Goal: Task Accomplishment & Management: Use online tool/utility

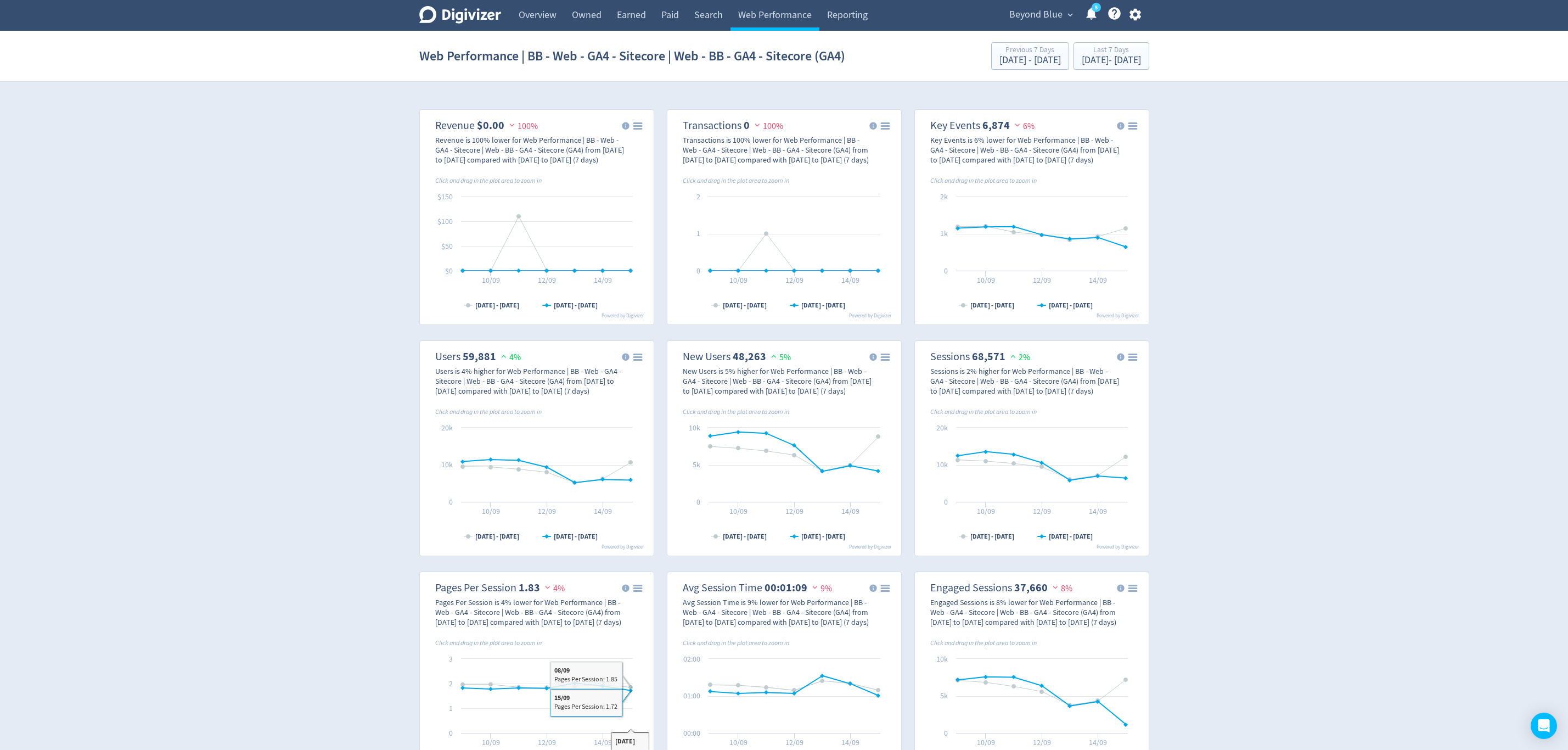
select select "eCommerce"
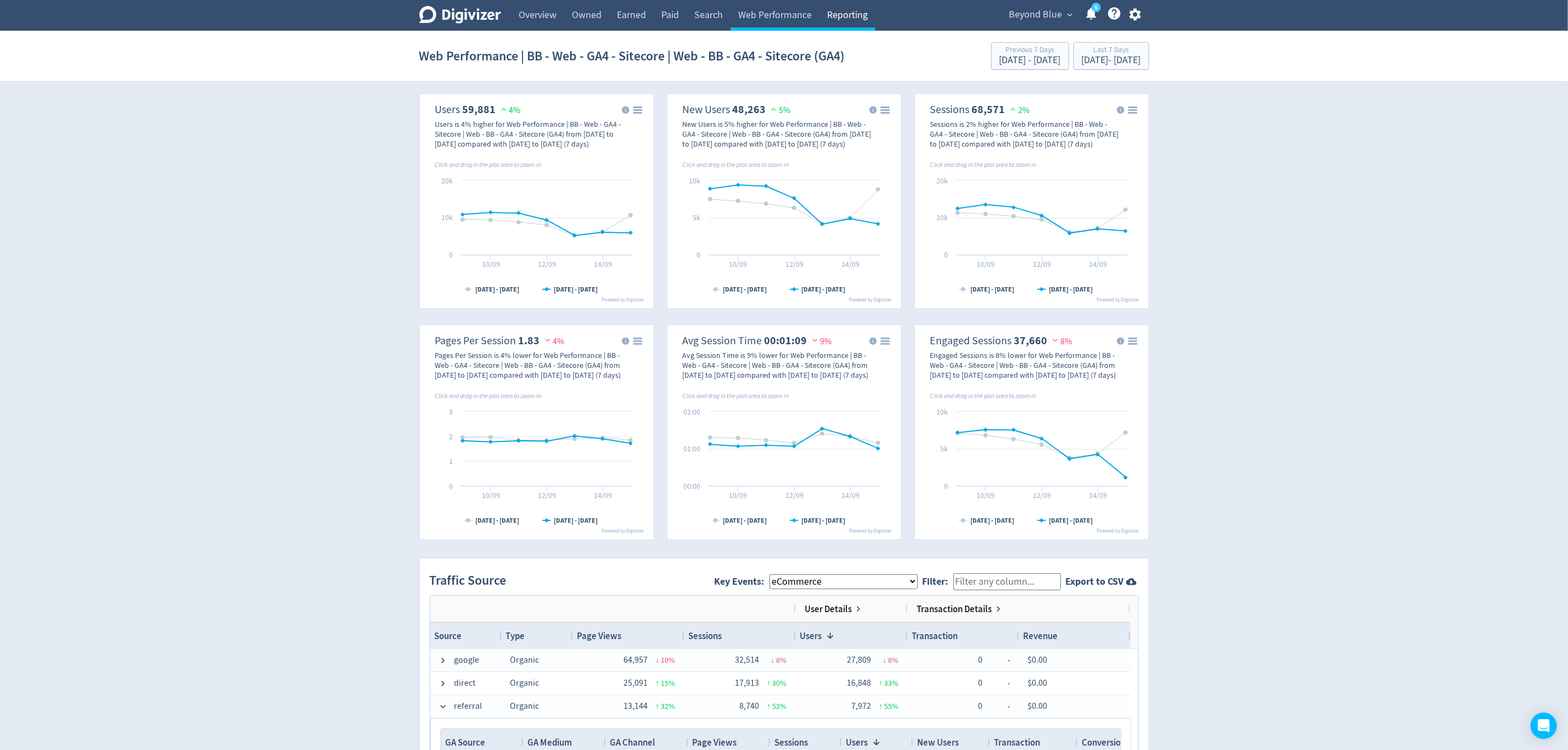
click at [832, 15] on link "Reporting" at bounding box center [847, 15] width 56 height 30
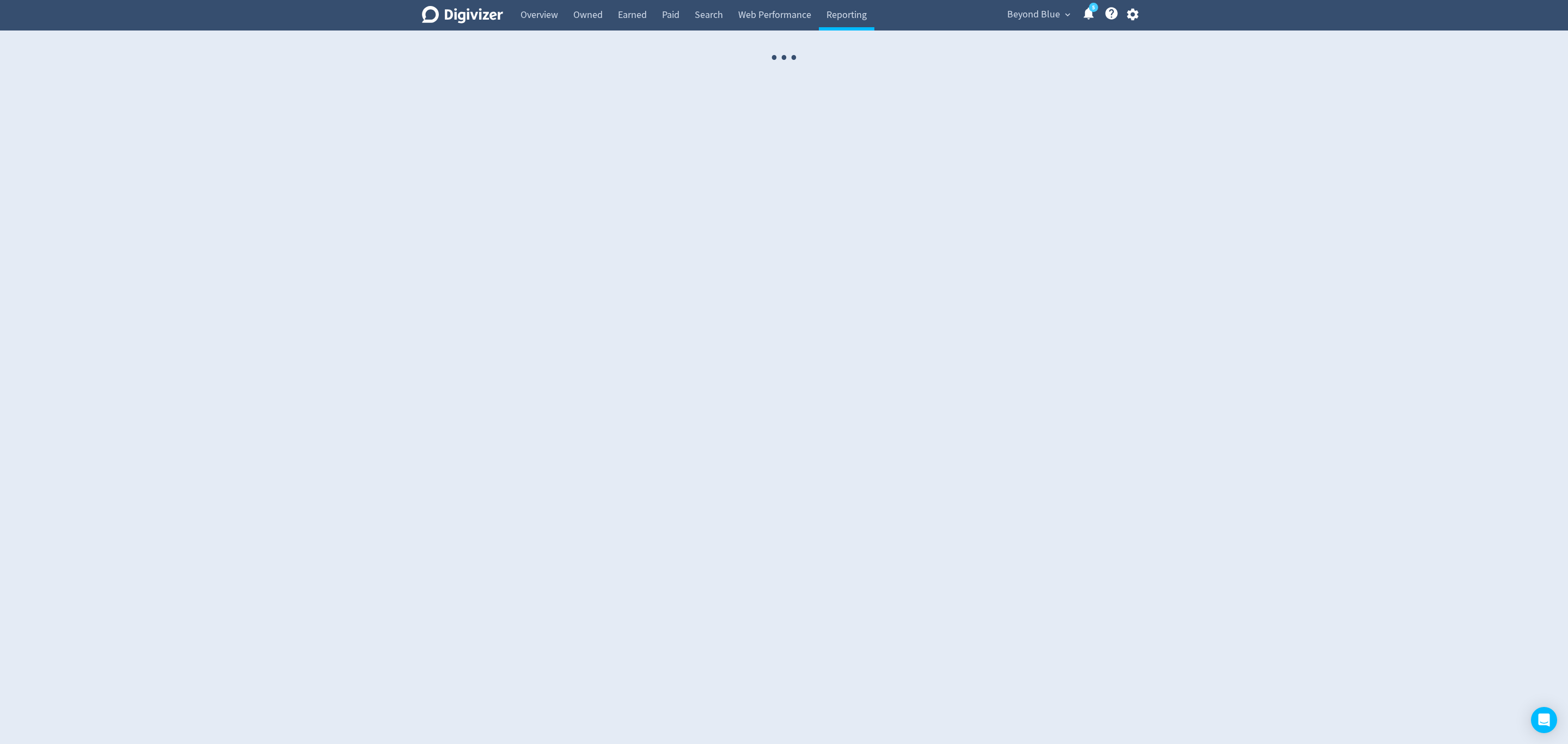
click at [1039, 10] on span "Beyond Blue" at bounding box center [1034, 15] width 53 height 18
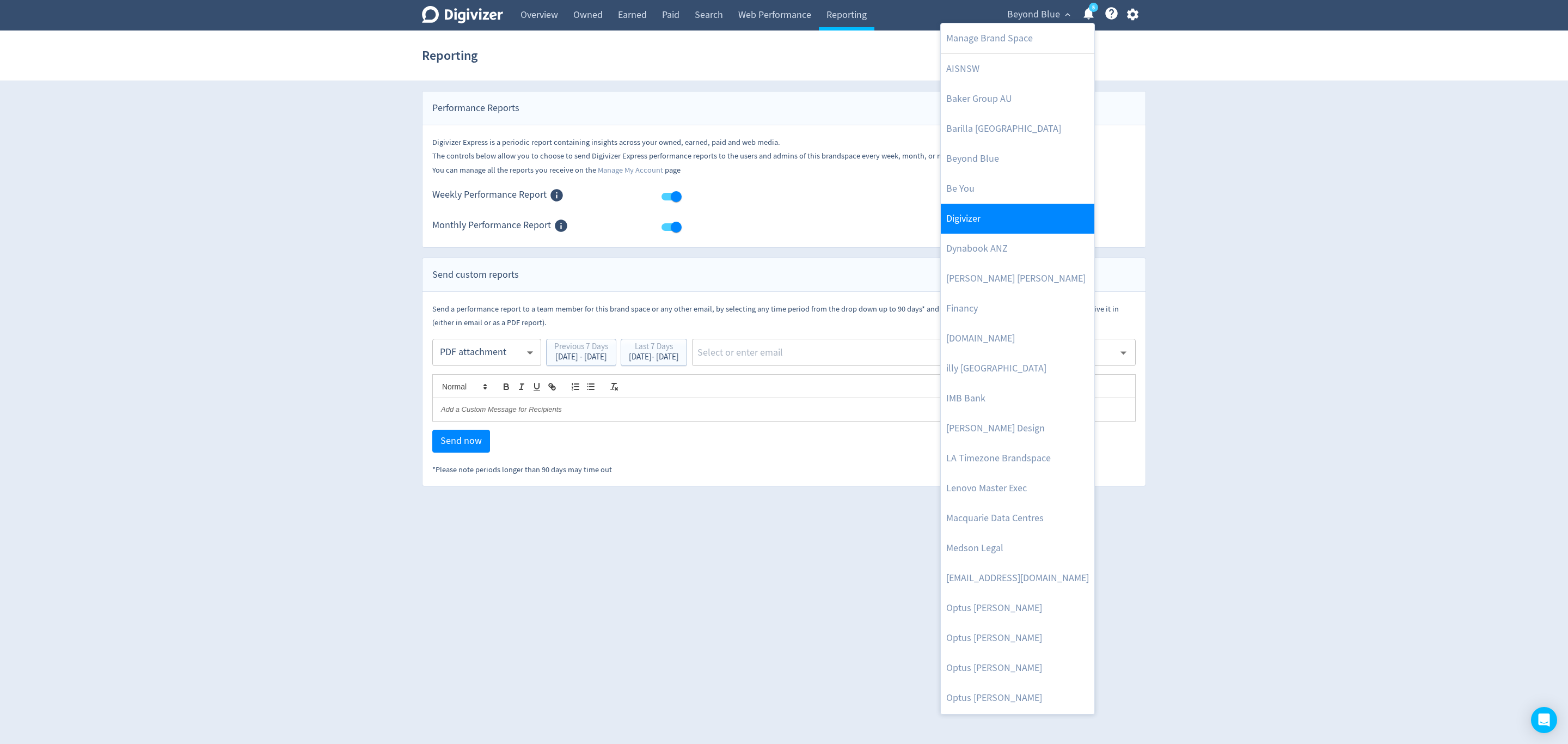
click at [1011, 216] on link "Digivizer" at bounding box center [1017, 218] width 153 height 30
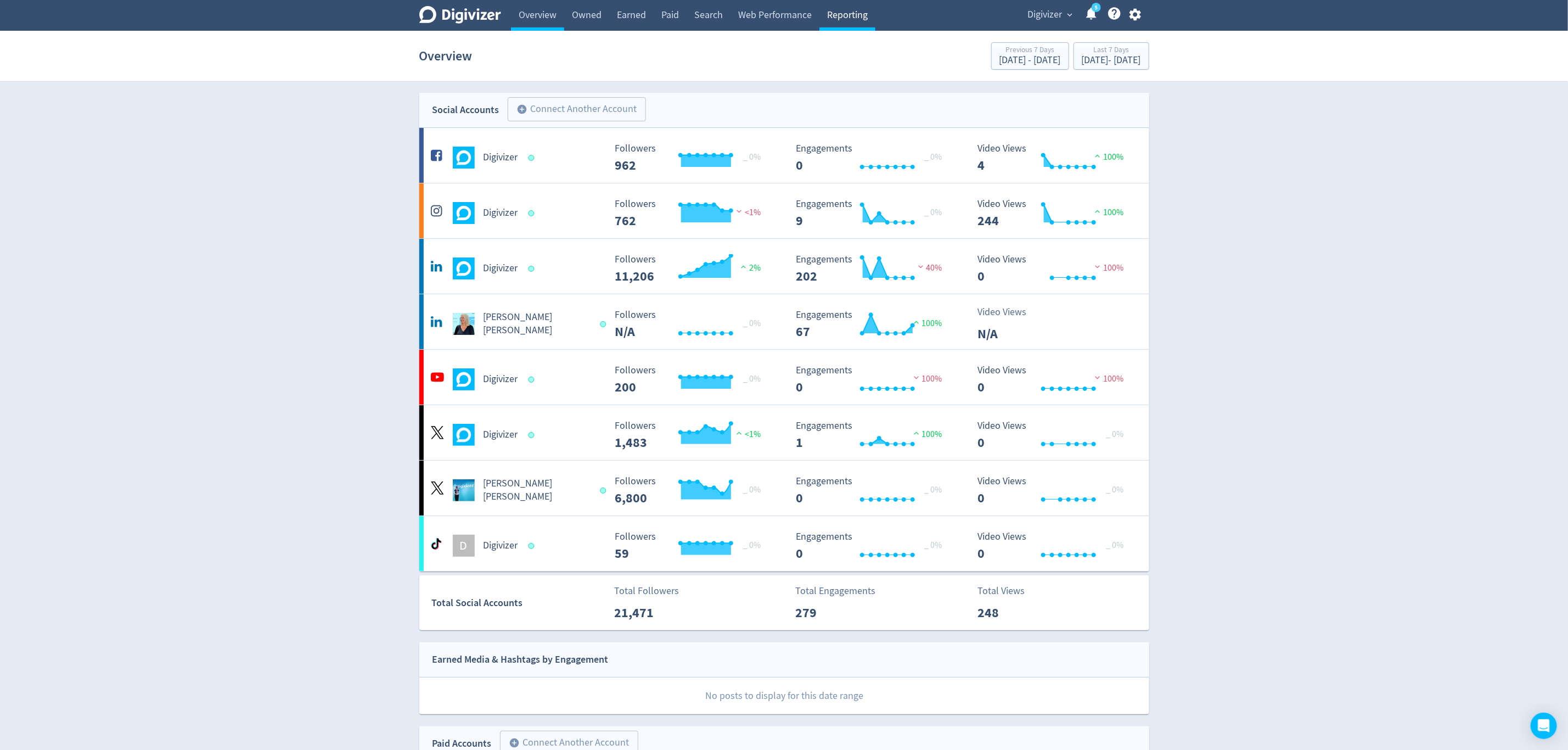
click at [837, 10] on link "Reporting" at bounding box center [847, 15] width 56 height 30
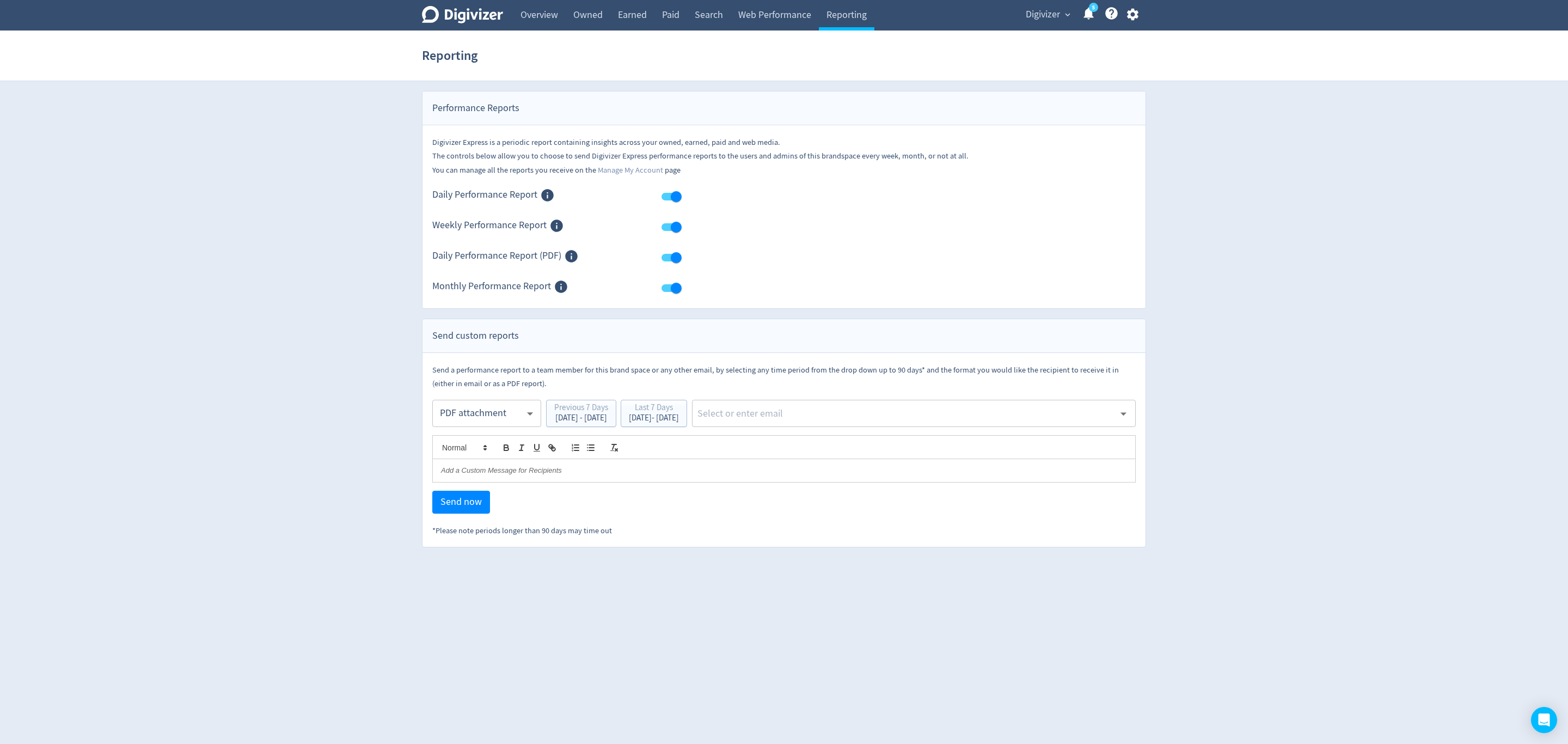
click at [485, 417] on body "Digivizer Logo [PERSON_NAME] Logo Overview Owned Earned Paid Search Web Perform…" at bounding box center [784, 273] width 1568 height 547
click at [467, 442] on div "Email" at bounding box center [487, 441] width 91 height 24
type input "html"
click at [679, 417] on div "[DATE] - [DATE]" at bounding box center [654, 418] width 50 height 8
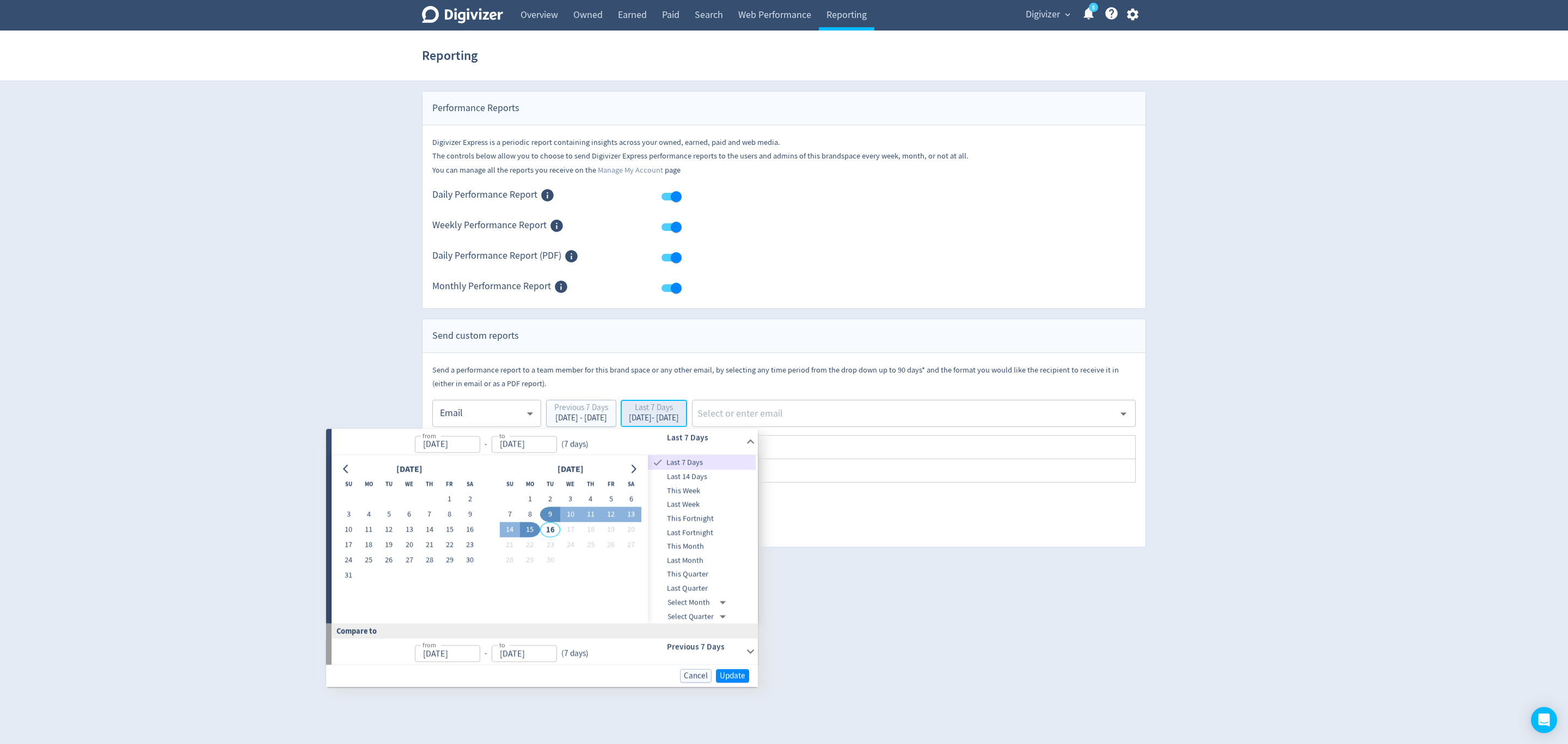
type input "[DATE]"
click at [528, 512] on button "8" at bounding box center [530, 514] width 20 height 15
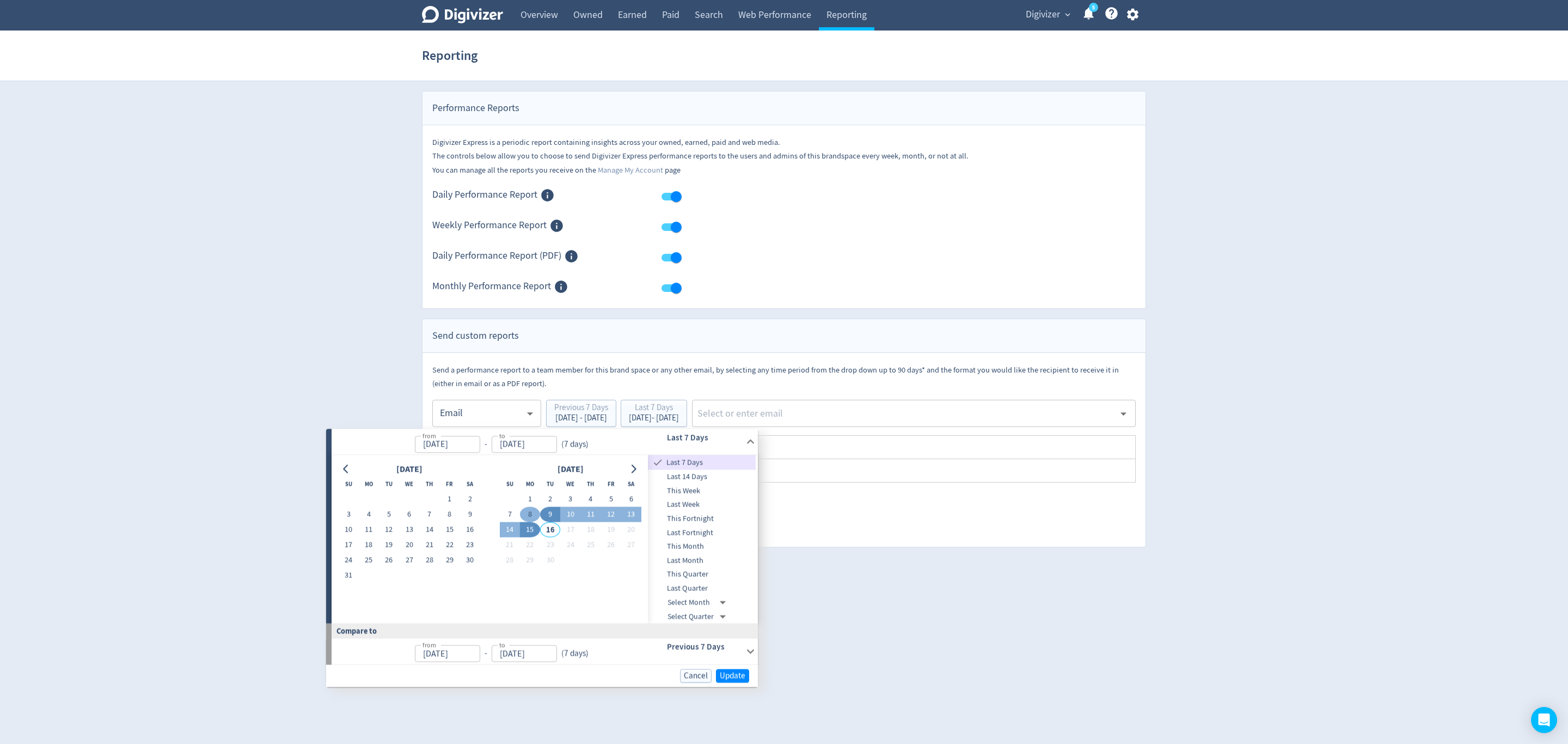
type input "[DATE]"
click at [508, 526] on button "14" at bounding box center [505, 530] width 20 height 15
type input "[DATE]"
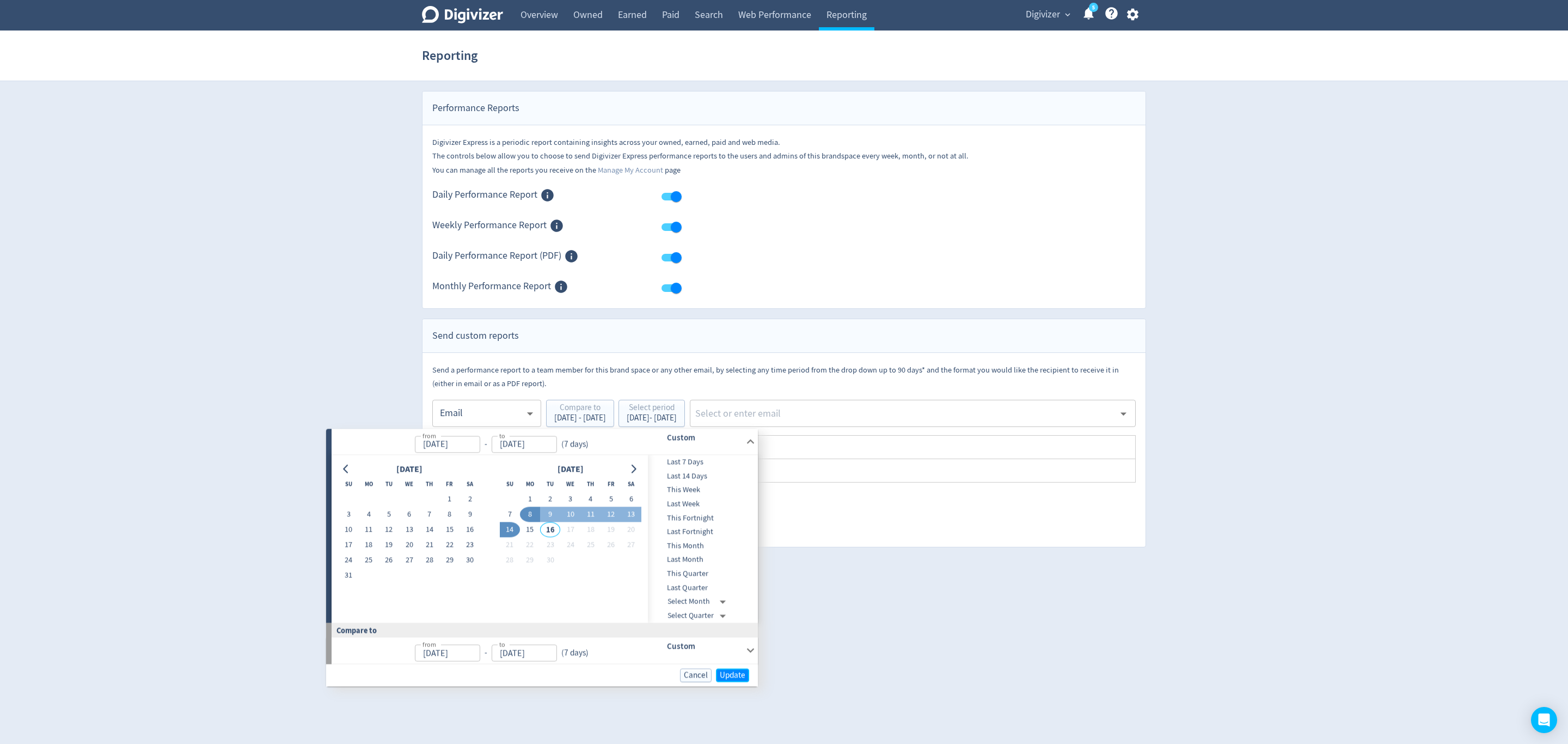
click at [727, 675] on span "Update" at bounding box center [732, 675] width 26 height 8
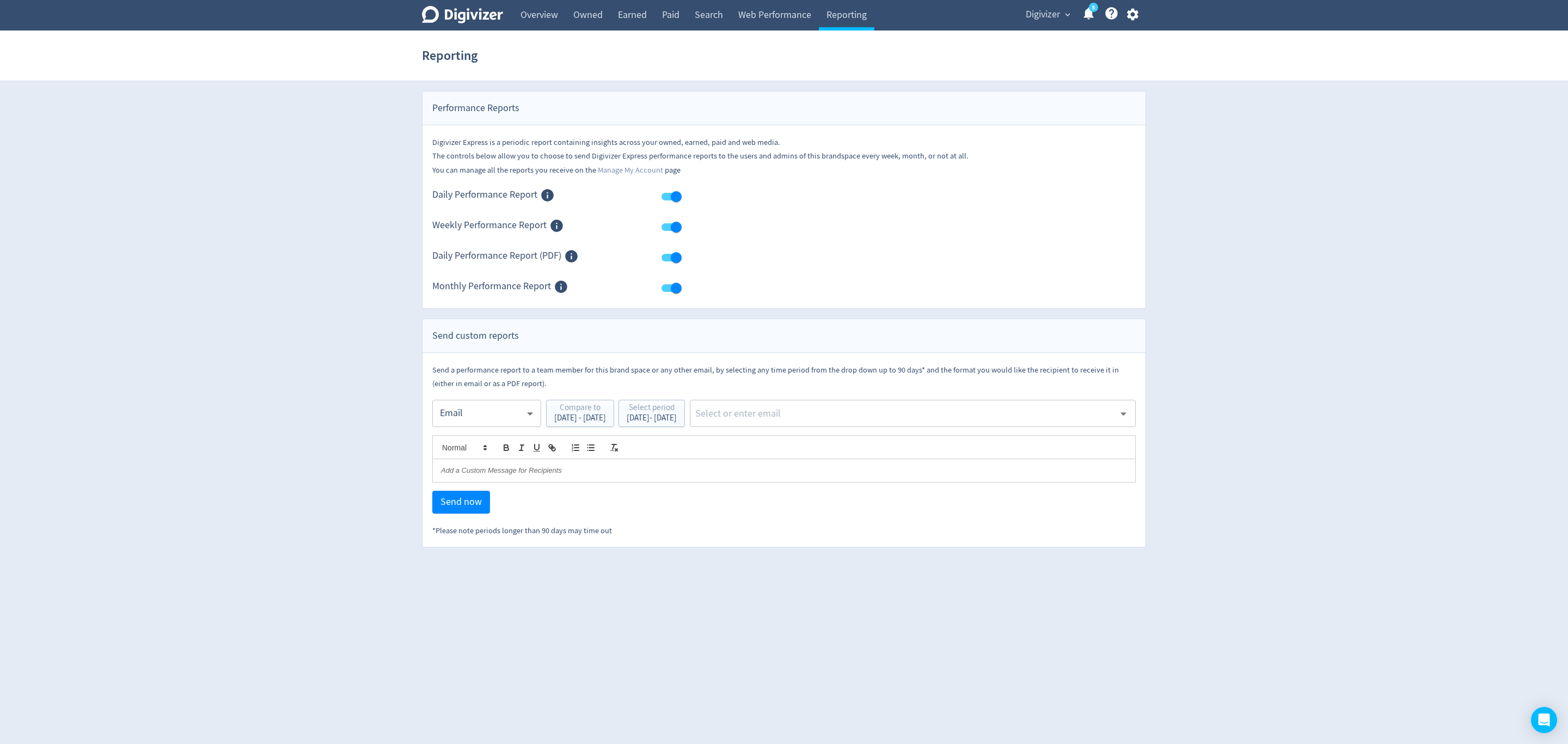
click at [832, 418] on input "text" at bounding box center [904, 413] width 421 height 16
type input "malyn"
click at [848, 448] on li "[EMAIL_ADDRESS][PERSON_NAME][DOMAIN_NAME]" at bounding box center [949, 443] width 373 height 21
click at [468, 502] on span "Send now" at bounding box center [461, 502] width 41 height 10
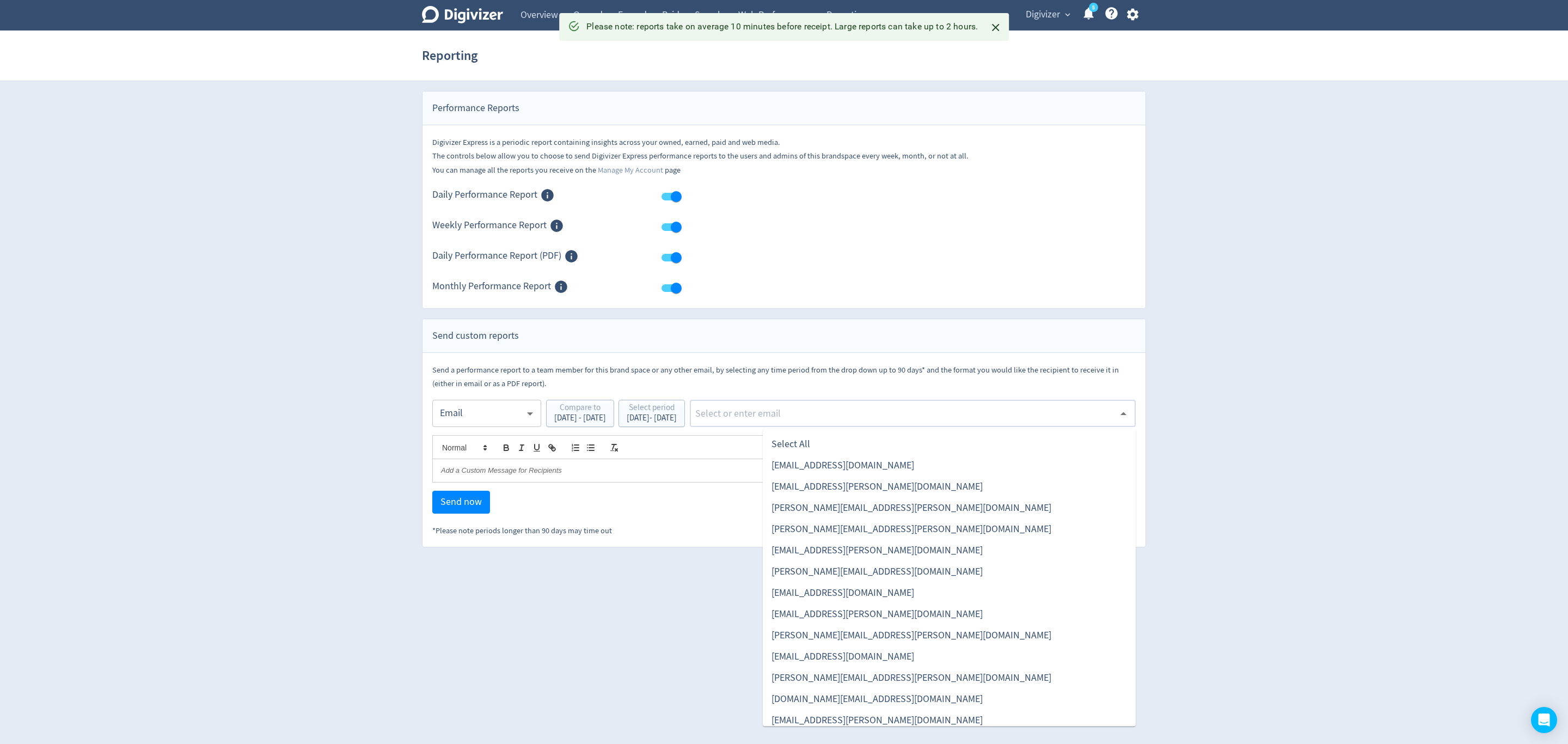
click at [809, 420] on input "text" at bounding box center [904, 413] width 421 height 16
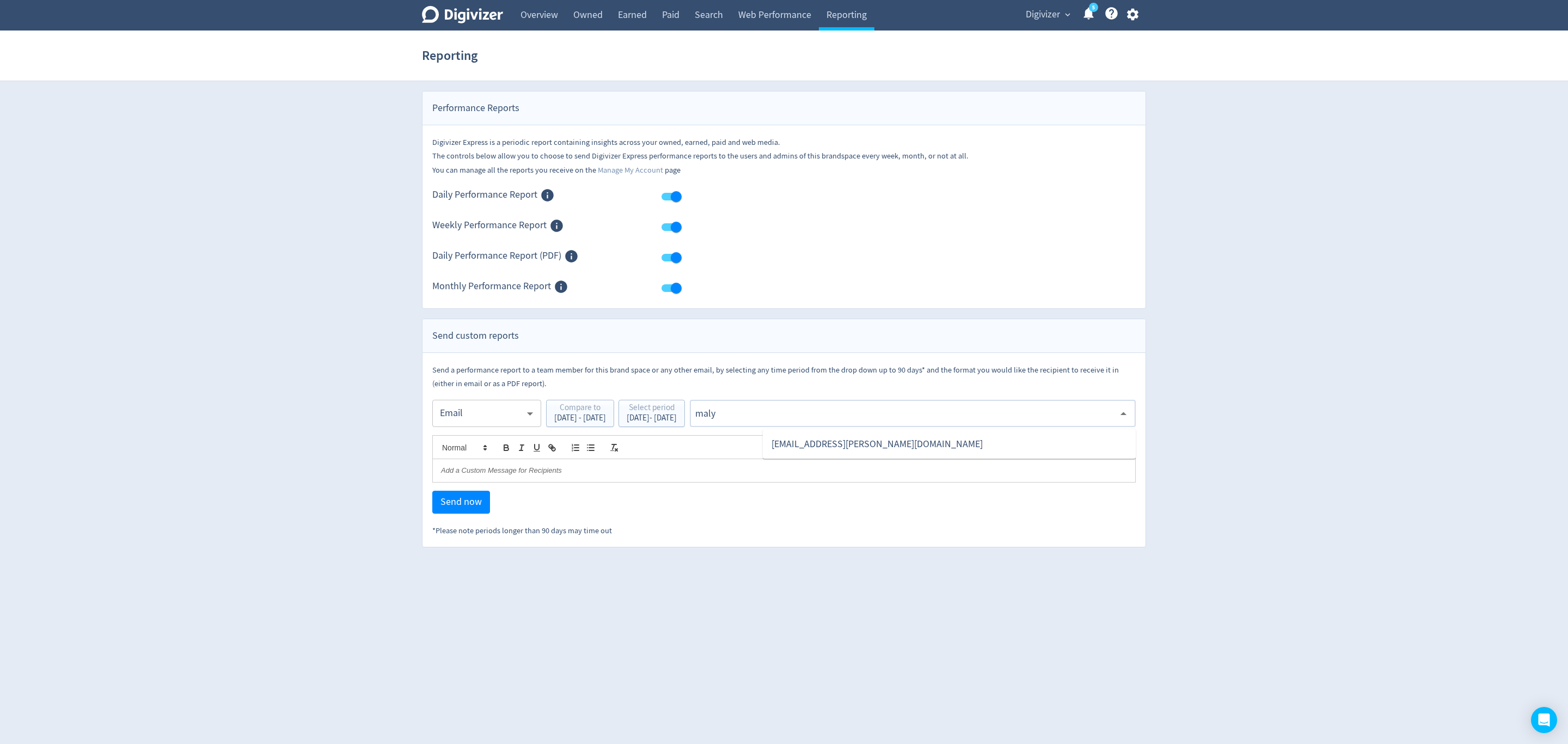
type input "malyn"
click at [838, 448] on li "[EMAIL_ADDRESS][PERSON_NAME][DOMAIN_NAME]" at bounding box center [949, 443] width 373 height 21
click at [468, 502] on span "Send now" at bounding box center [461, 502] width 41 height 10
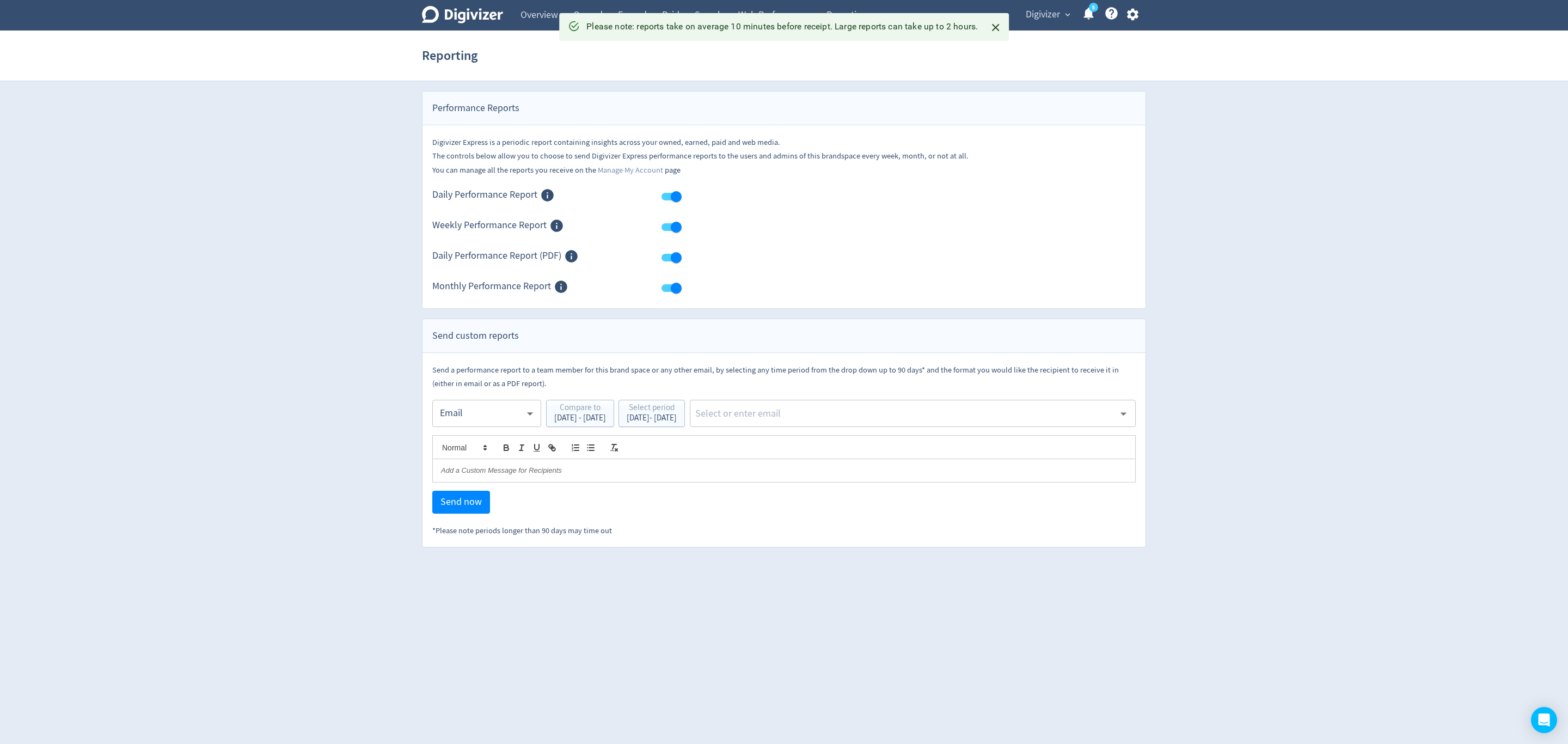
click at [474, 417] on body "Digivizer Logo [PERSON_NAME] Logo Overview Owned Earned Paid Search Web Perform…" at bounding box center [784, 273] width 1568 height 547
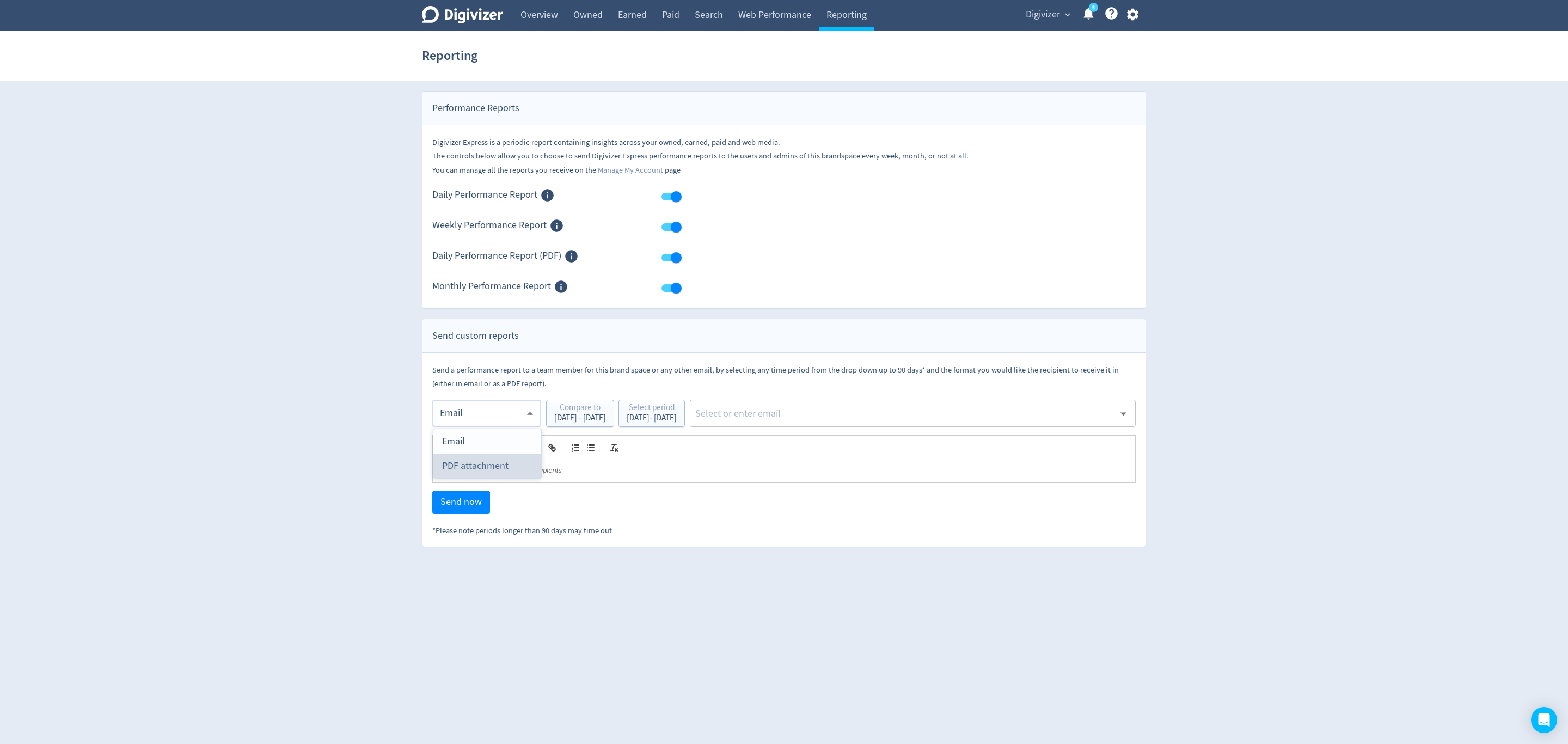
click at [476, 469] on div "PDF attachment" at bounding box center [487, 466] width 91 height 24
type input "pdf"
click at [804, 415] on input "text" at bounding box center [904, 413] width 421 height 16
type input "malyn"
click at [804, 442] on li "[EMAIL_ADDRESS][PERSON_NAME][DOMAIN_NAME]" at bounding box center [949, 443] width 373 height 21
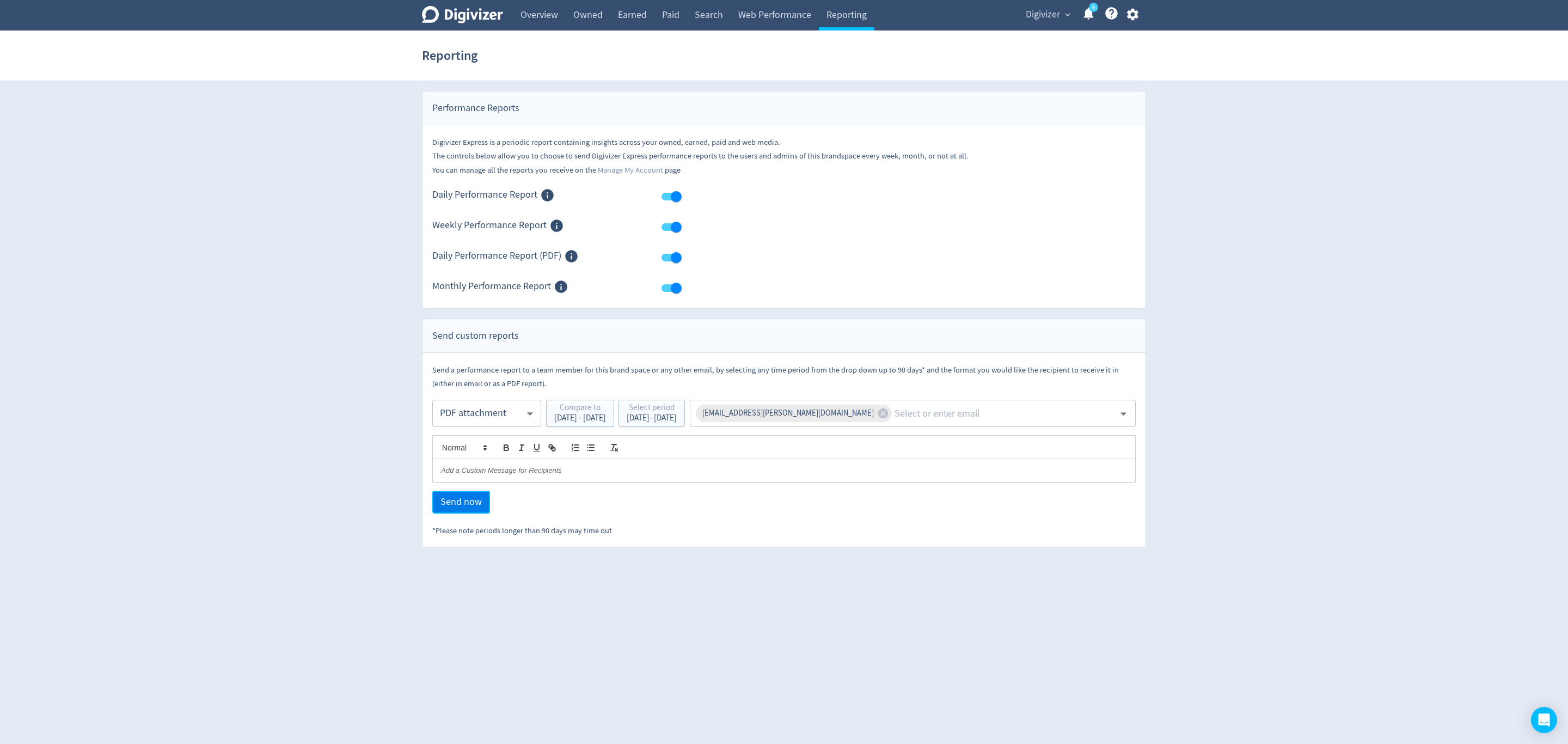
click at [450, 500] on span "Send now" at bounding box center [461, 502] width 41 height 10
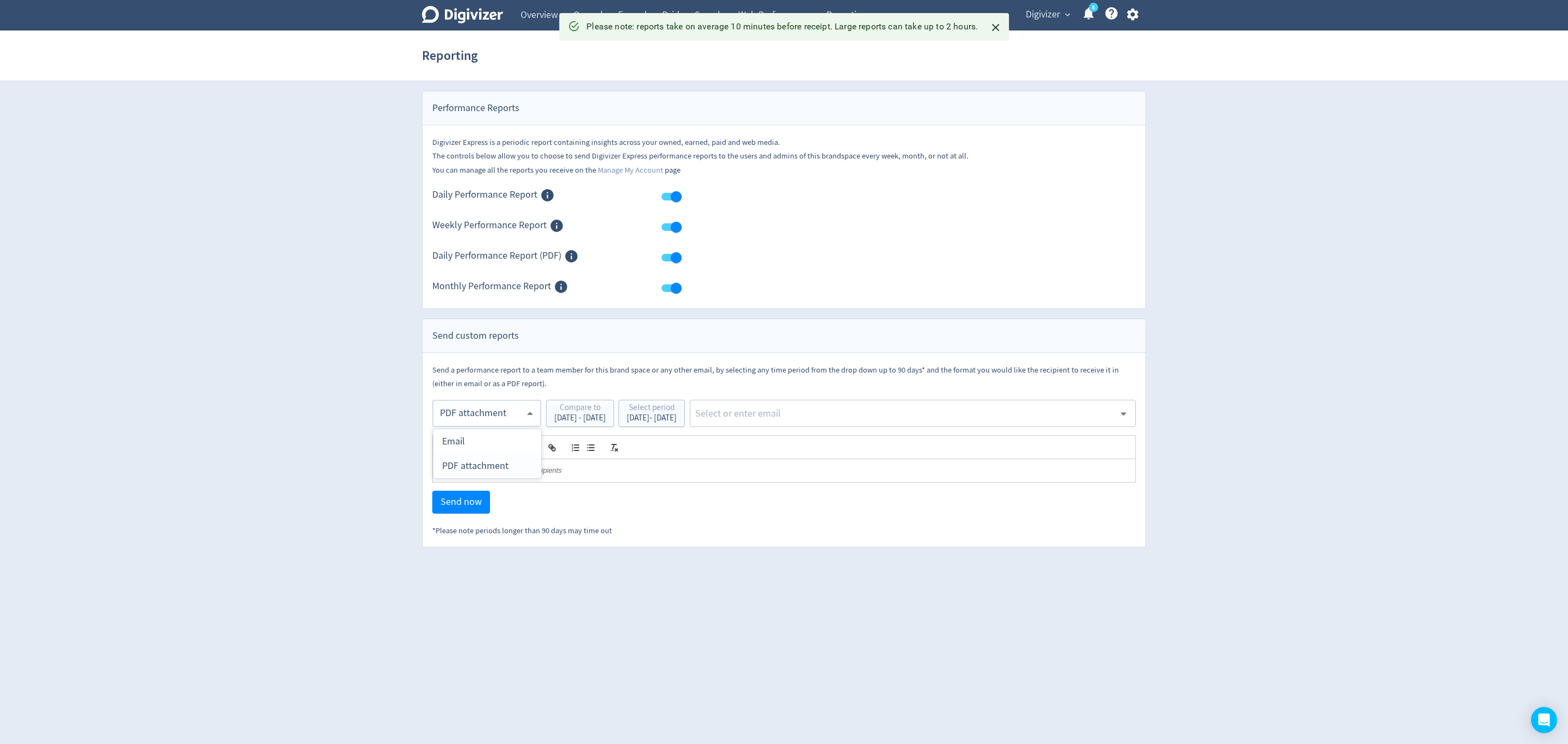
click at [477, 413] on body "Digivizer Logo [PERSON_NAME] Logo Overview Owned Earned Paid Search Web Perform…" at bounding box center [784, 273] width 1568 height 547
click at [475, 464] on div "PDF attachment" at bounding box center [487, 466] width 91 height 24
click at [822, 413] on input "text" at bounding box center [904, 413] width 421 height 16
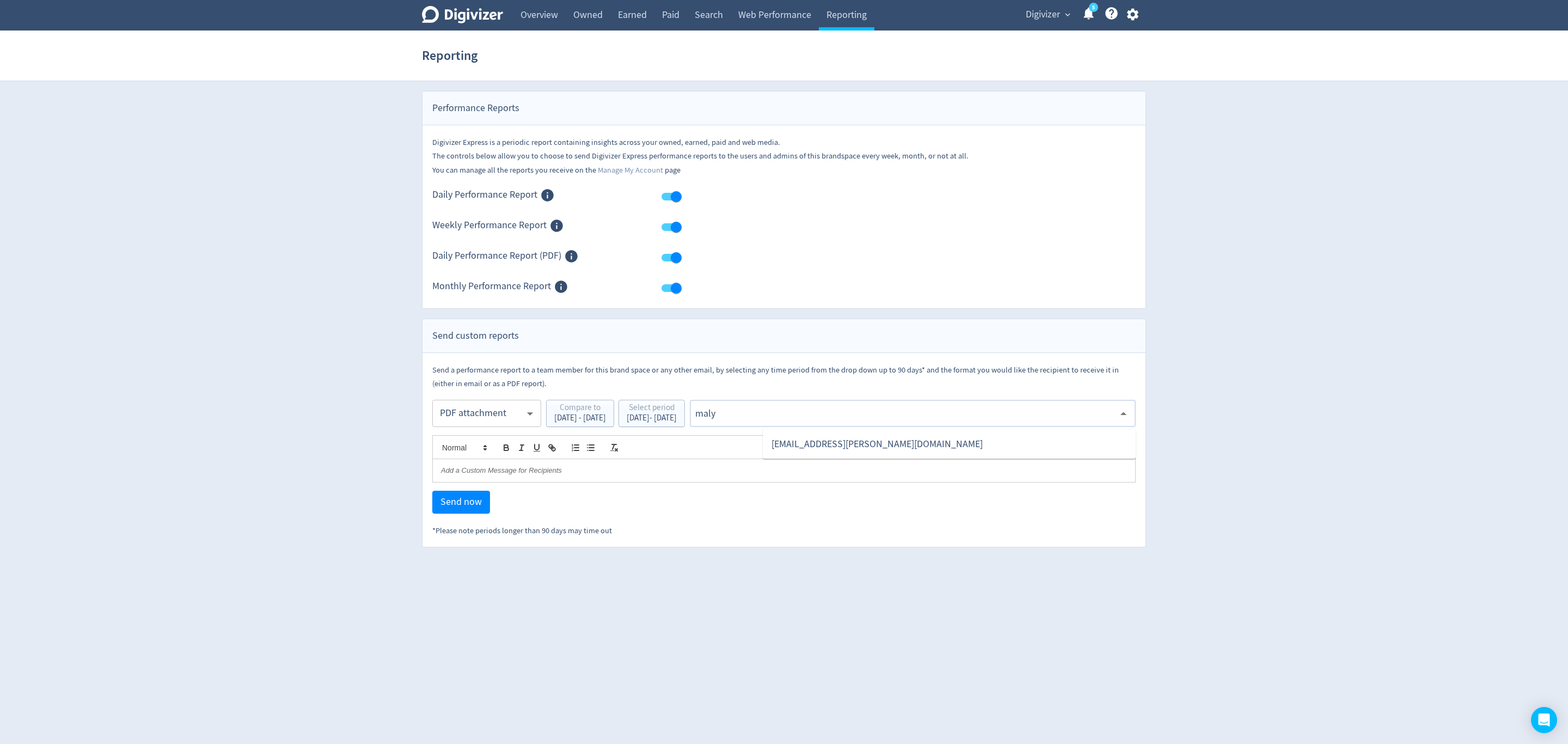
type input "malyn"
click at [858, 448] on li "[EMAIL_ADDRESS][PERSON_NAME][DOMAIN_NAME]" at bounding box center [949, 443] width 373 height 21
click at [443, 505] on span "Send now" at bounding box center [461, 502] width 41 height 10
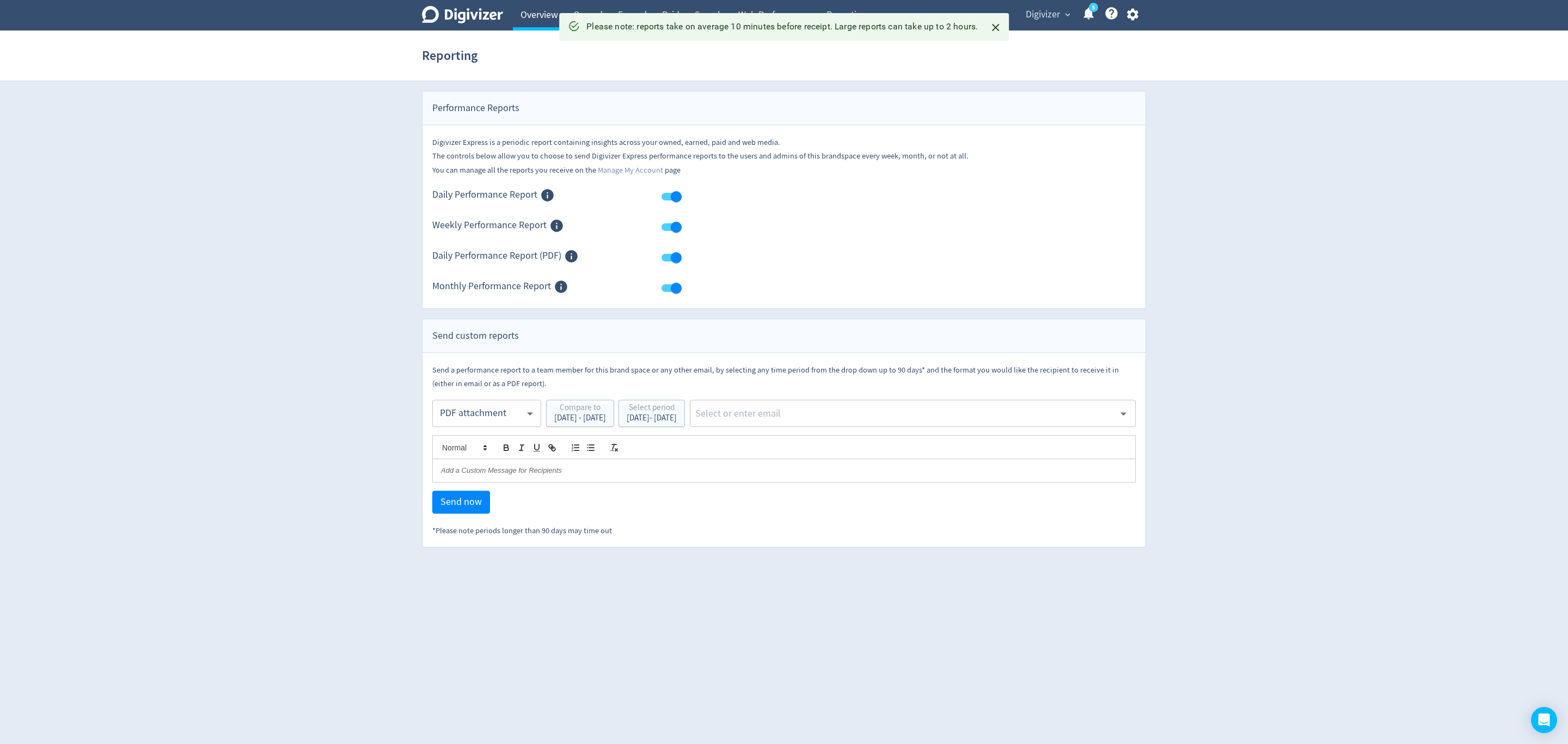
click at [527, 7] on link "Overview" at bounding box center [539, 15] width 53 height 30
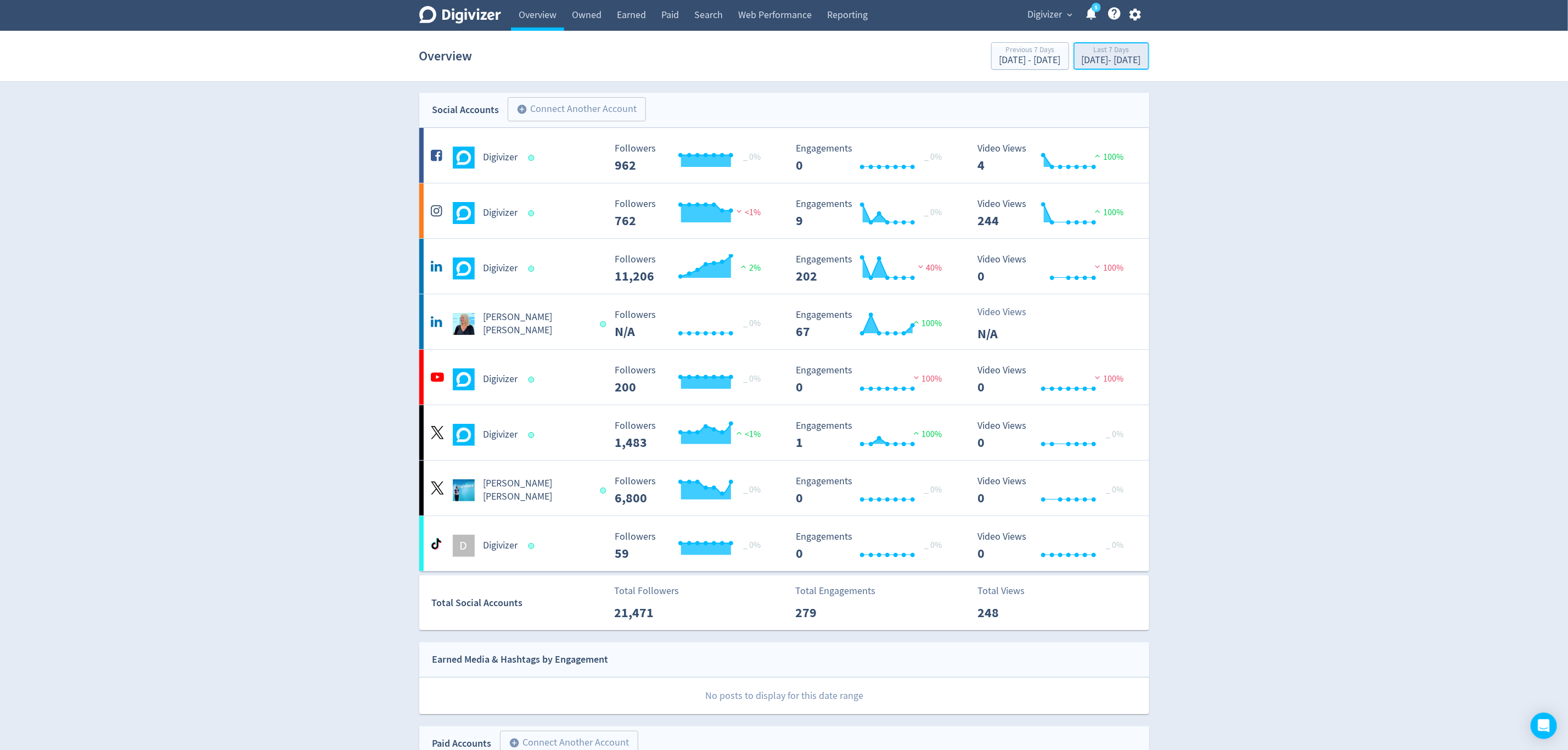
click at [1082, 62] on div "[DATE] - [DATE]" at bounding box center [1111, 60] width 59 height 10
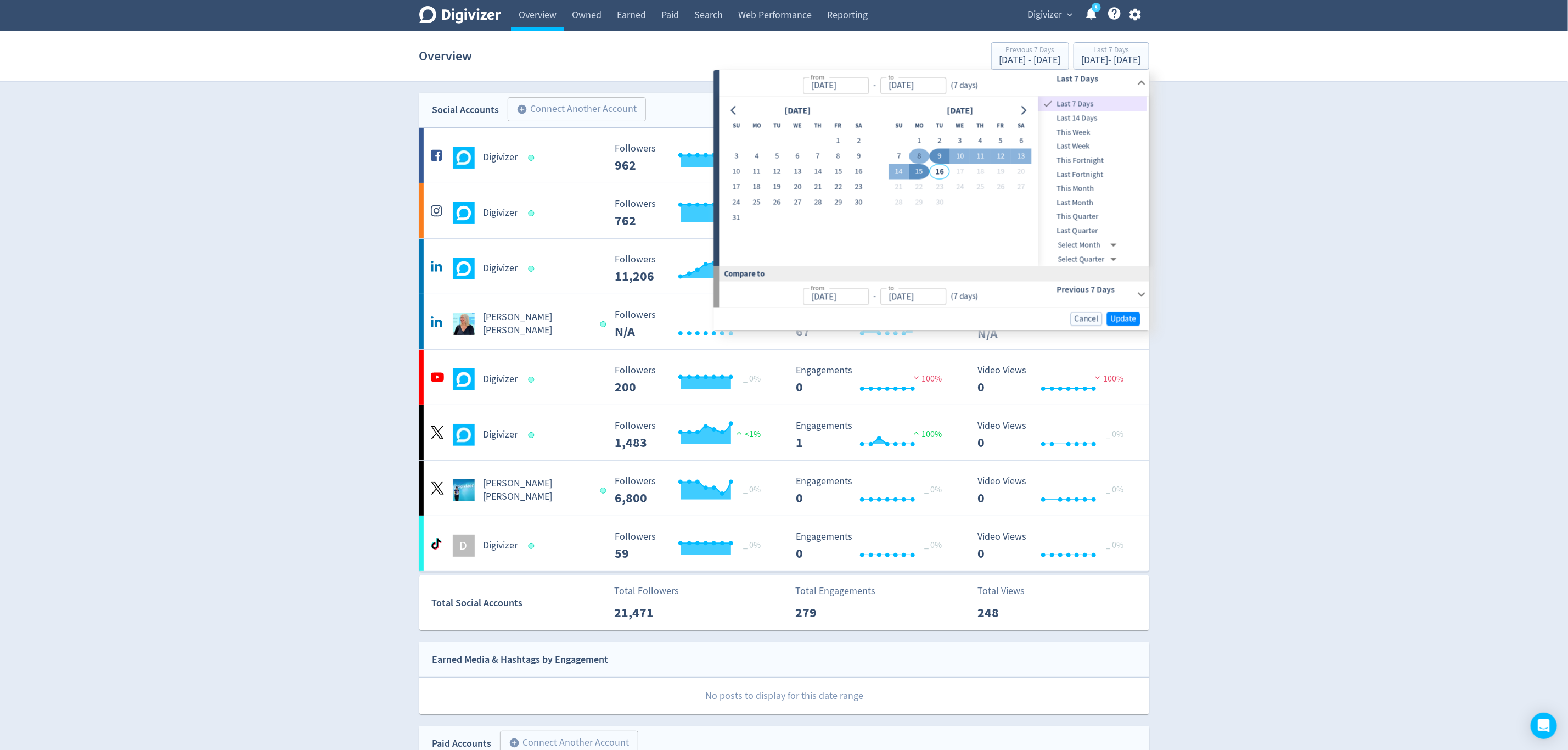
click at [912, 154] on button "8" at bounding box center [918, 156] width 20 height 16
type input "[DATE]"
drag, startPoint x: 901, startPoint y: 165, endPoint x: 911, endPoint y: 166, distance: 10.0
click at [901, 165] on button "14" at bounding box center [898, 172] width 20 height 16
type input "[DATE]"
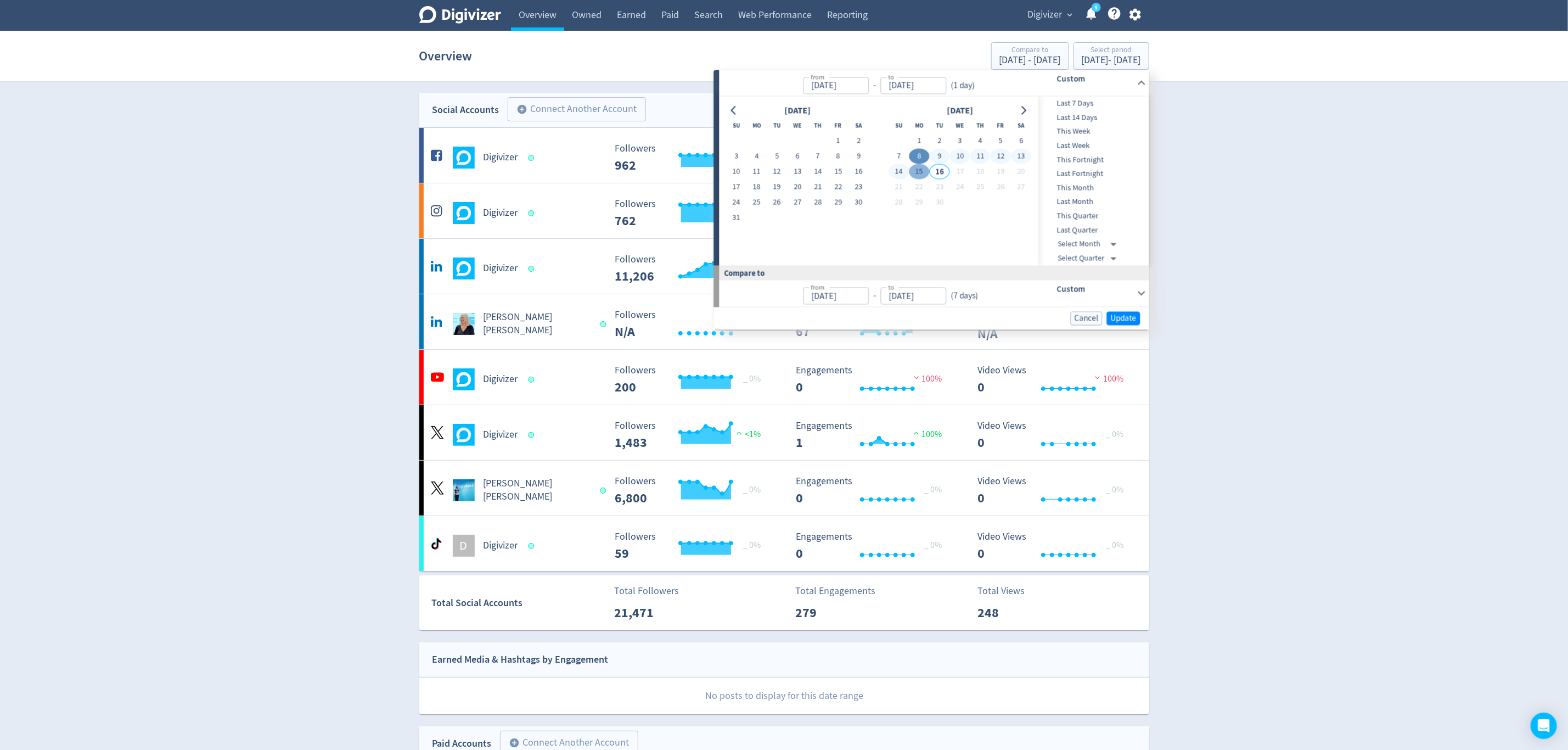
type input "[DATE]"
click at [1127, 314] on span "Update" at bounding box center [1123, 318] width 26 height 8
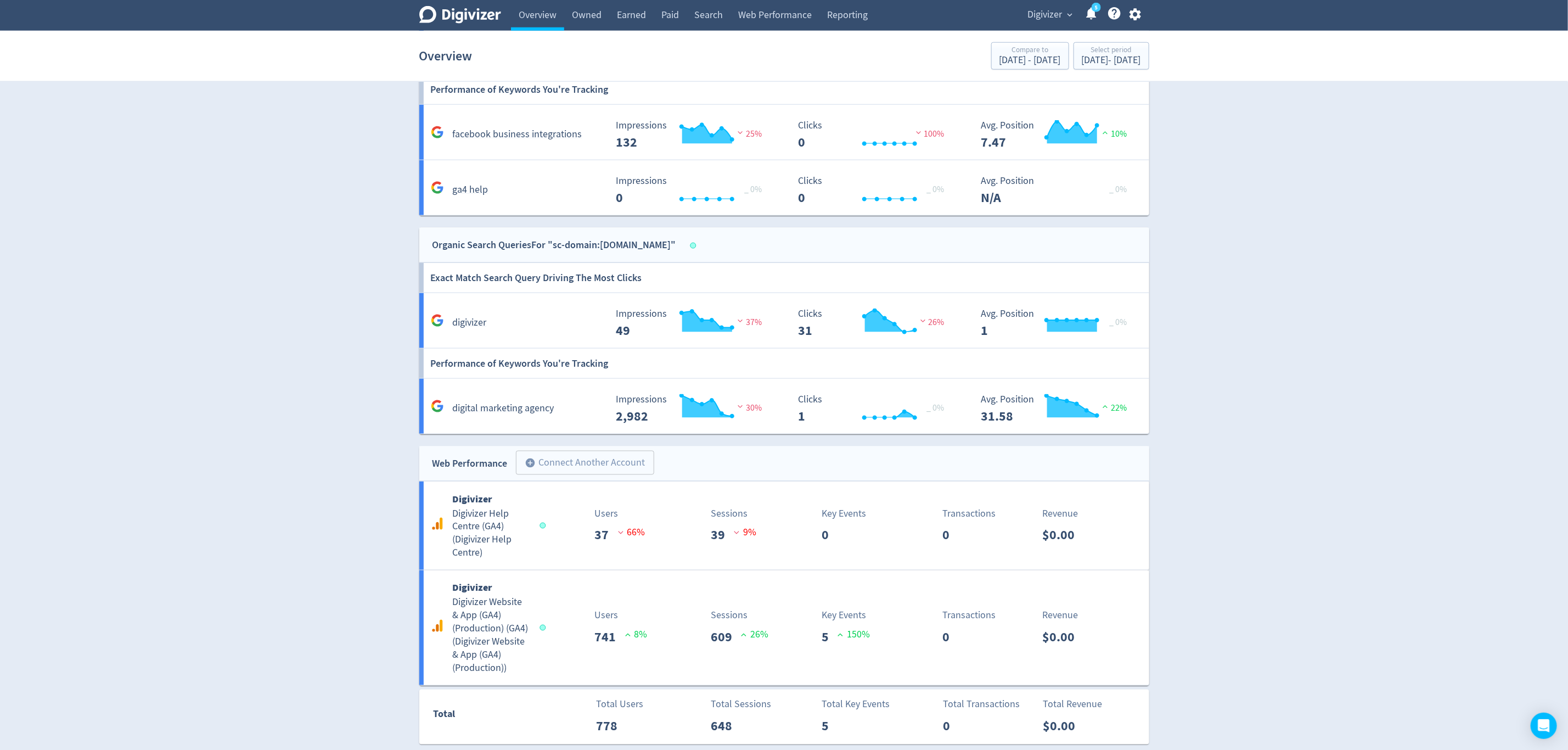
scroll to position [1092, 0]
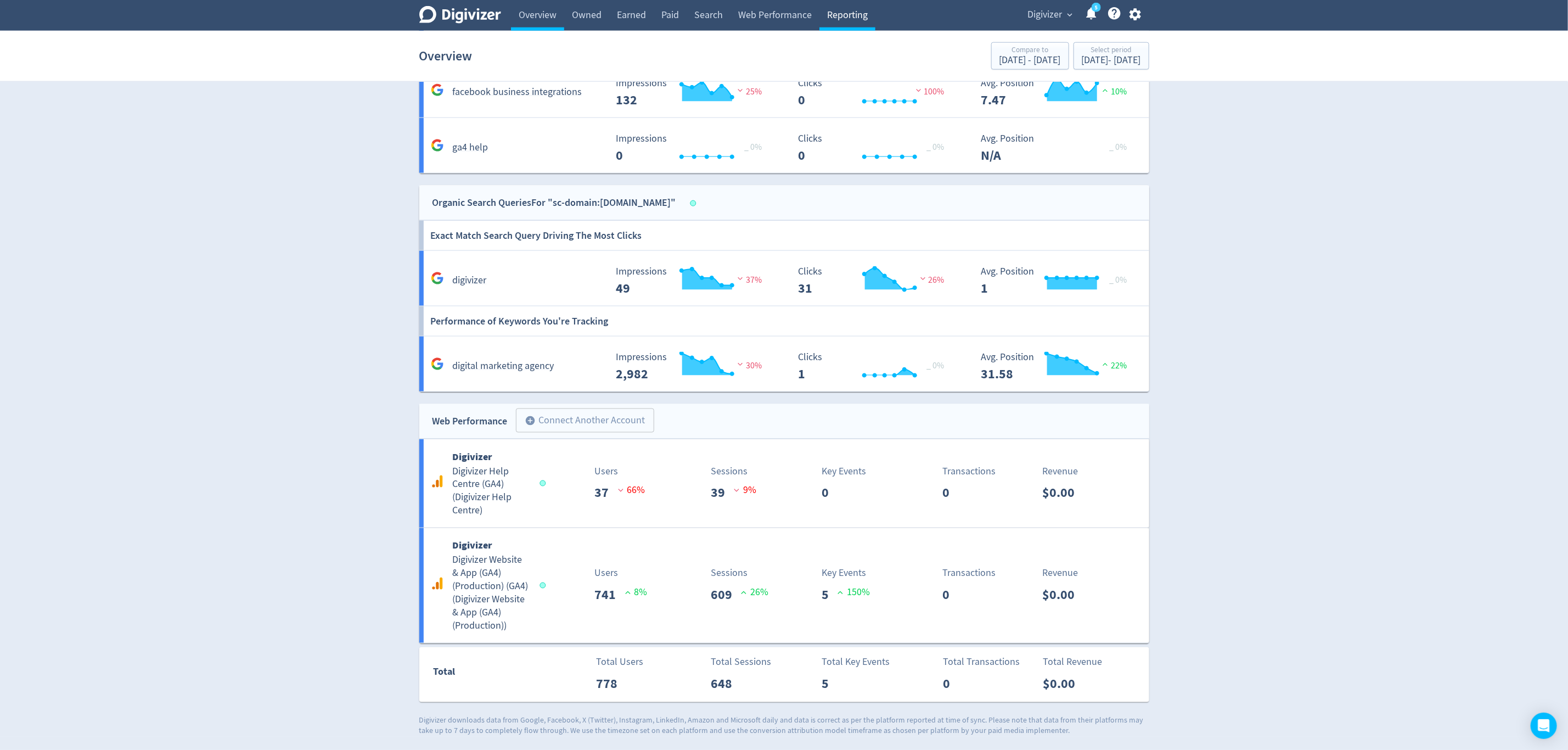
click at [846, 12] on link "Reporting" at bounding box center [847, 15] width 56 height 30
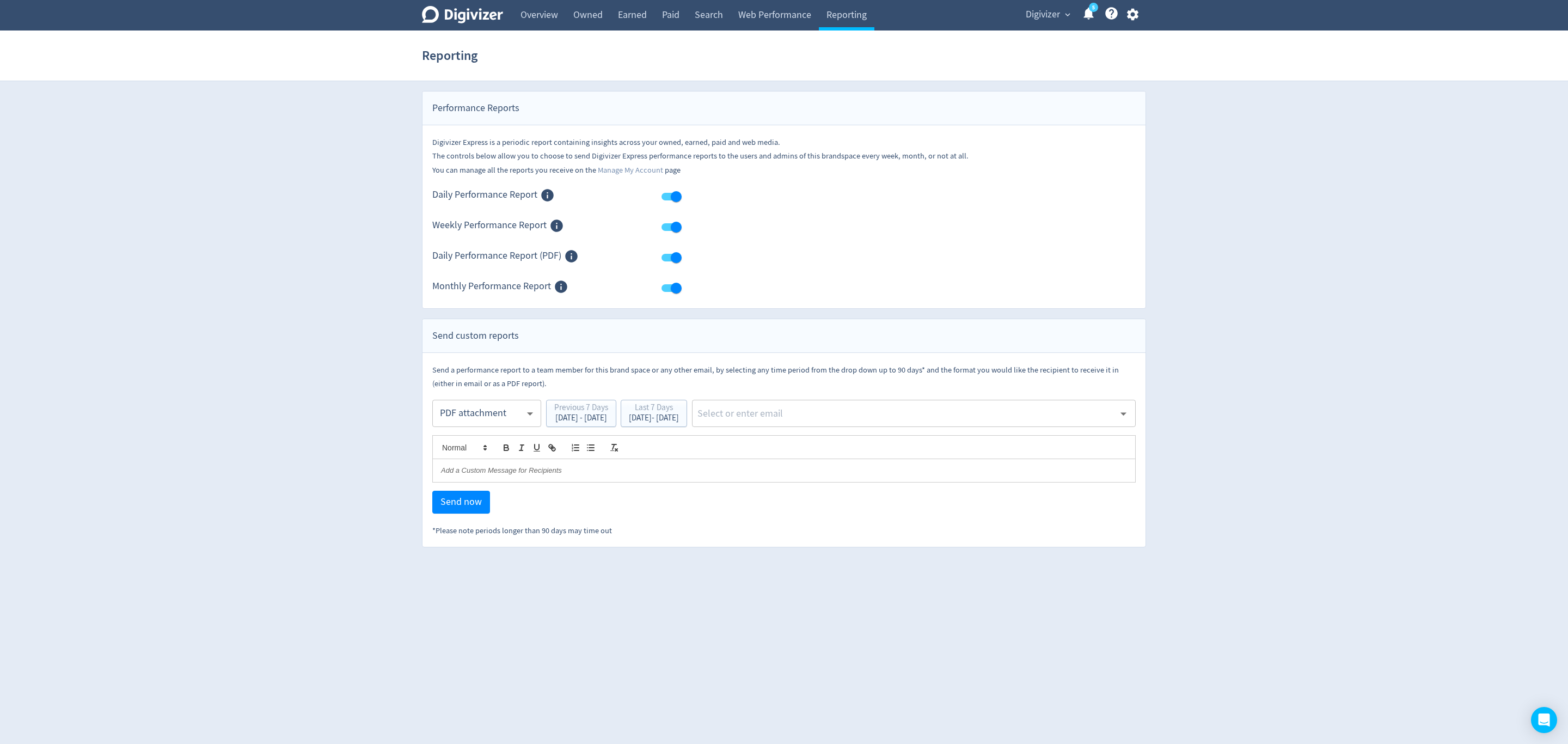
click at [475, 415] on body "Digivizer Logo [PERSON_NAME] Logo Overview Owned Earned Paid Search Web Perform…" at bounding box center [784, 273] width 1568 height 547
click at [477, 460] on div "PDF attachment" at bounding box center [487, 466] width 91 height 24
click at [679, 410] on div "Last 7 Days" at bounding box center [654, 409] width 50 height 10
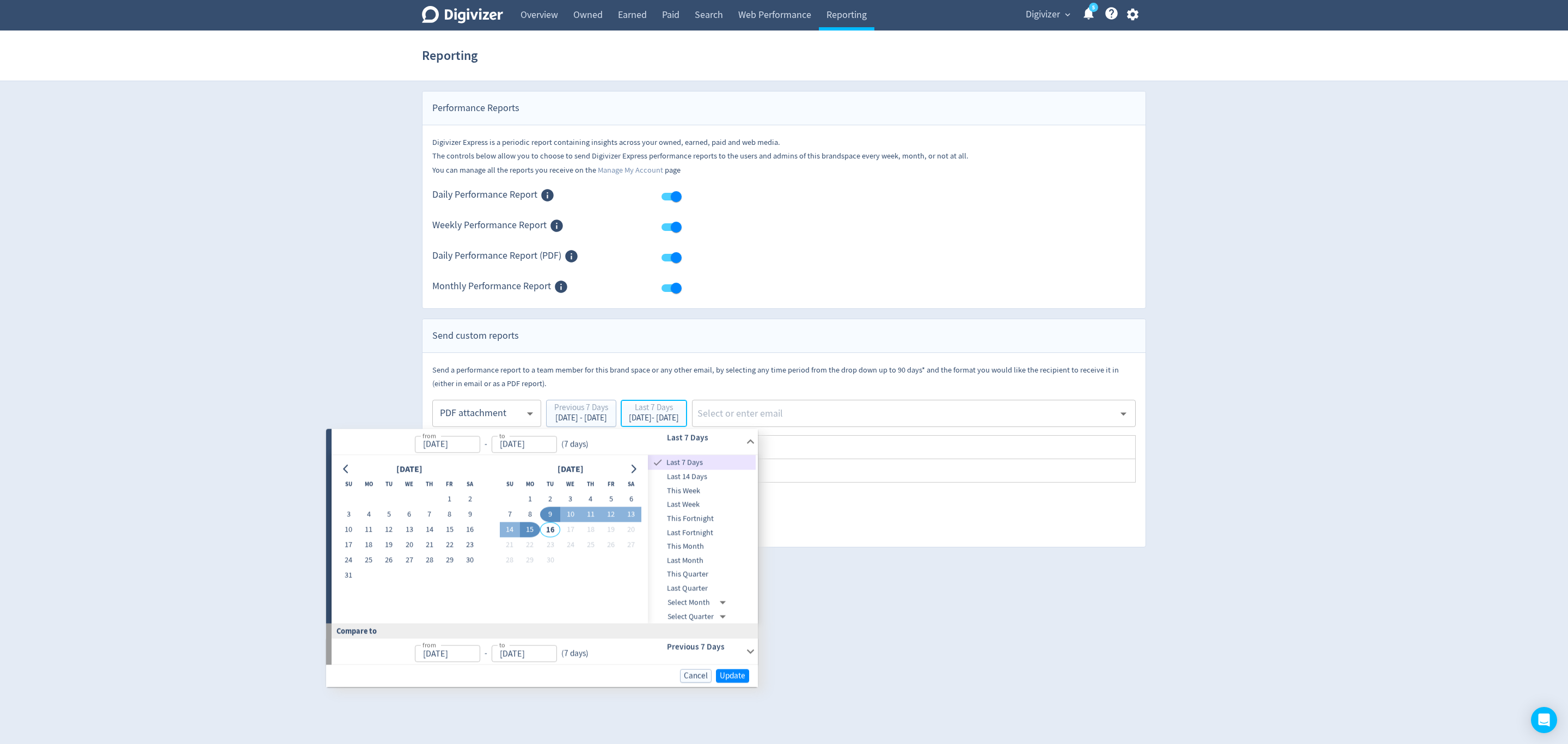
type input "[DATE]"
click at [523, 513] on button "8" at bounding box center [530, 514] width 20 height 15
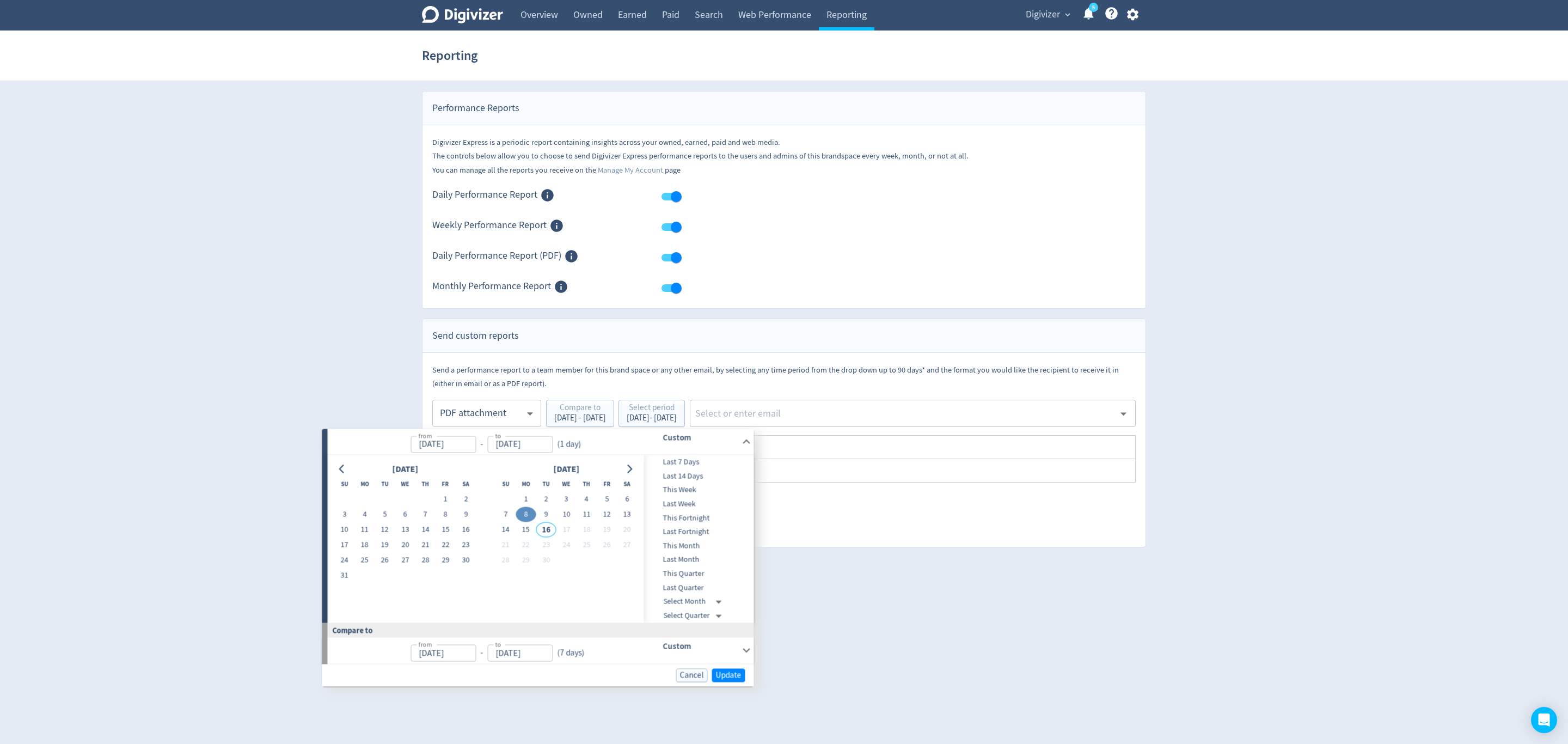
type input "[DATE]"
click at [510, 530] on button "14" at bounding box center [505, 530] width 20 height 15
type input "[DATE]"
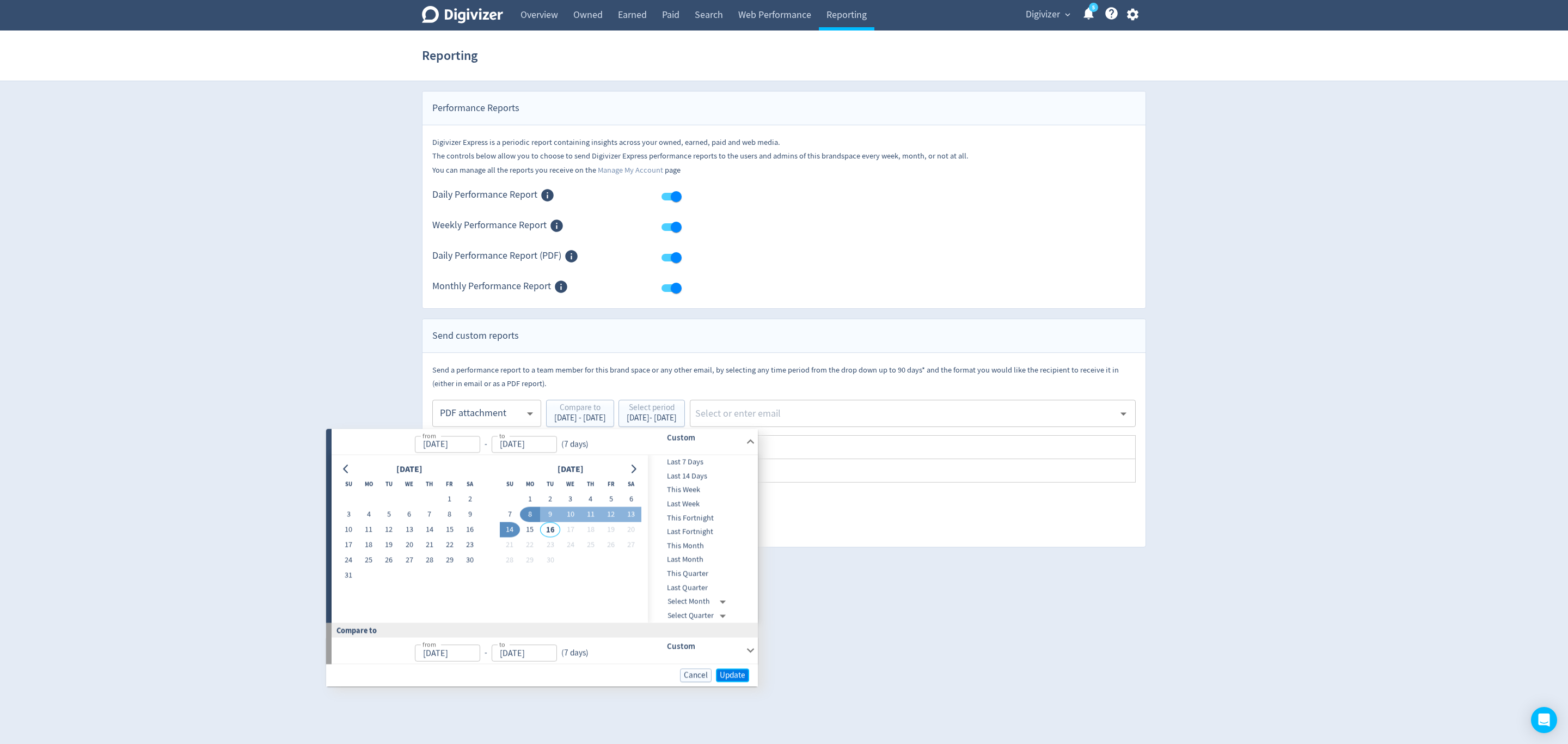
click at [734, 671] on span "Update" at bounding box center [732, 675] width 26 height 8
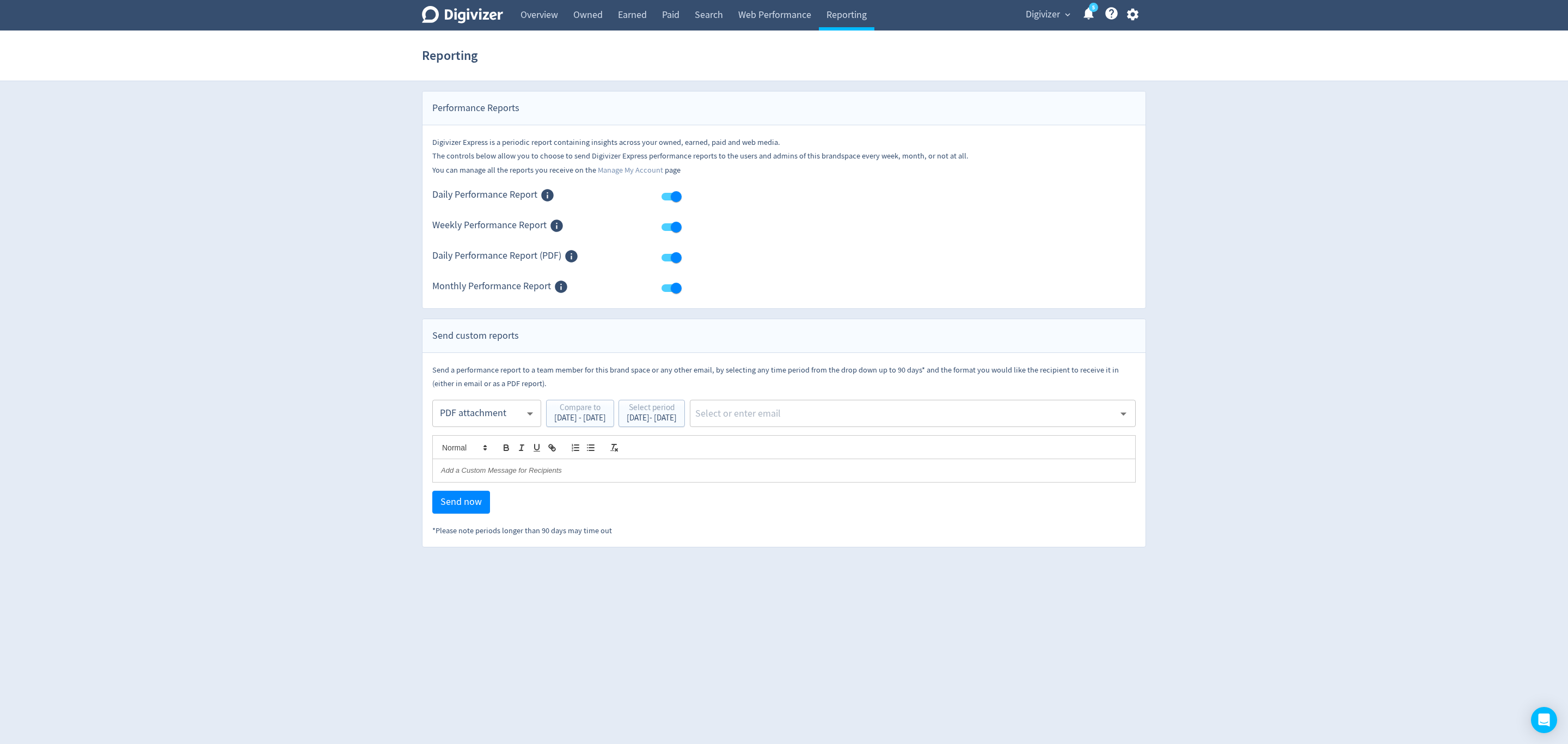
click at [868, 413] on input "text" at bounding box center [904, 413] width 421 height 16
type input "malyn"
click at [865, 440] on li "[EMAIL_ADDRESS][PERSON_NAME][DOMAIN_NAME]" at bounding box center [949, 443] width 373 height 21
click at [465, 507] on span "Send now" at bounding box center [461, 502] width 41 height 10
click at [500, 417] on body "Digivizer Logo [PERSON_NAME] Logo Overview Owned Earned Paid Search Web Perform…" at bounding box center [784, 273] width 1568 height 547
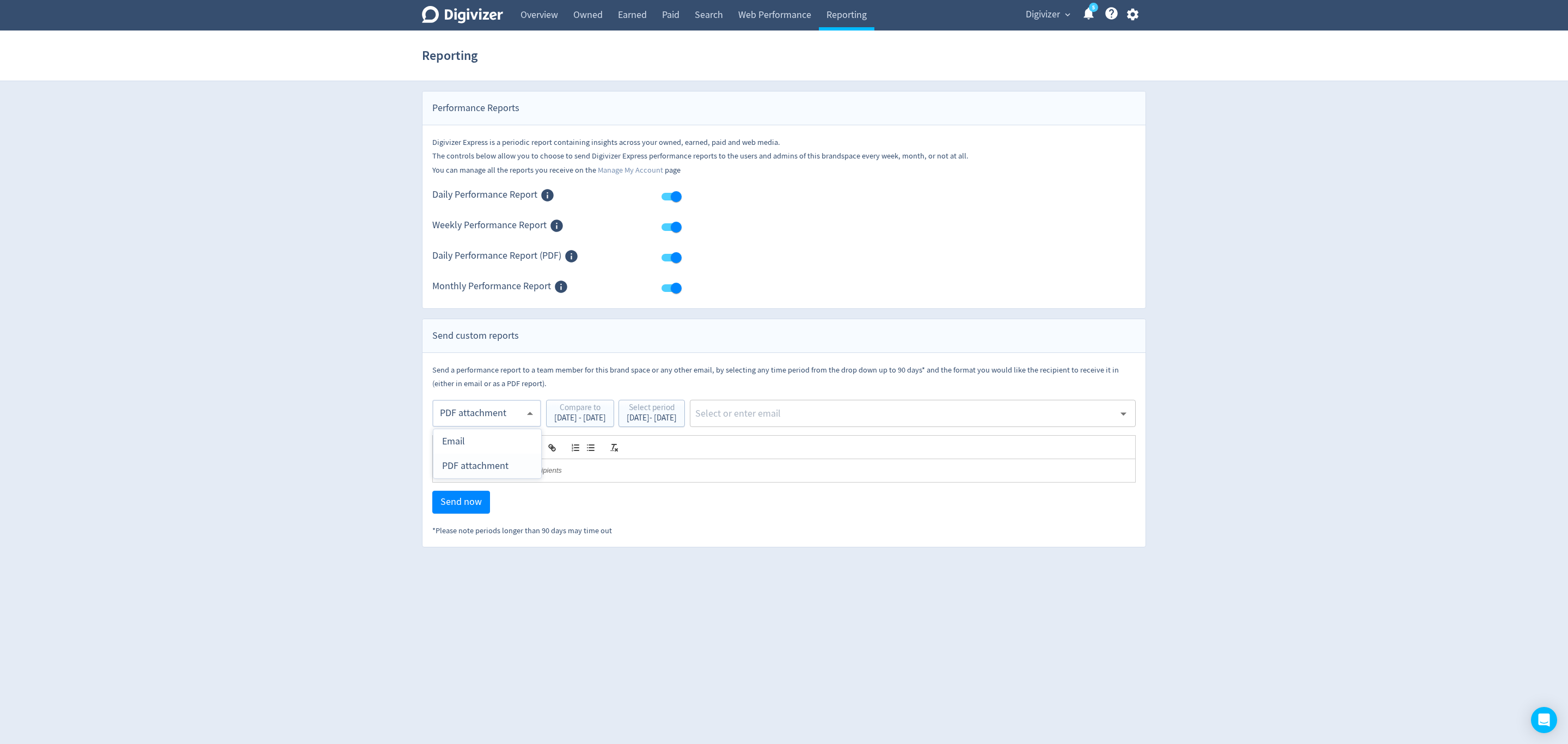
click at [510, 464] on div "PDF attachment" at bounding box center [487, 466] width 91 height 24
click at [822, 417] on input "text" at bounding box center [904, 413] width 421 height 16
type input "malyn"
click at [847, 445] on li "[EMAIL_ADDRESS][PERSON_NAME][DOMAIN_NAME]" at bounding box center [949, 443] width 373 height 21
click at [449, 507] on span "Send now" at bounding box center [461, 502] width 41 height 10
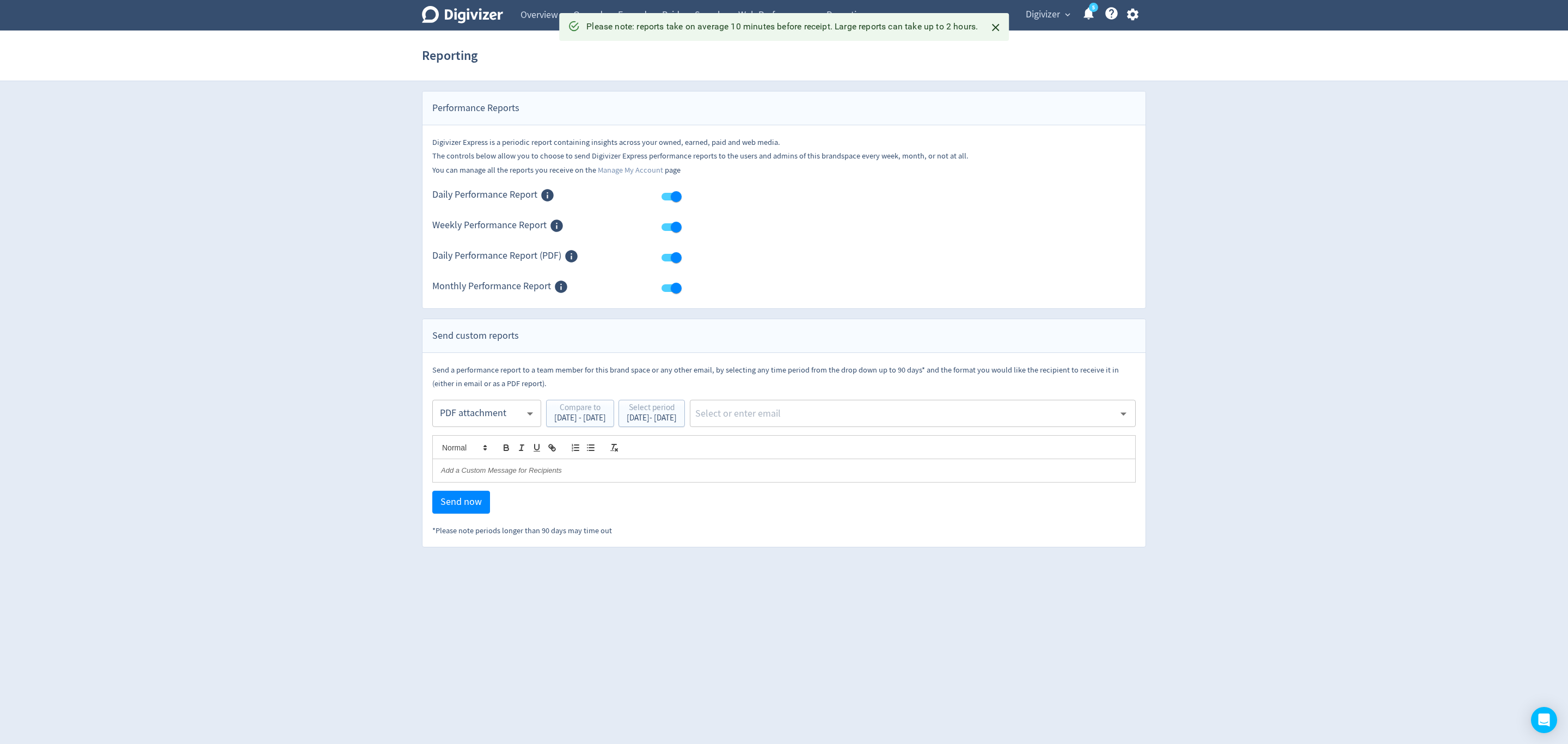
click at [1062, 12] on button "Digivizer expand_more" at bounding box center [1047, 15] width 51 height 18
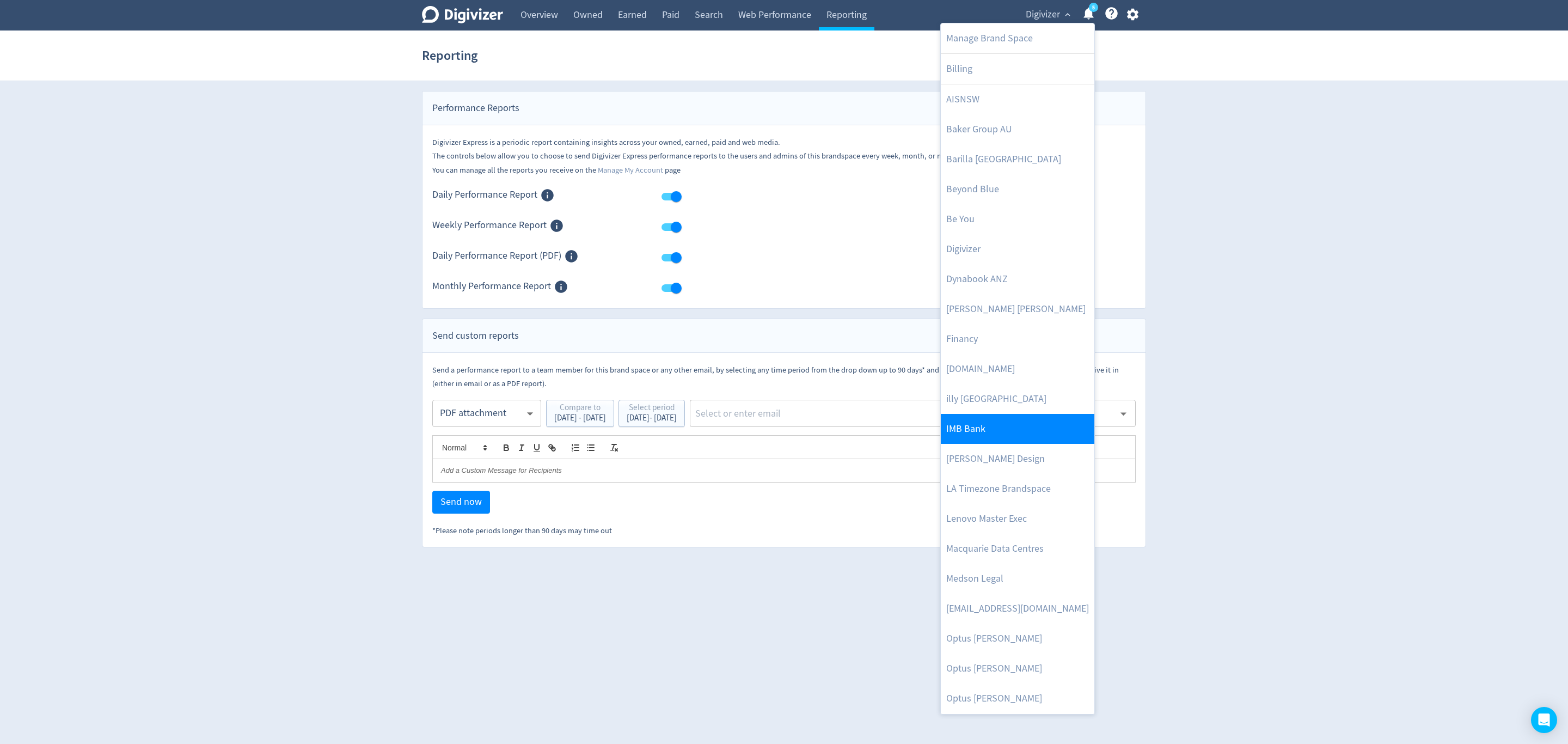
click at [987, 432] on link "IMB Bank" at bounding box center [1017, 429] width 153 height 30
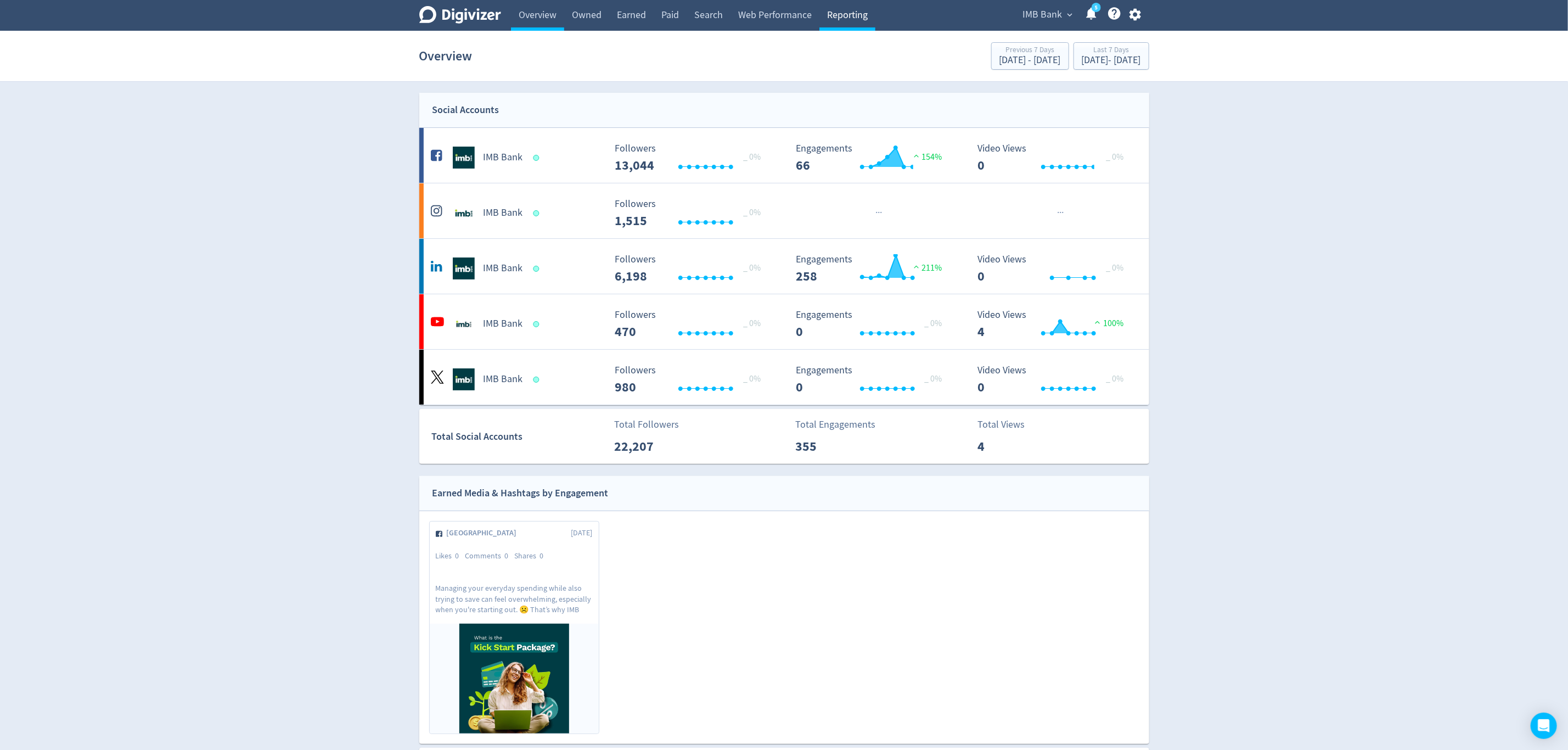
click at [834, 13] on link "Reporting" at bounding box center [847, 15] width 56 height 30
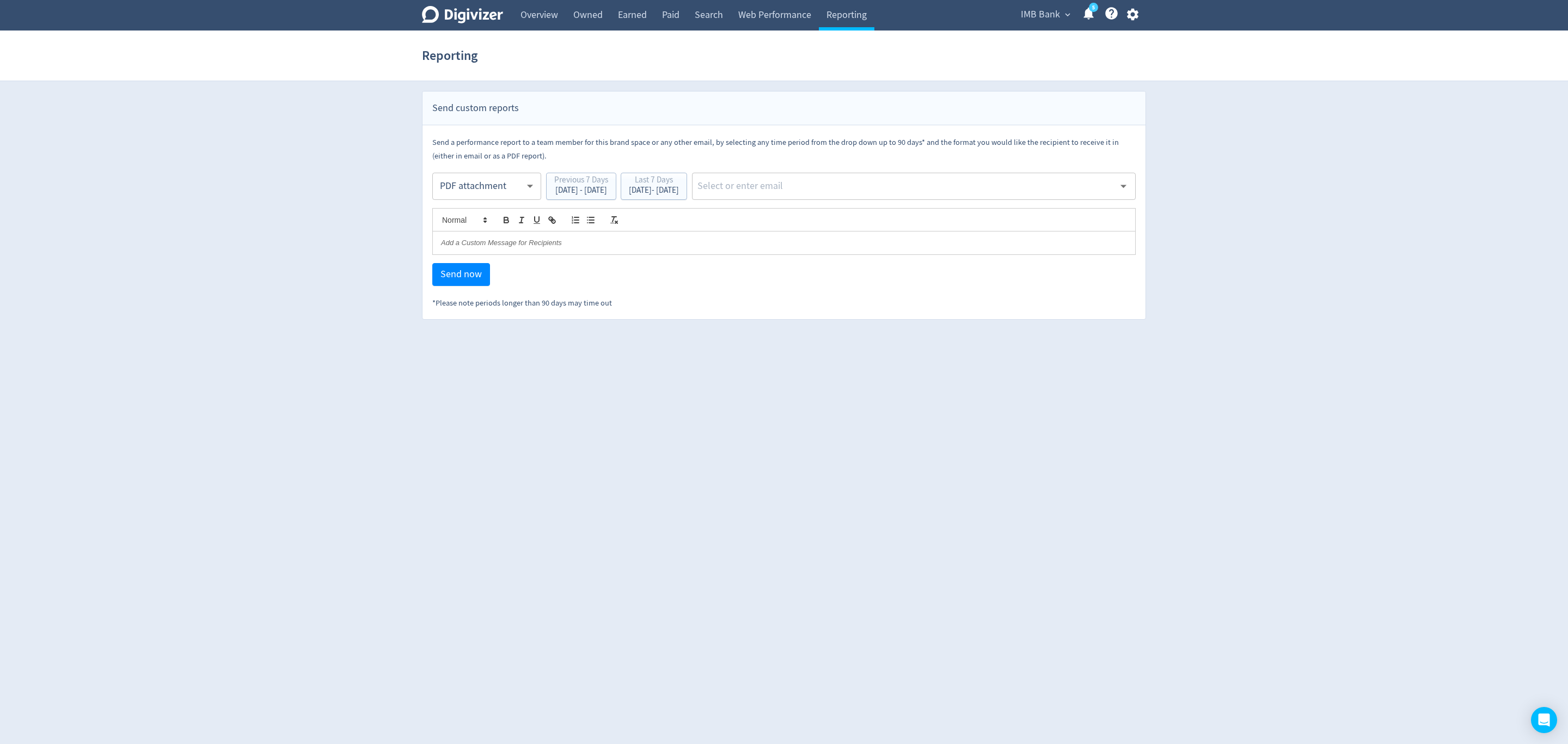
click at [482, 191] on body "Digivizer Logo [PERSON_NAME] Logo Overview Owned Earned Paid Search Web Perform…" at bounding box center [784, 160] width 1568 height 320
click at [468, 211] on div "Email" at bounding box center [487, 213] width 91 height 24
type input "html"
click at [679, 192] on div "[DATE] - [DATE]" at bounding box center [654, 190] width 50 height 8
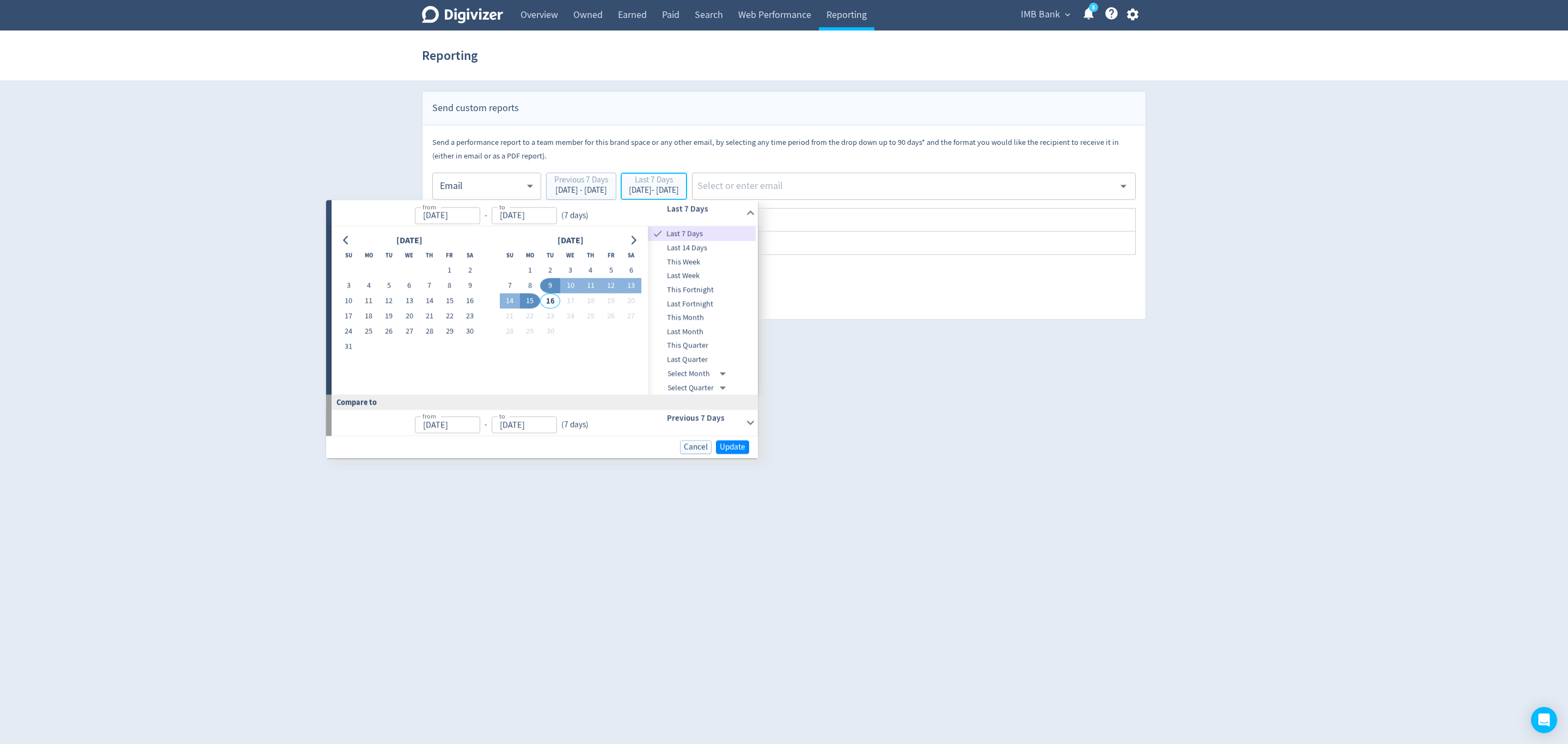
type input "[DATE]"
click at [527, 287] on button "8" at bounding box center [530, 286] width 20 height 15
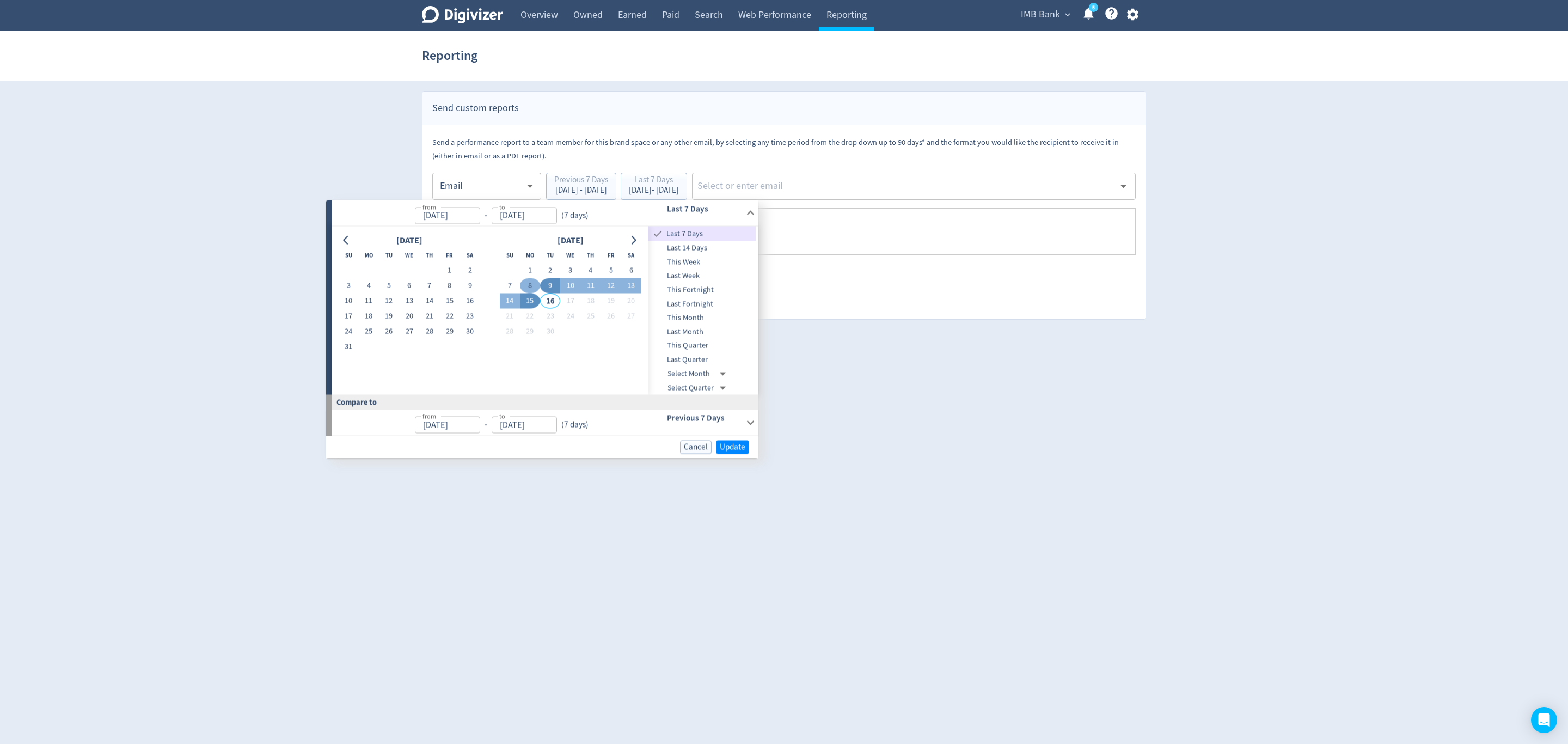
type input "[DATE]"
click at [507, 301] on button "14" at bounding box center [505, 301] width 20 height 15
type input "[DATE]"
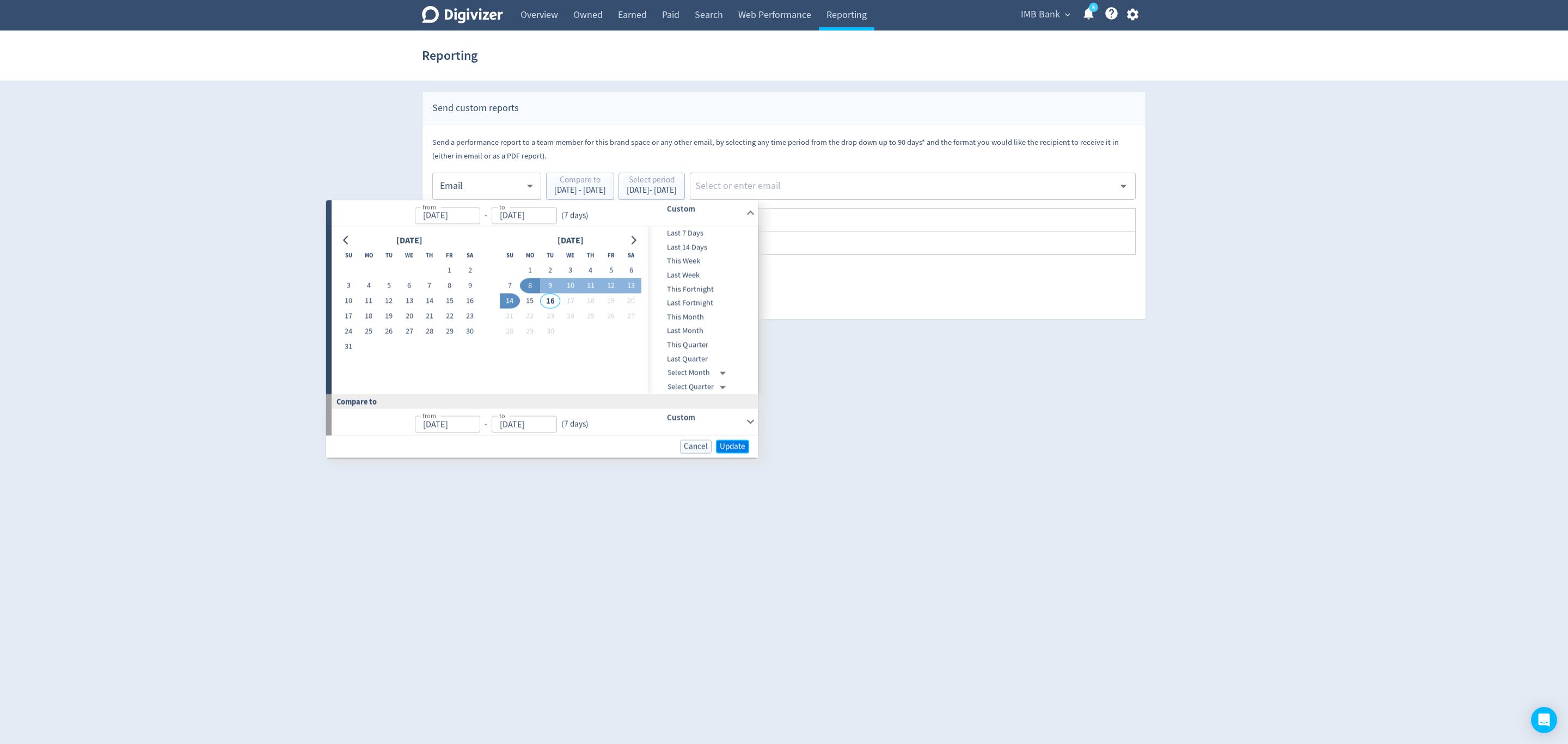
click at [725, 446] on span "Update" at bounding box center [732, 446] width 26 height 8
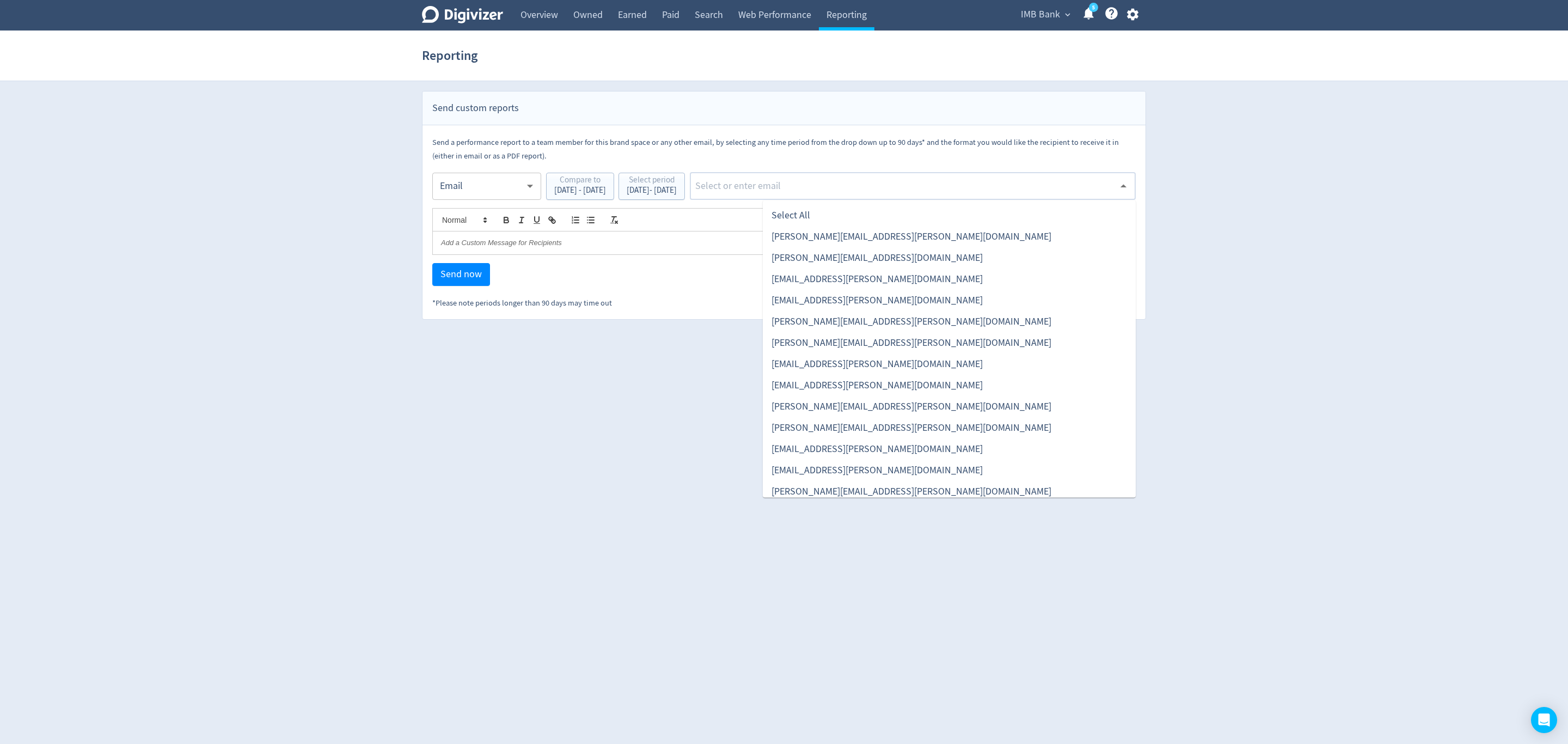
click at [806, 188] on input "text" at bounding box center [904, 186] width 421 height 16
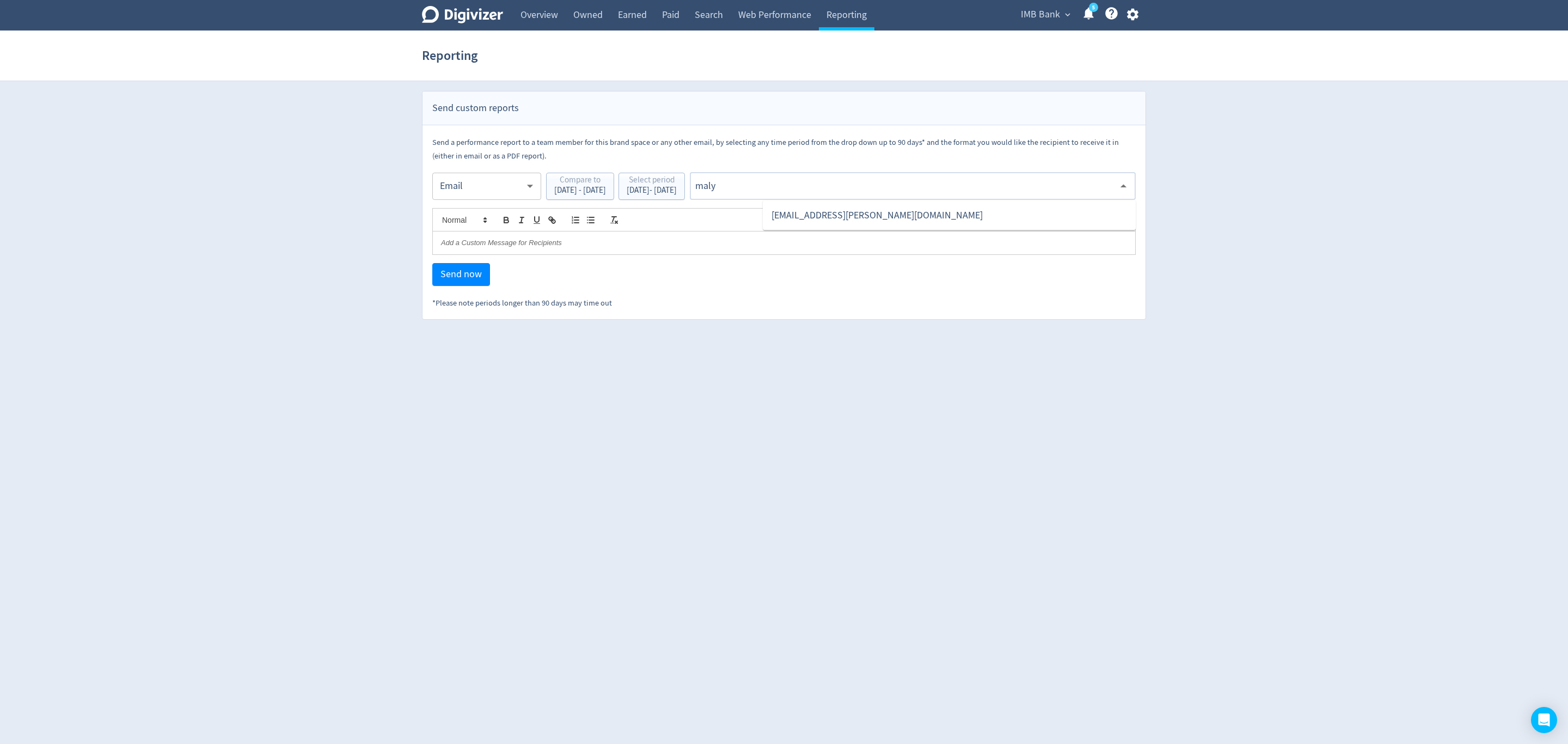
type input "malyn"
click at [834, 222] on li "[EMAIL_ADDRESS][PERSON_NAME][DOMAIN_NAME]" at bounding box center [949, 215] width 373 height 21
click at [463, 276] on span "Send now" at bounding box center [461, 274] width 41 height 10
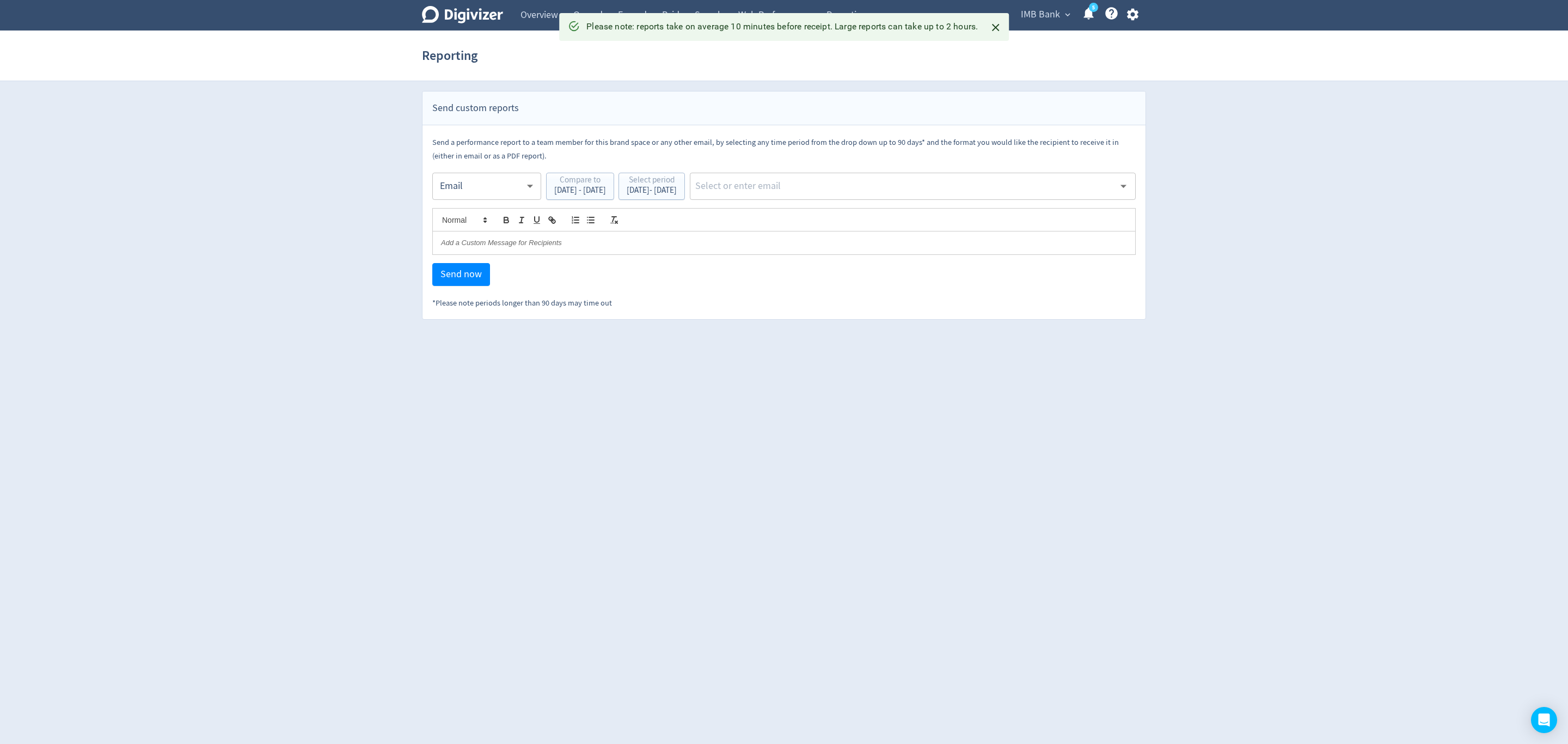
click at [473, 191] on body "Digivizer Logo [PERSON_NAME] Logo Overview Owned Earned Paid Search Web Perform…" at bounding box center [784, 160] width 1568 height 320
click at [465, 239] on div "PDF attachment" at bounding box center [487, 237] width 91 height 24
type input "pdf"
click at [804, 189] on input "text" at bounding box center [904, 186] width 421 height 16
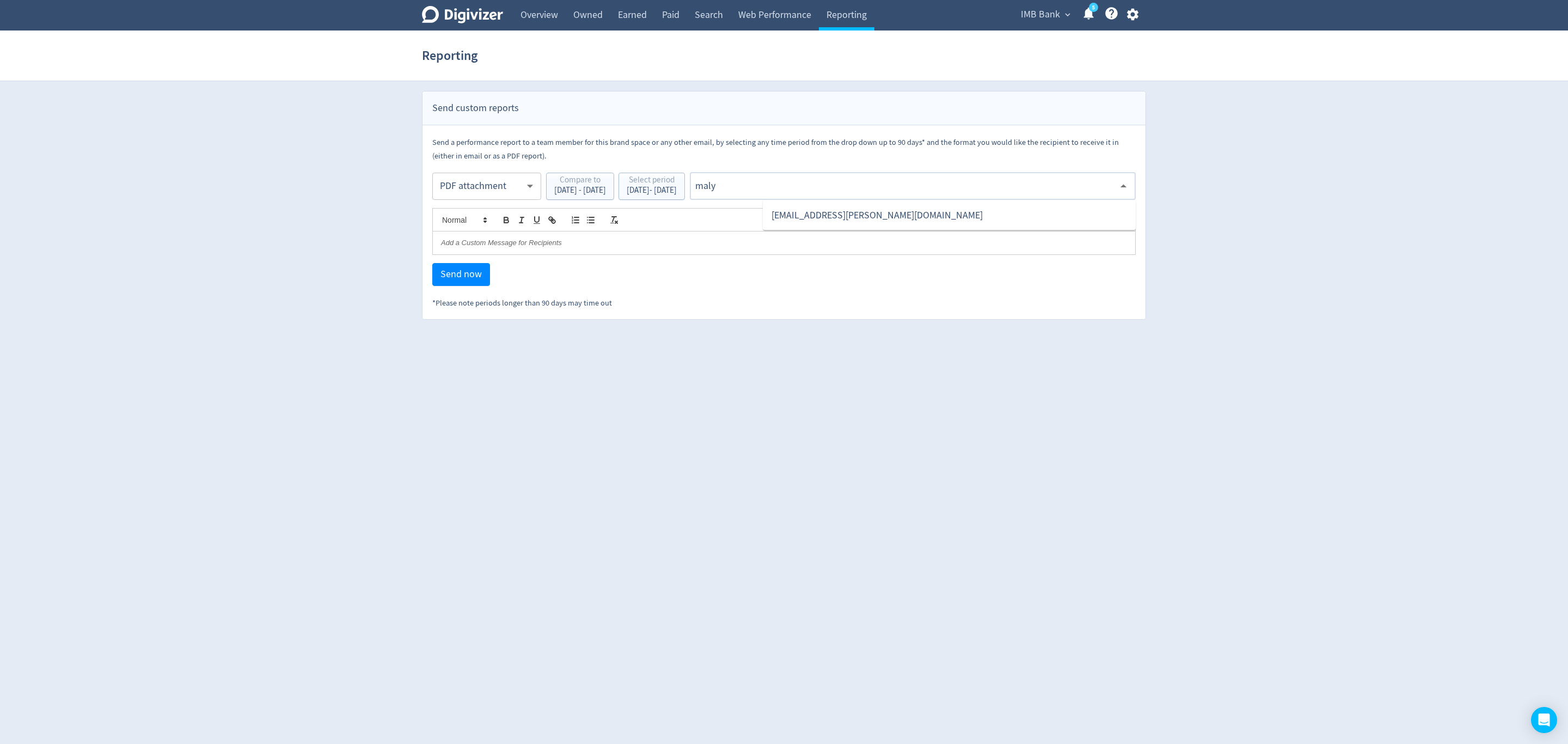
type input "malyn"
click at [814, 208] on li "[EMAIL_ADDRESS][PERSON_NAME][DOMAIN_NAME]" at bounding box center [949, 215] width 373 height 21
click at [456, 272] on span "Send now" at bounding box center [461, 274] width 41 height 10
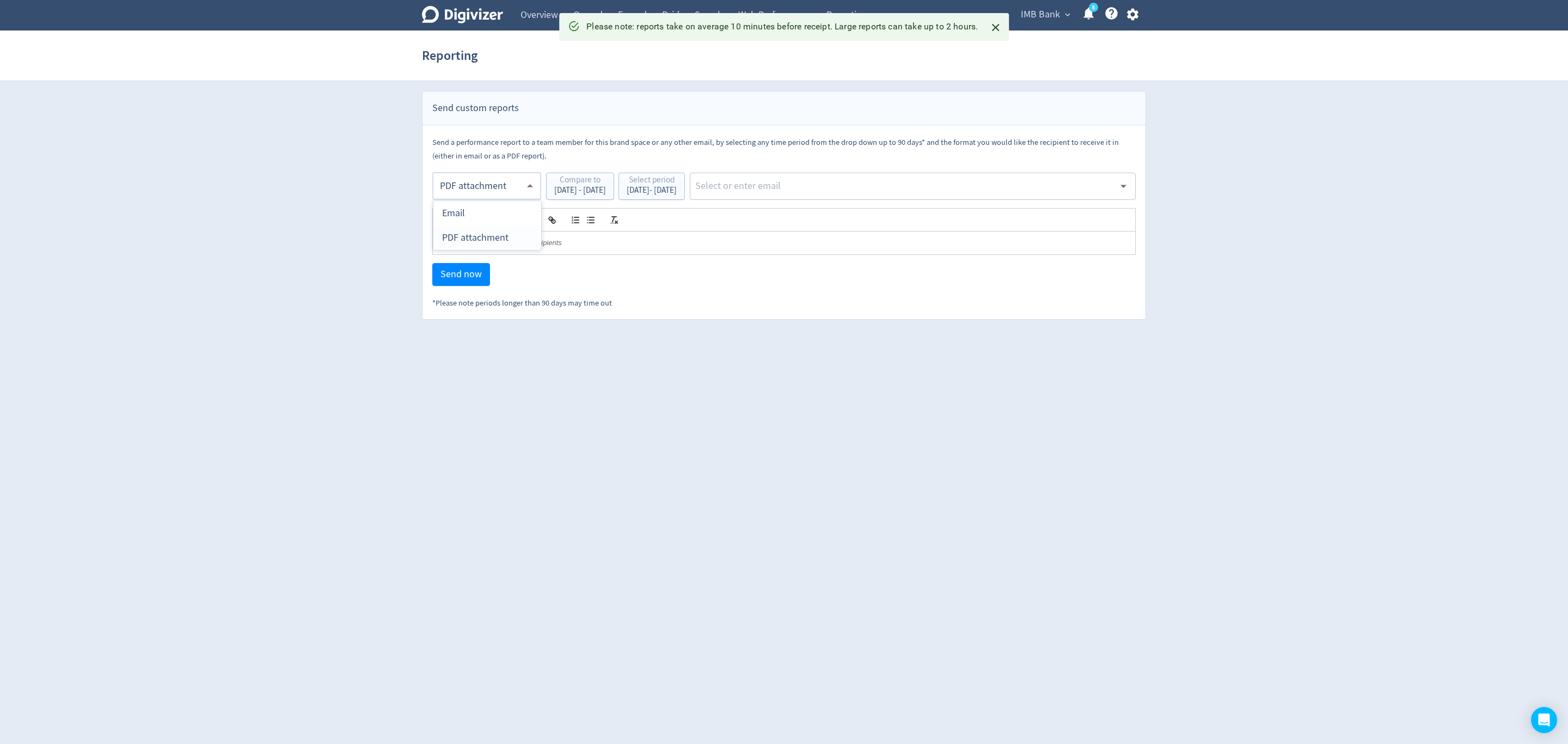
click at [474, 182] on body "Digivizer Logo [PERSON_NAME] Logo Overview Owned Earned Paid Search Web Perform…" at bounding box center [784, 160] width 1568 height 320
click at [479, 237] on div "PDF attachment" at bounding box center [487, 237] width 91 height 24
click at [946, 194] on input "text" at bounding box center [904, 186] width 421 height 16
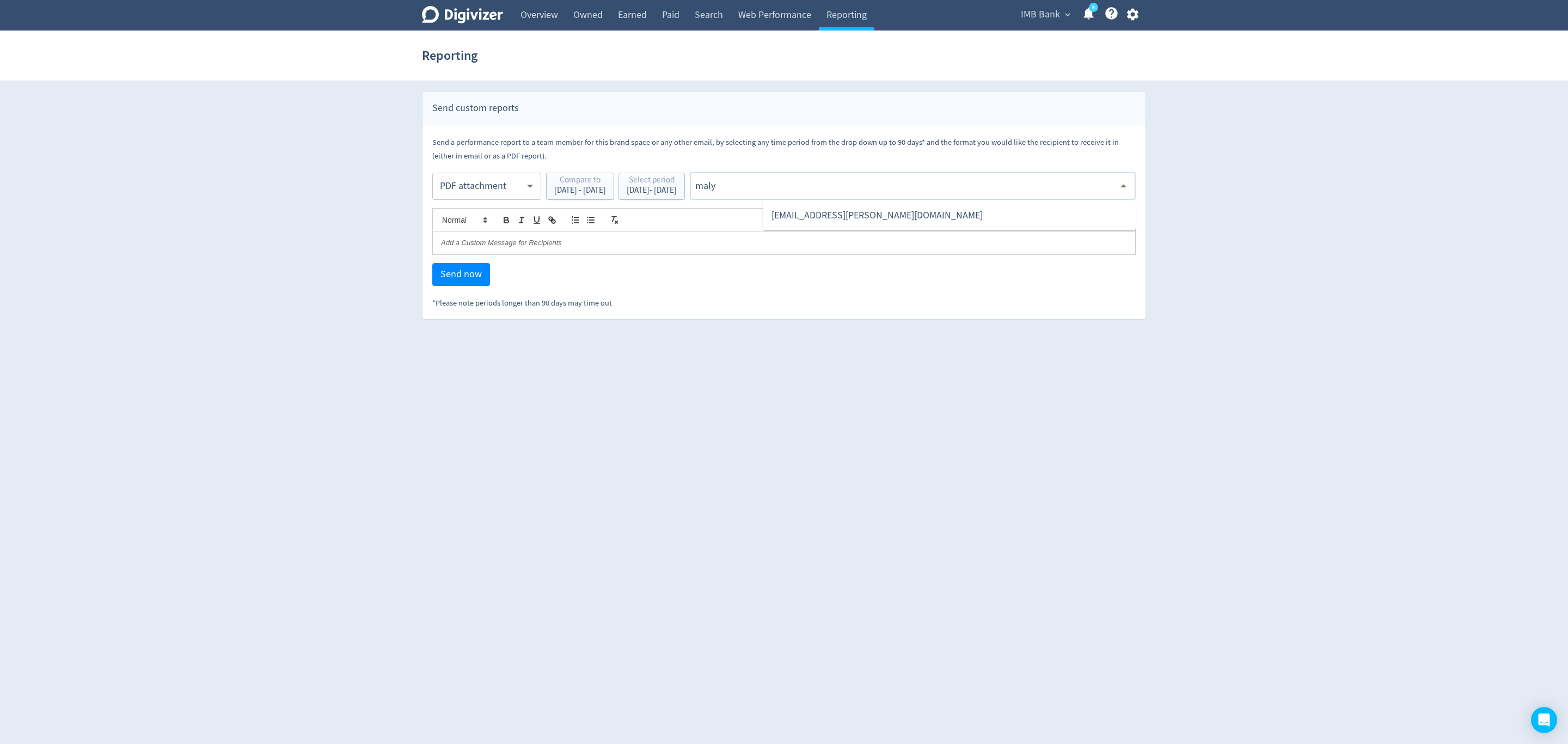
type input "malyn"
click at [920, 210] on li "[EMAIL_ADDRESS][PERSON_NAME][DOMAIN_NAME]" at bounding box center [949, 215] width 373 height 21
click at [466, 273] on span "Send now" at bounding box center [461, 274] width 41 height 10
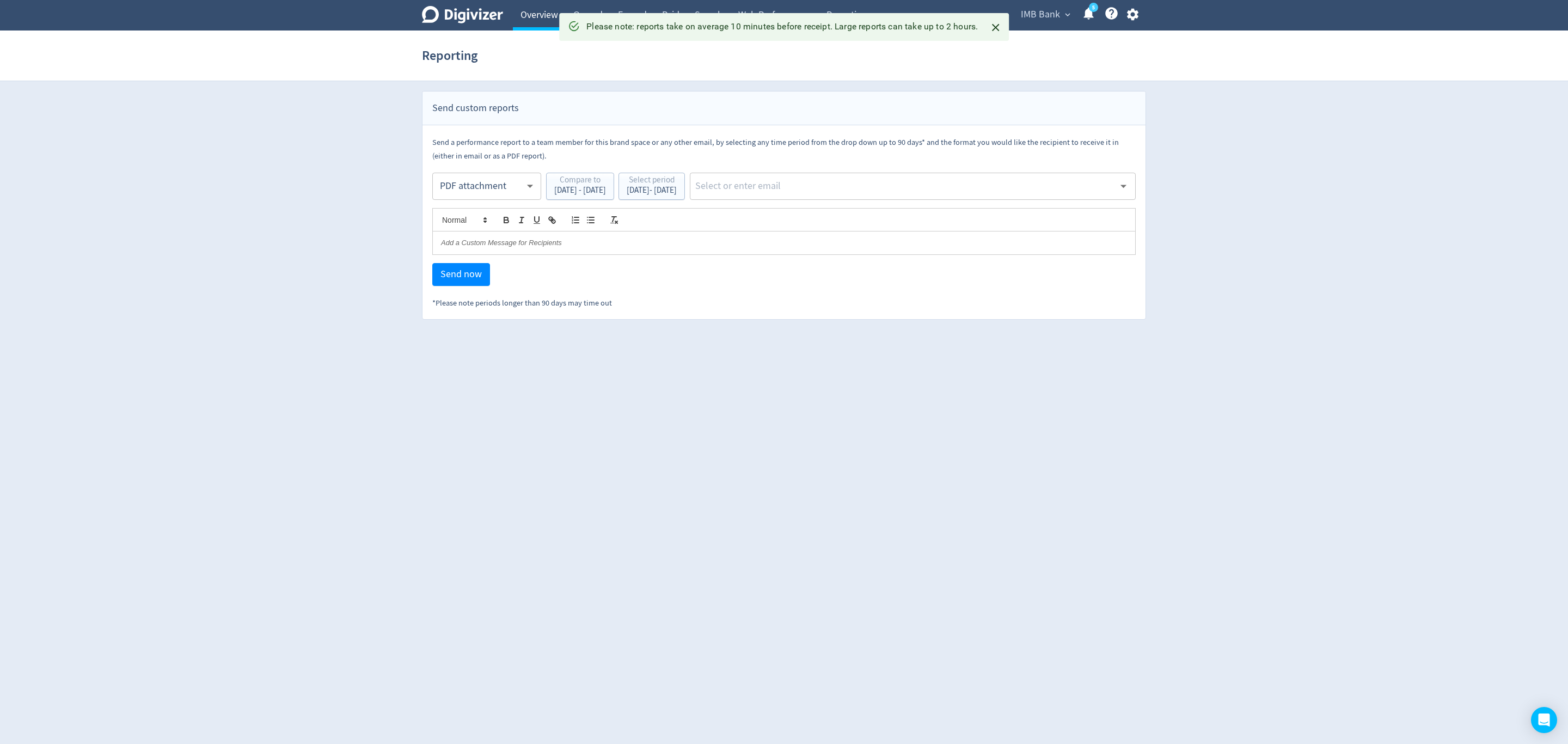
click at [542, 7] on link "Overview" at bounding box center [539, 15] width 53 height 30
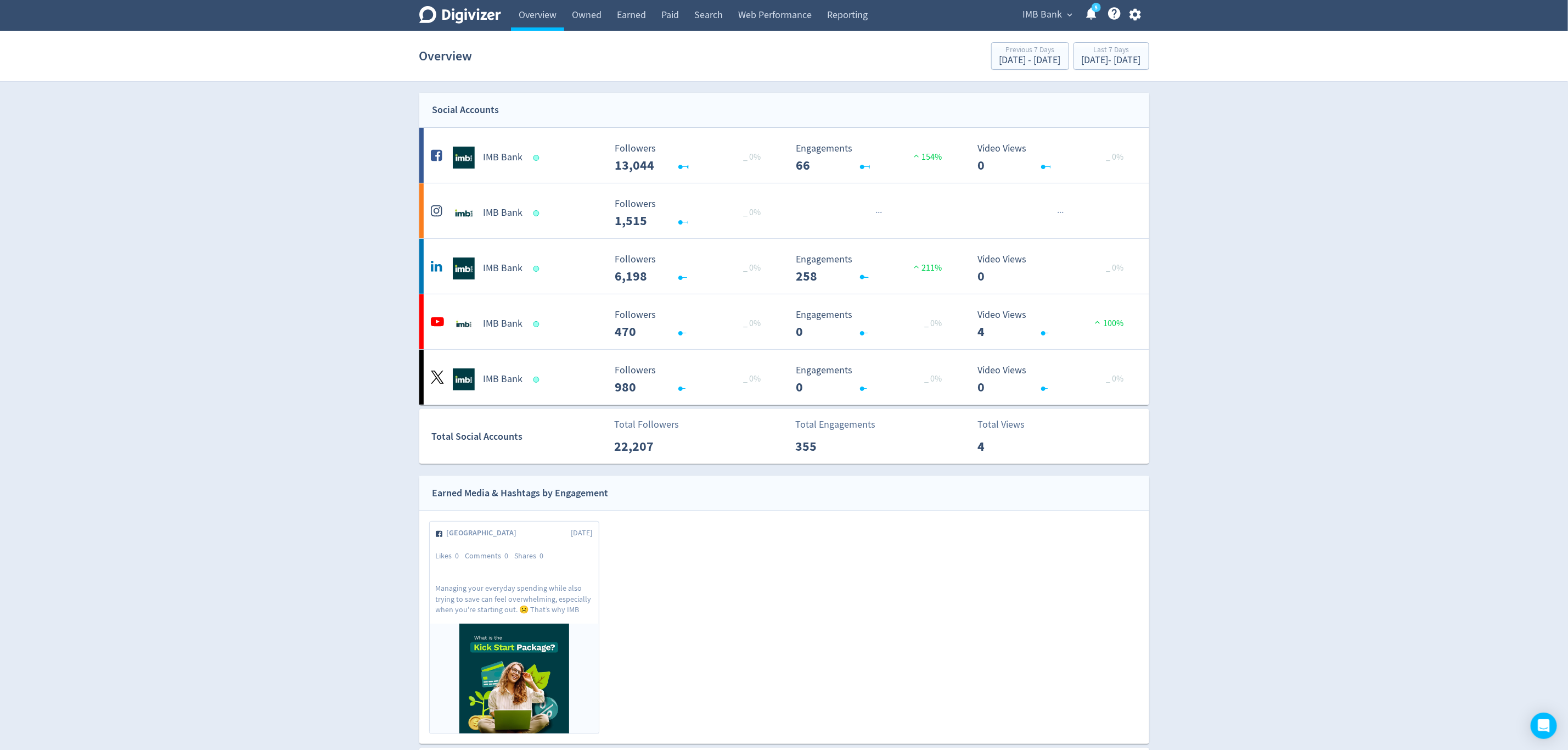
click at [1037, 19] on span "IMB Bank" at bounding box center [1042, 15] width 39 height 18
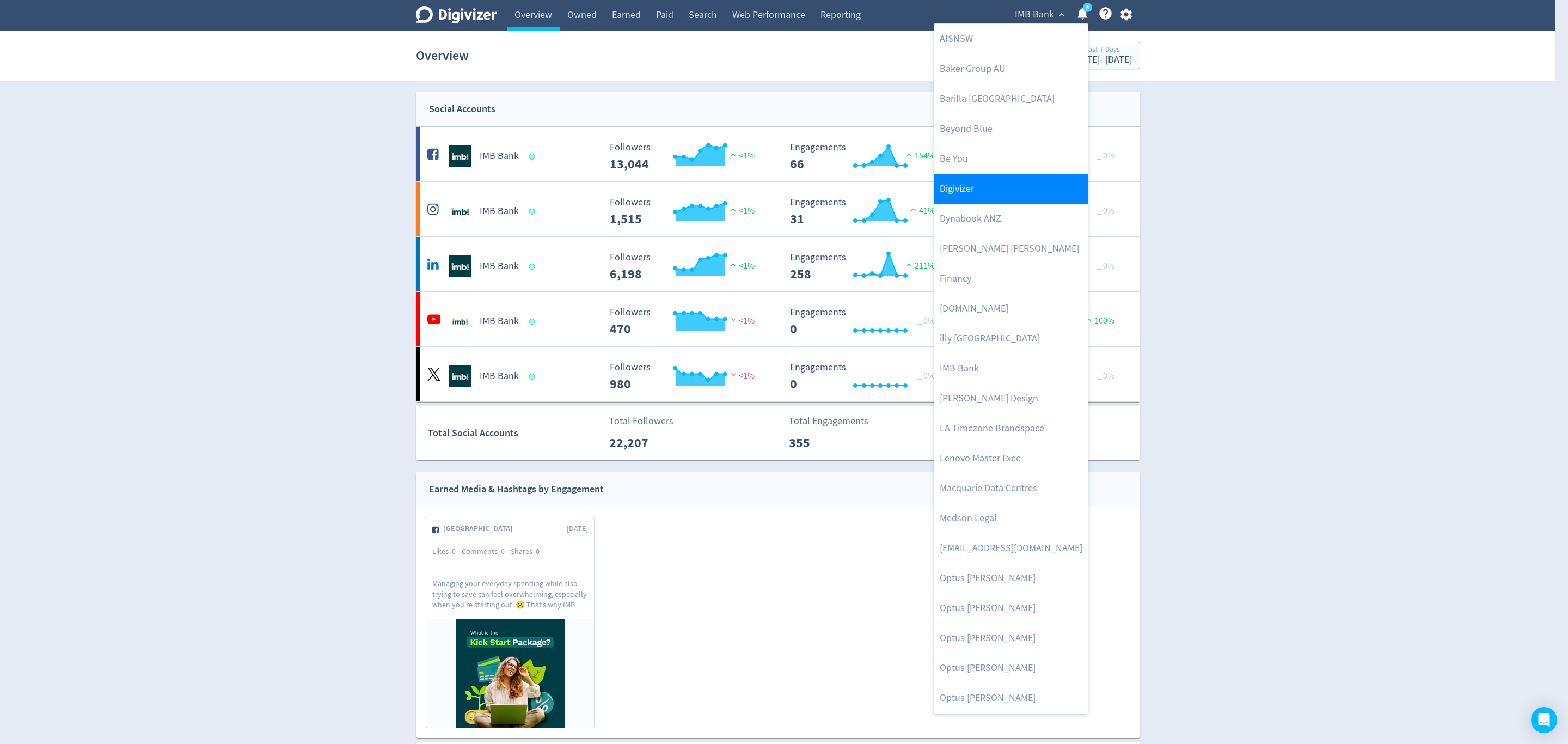
click at [968, 189] on link "Digivizer" at bounding box center [1011, 189] width 153 height 30
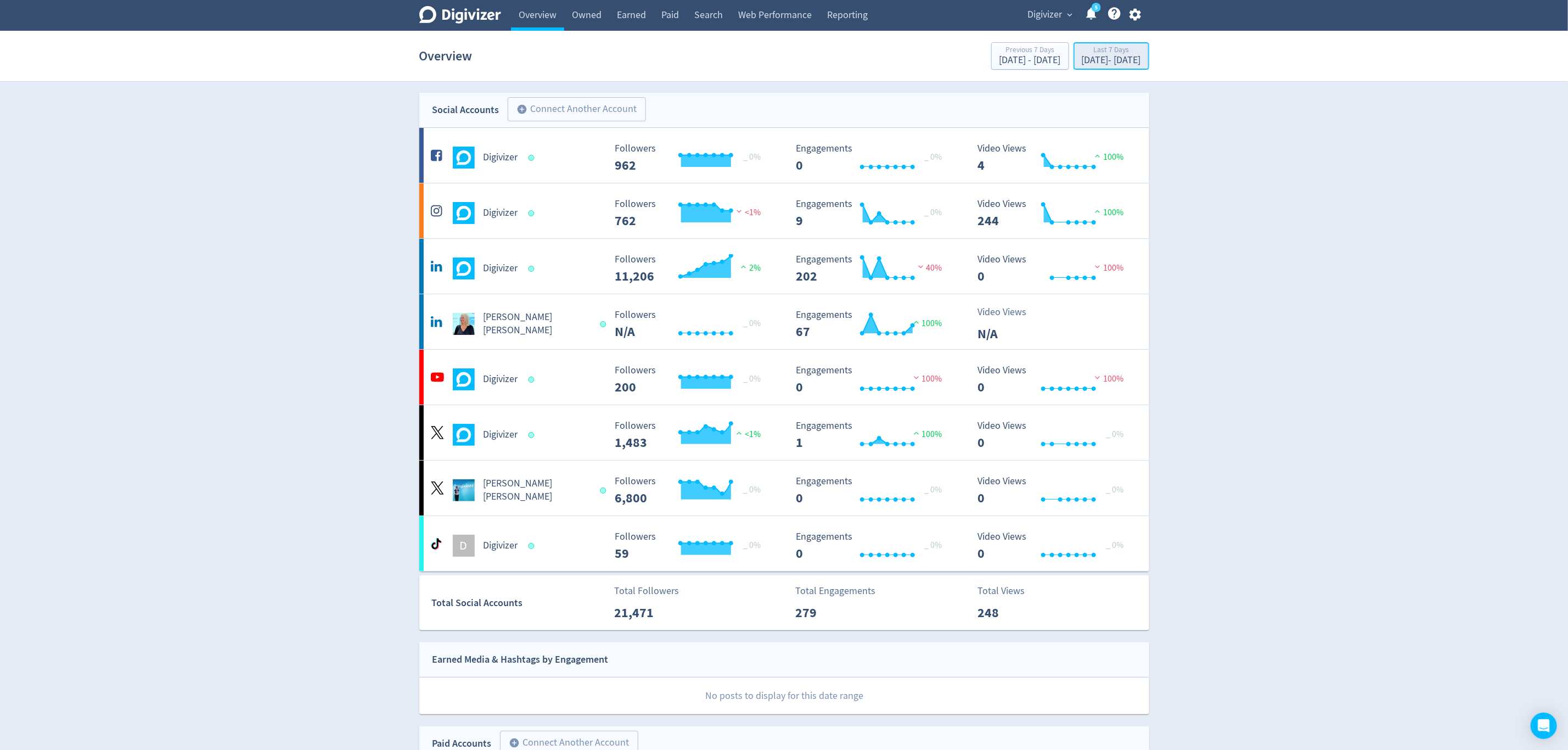
click at [1082, 65] on div "[DATE] - [DATE]" at bounding box center [1111, 60] width 59 height 10
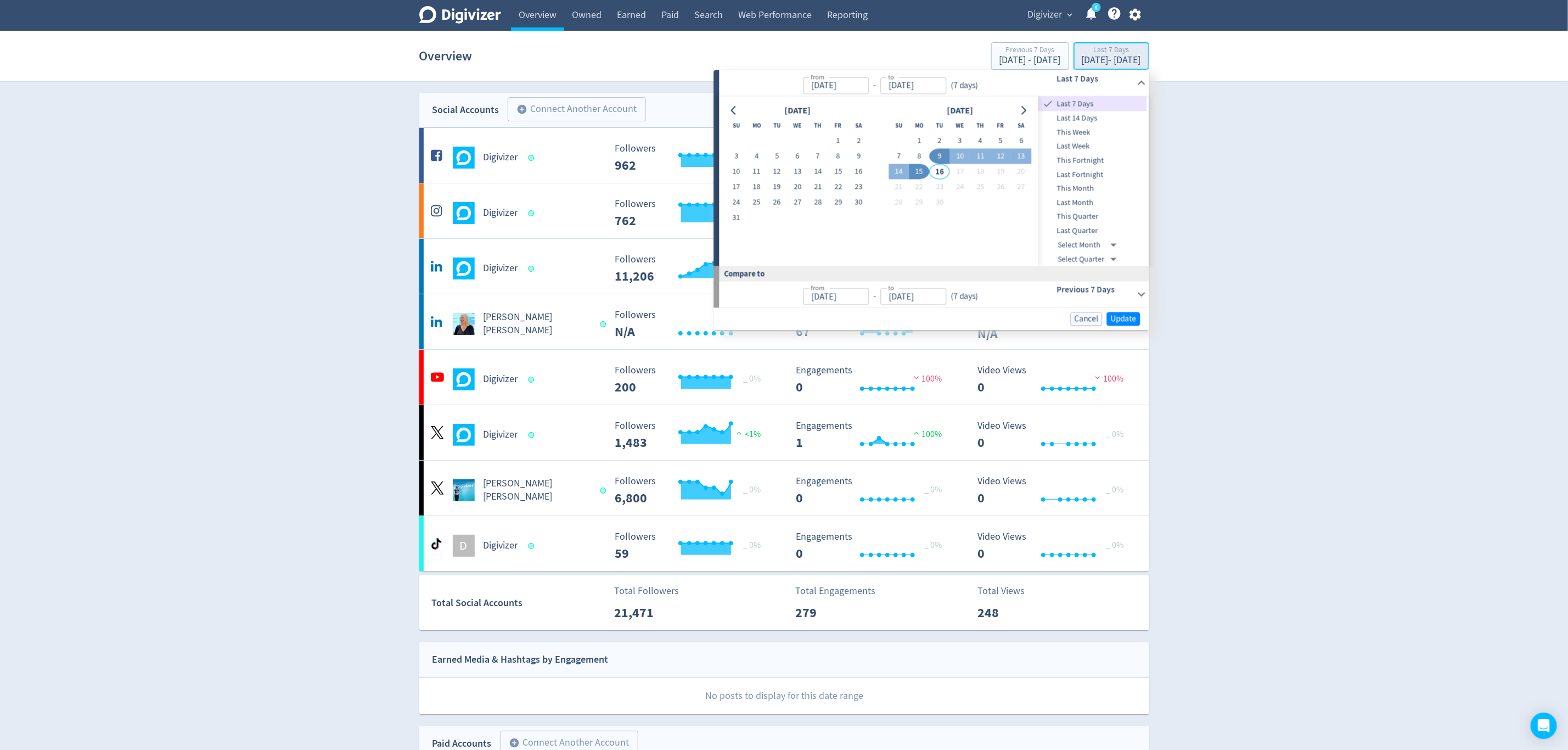
type input "[DATE]"
click at [912, 151] on button "8" at bounding box center [918, 156] width 20 height 16
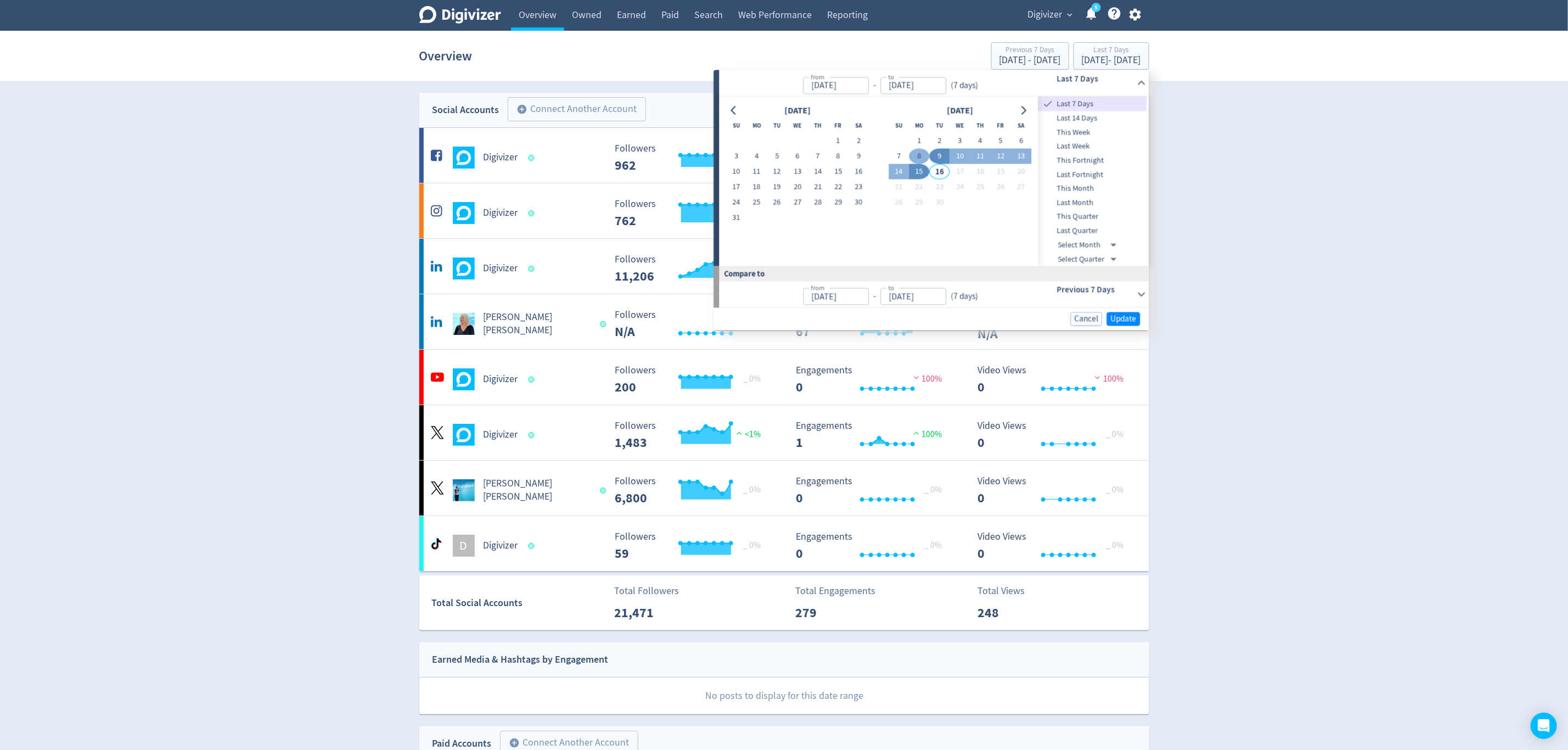
type input "[DATE]"
click at [901, 167] on button "14" at bounding box center [898, 172] width 20 height 16
type input "[DATE]"
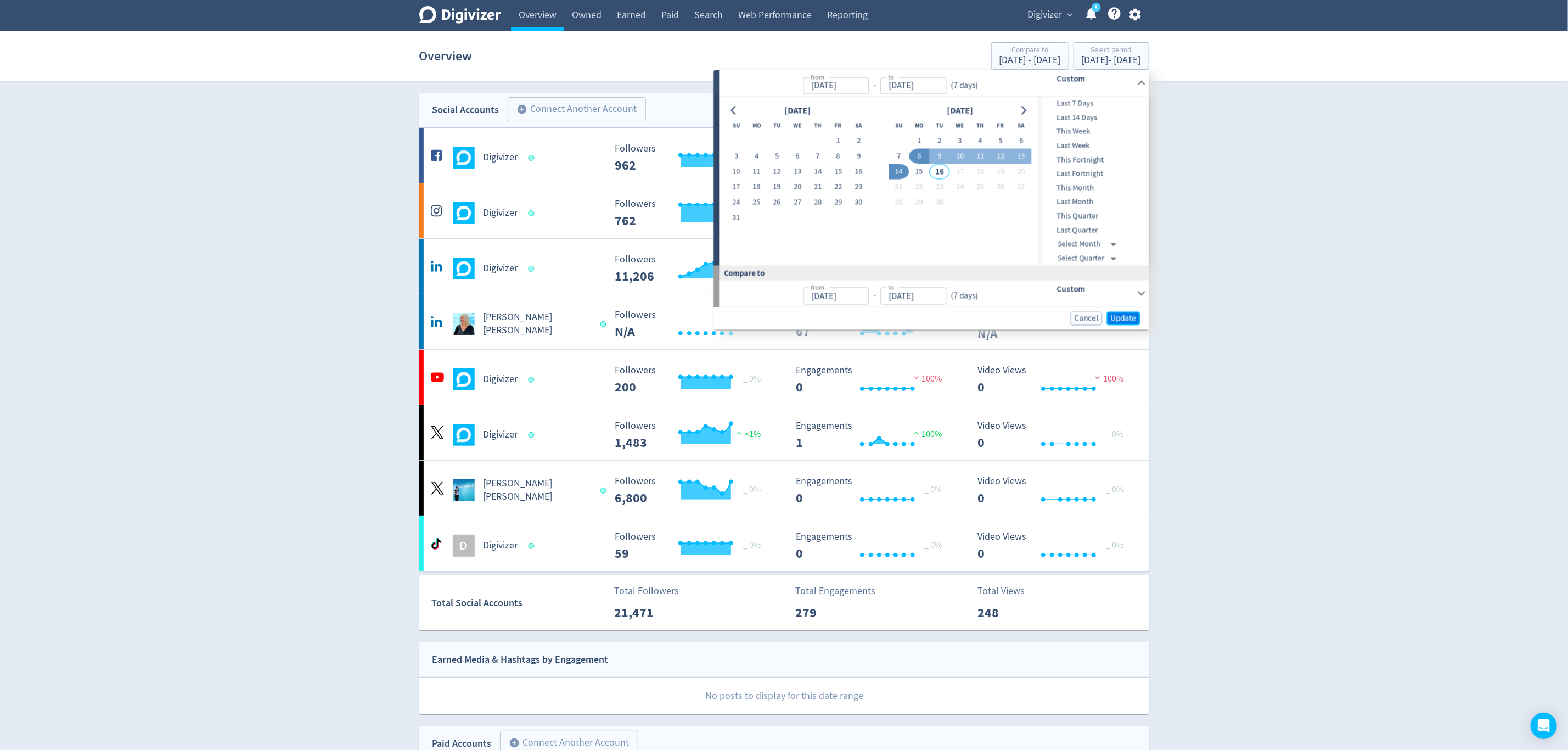
click at [1119, 319] on span "Update" at bounding box center [1123, 318] width 26 height 8
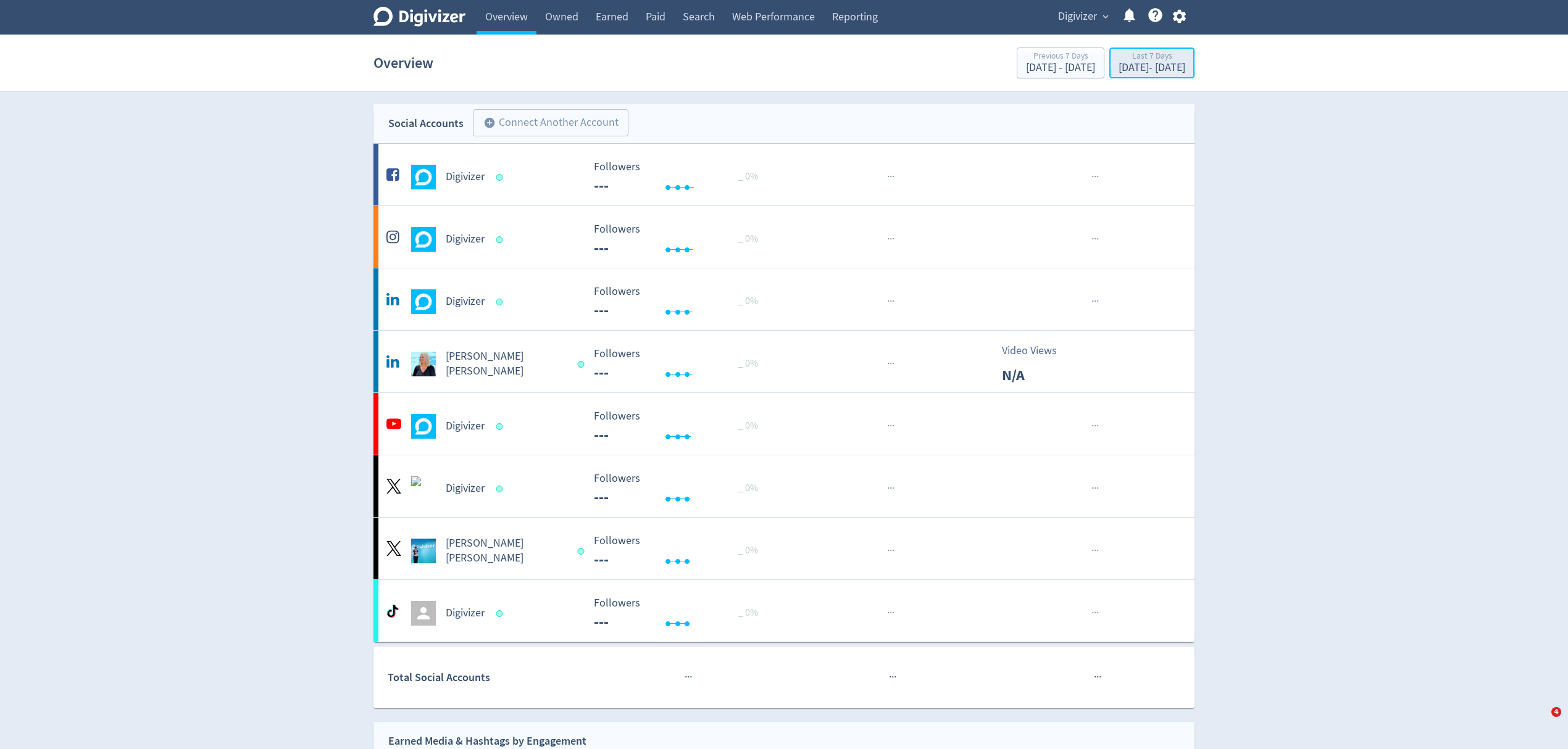
click at [1119, 68] on div "[DATE] - [DATE]" at bounding box center [1152, 68] width 67 height 11
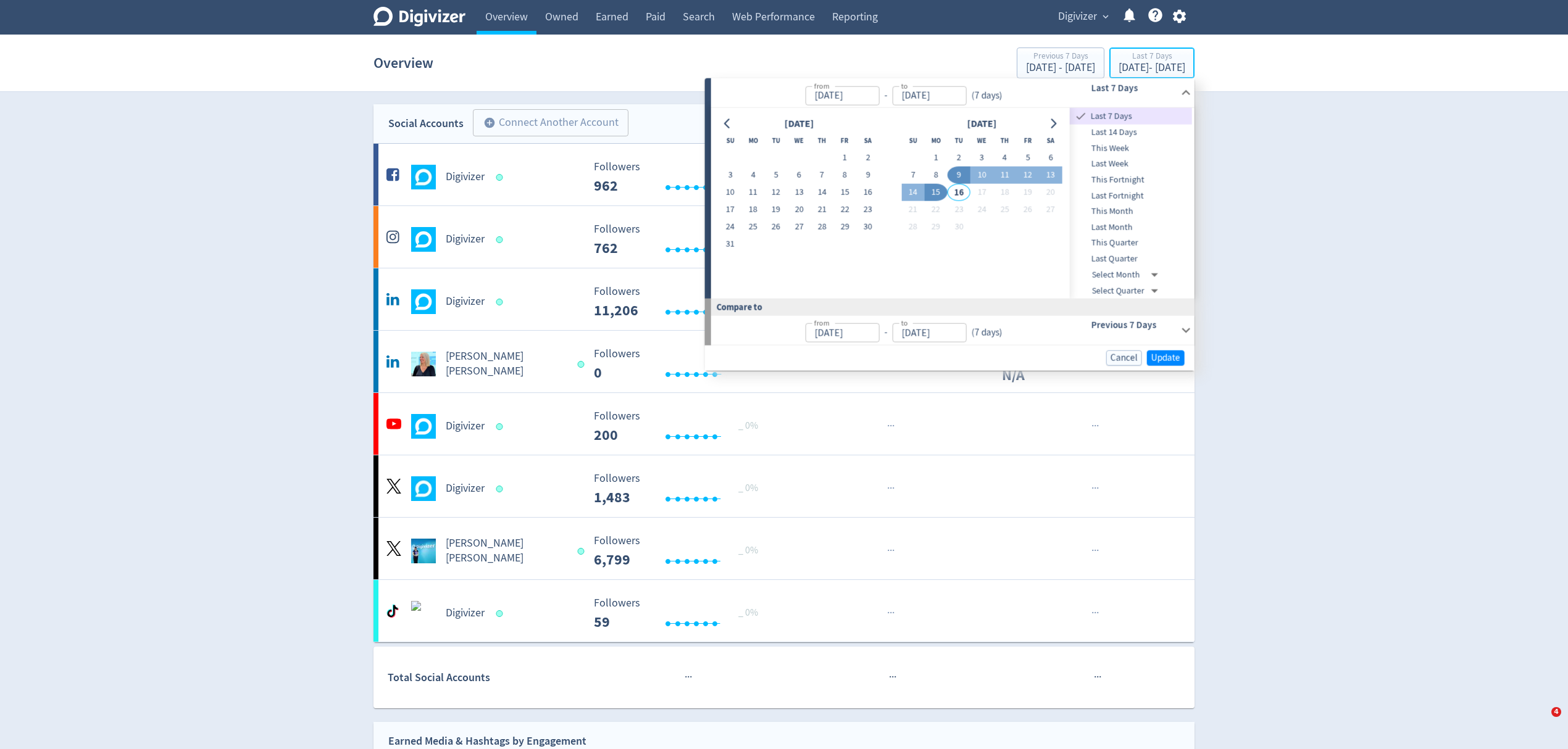
type input "[DATE]"
click at [934, 175] on button "8" at bounding box center [935, 175] width 23 height 18
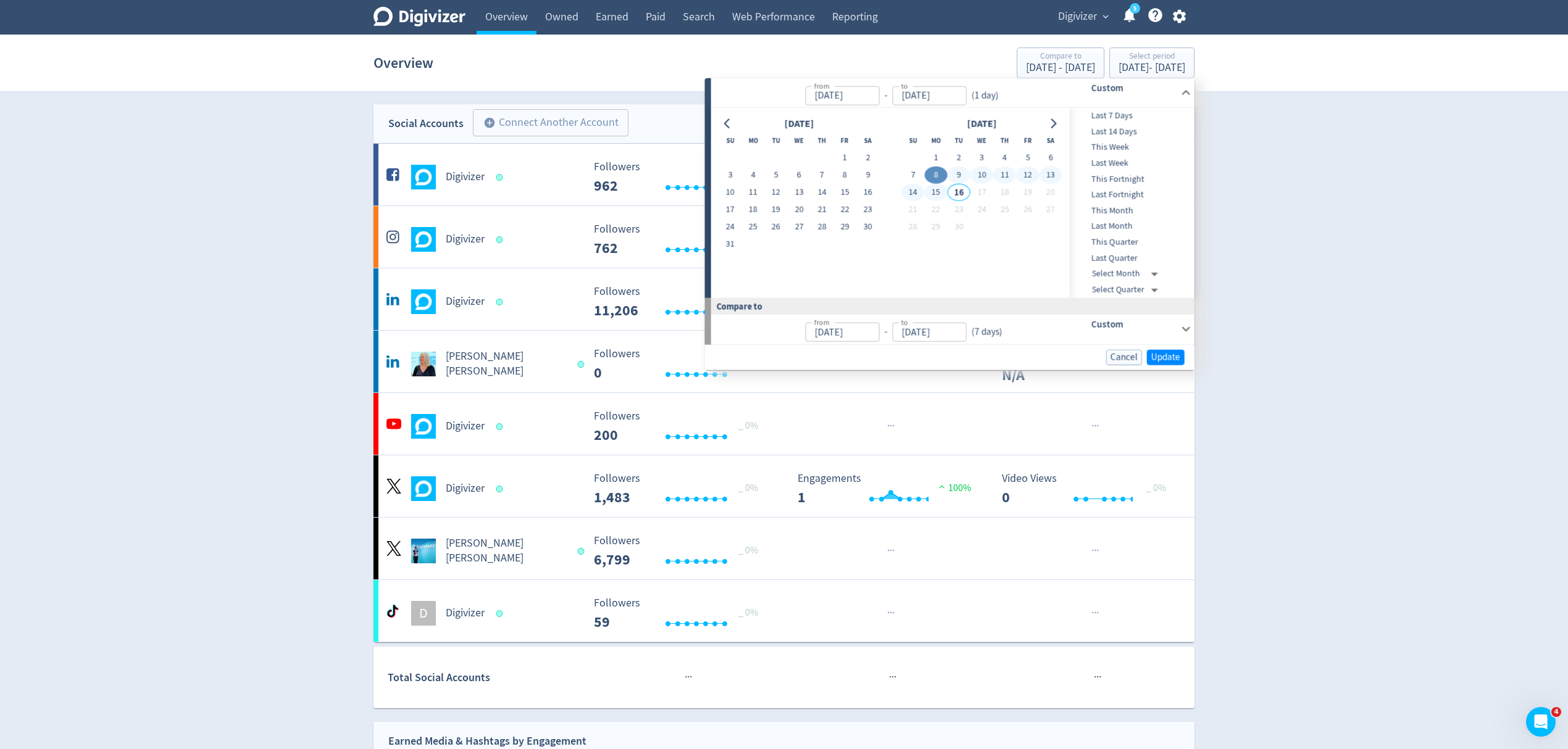
type input "[DATE]"
click at [917, 188] on button "14" at bounding box center [912, 192] width 23 height 18
type input "[DATE]"
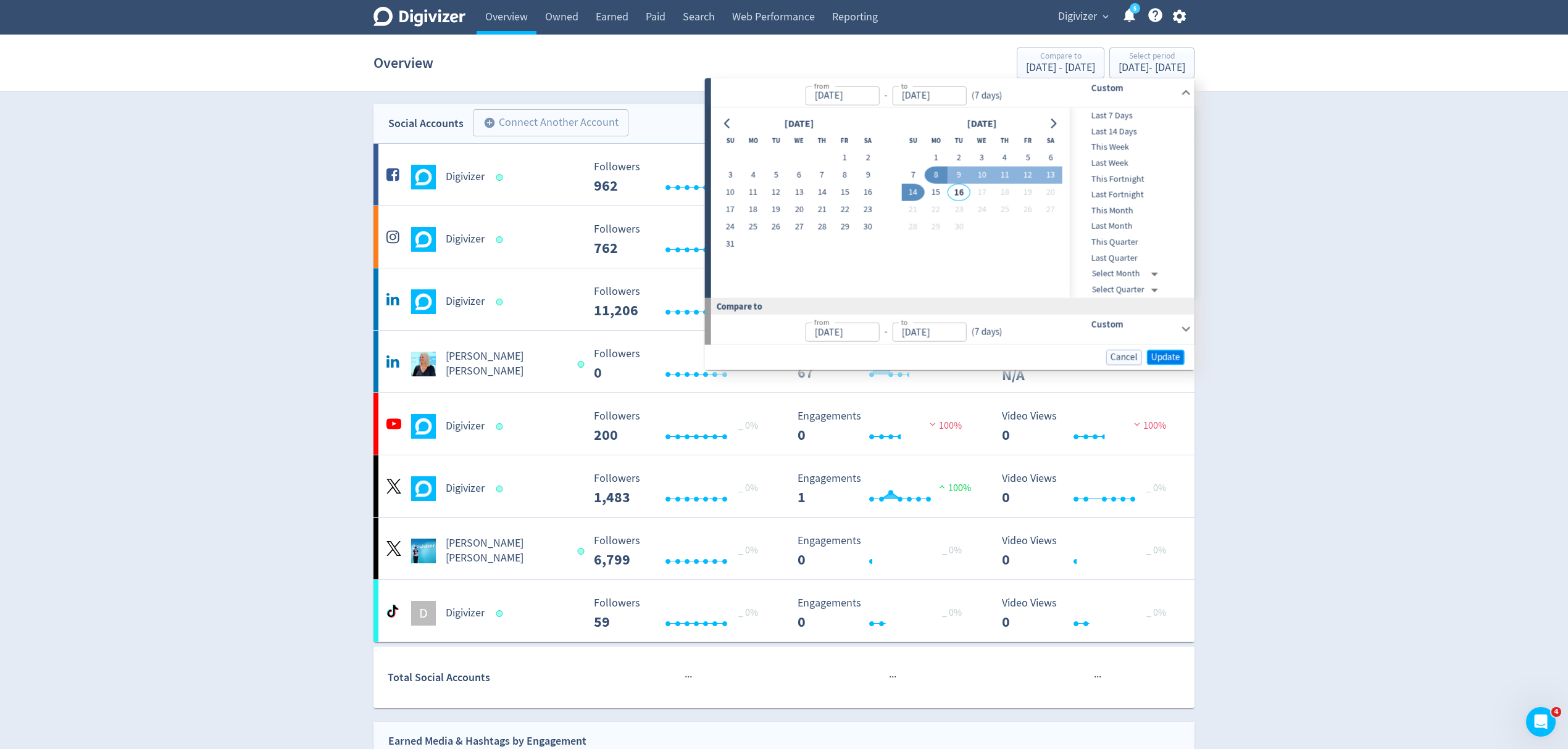
click at [1181, 357] on button "Update" at bounding box center [1166, 357] width 38 height 15
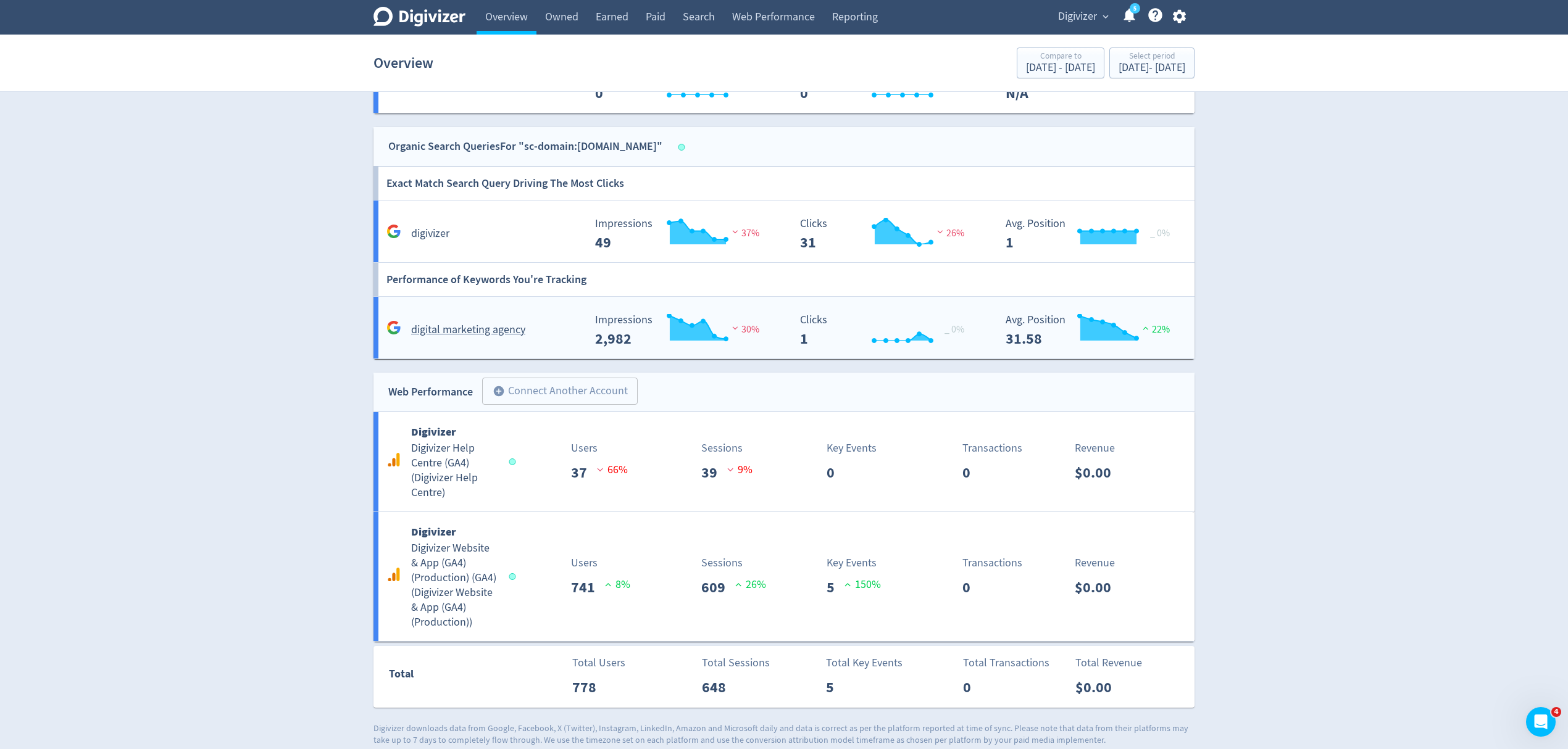
scroll to position [1319, 0]
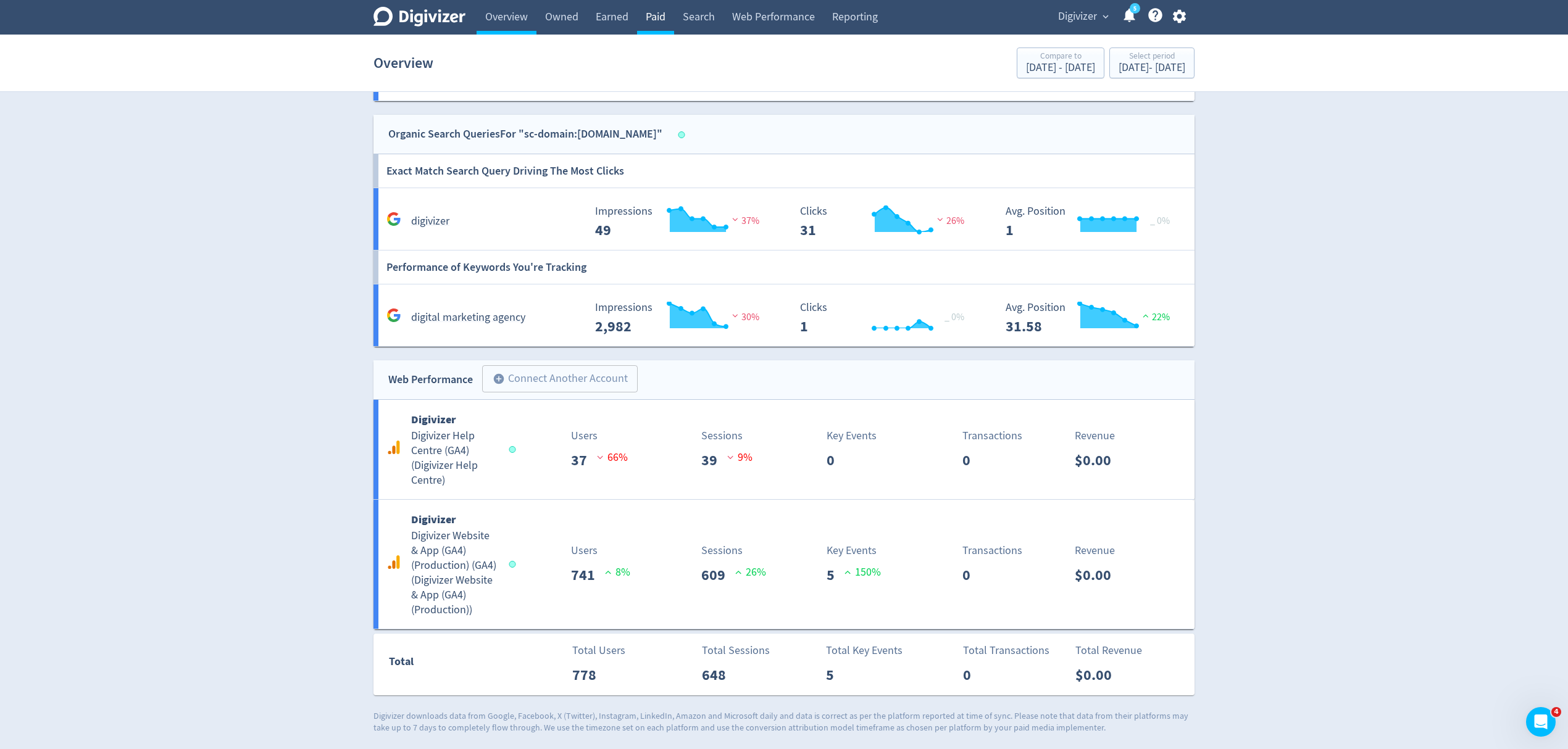
click at [665, 10] on link "Paid" at bounding box center [655, 17] width 37 height 34
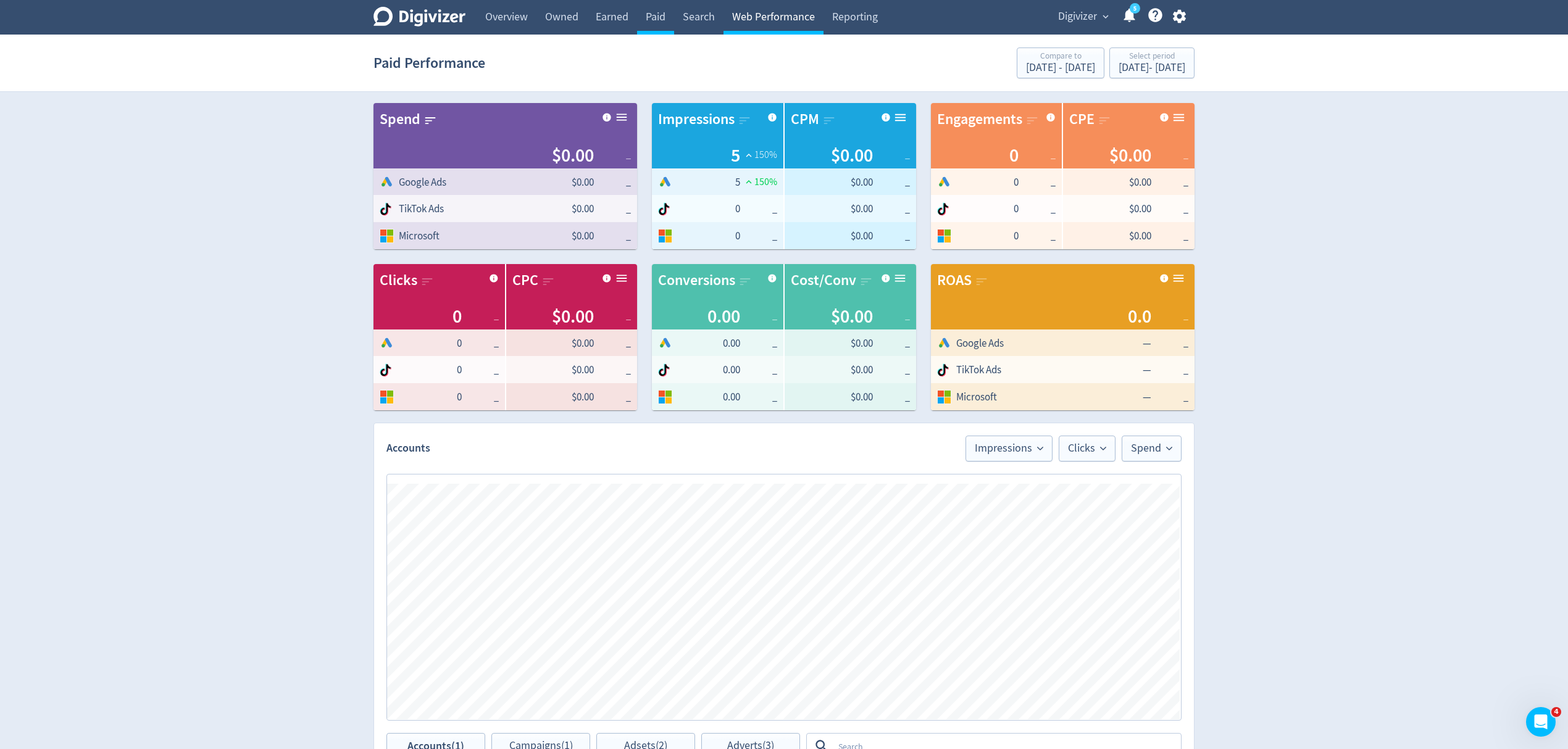
click at [758, 18] on link "Web Performance" at bounding box center [773, 17] width 100 height 34
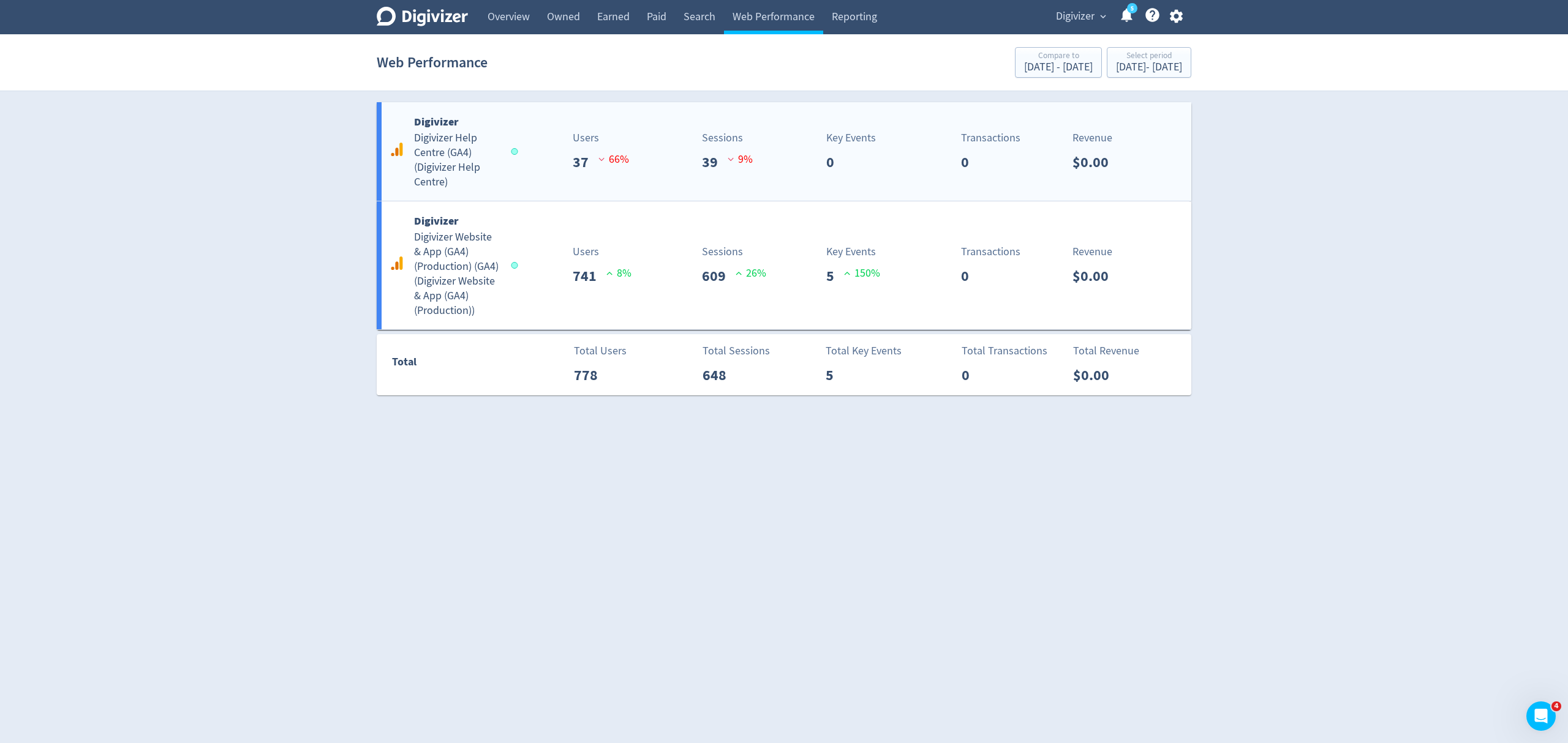
click at [528, 177] on div "Digivizer Digivizer Help Centre (GA4) ( Digivizer Help Centre ) Users 37 66 % S…" at bounding box center [784, 151] width 815 height 99
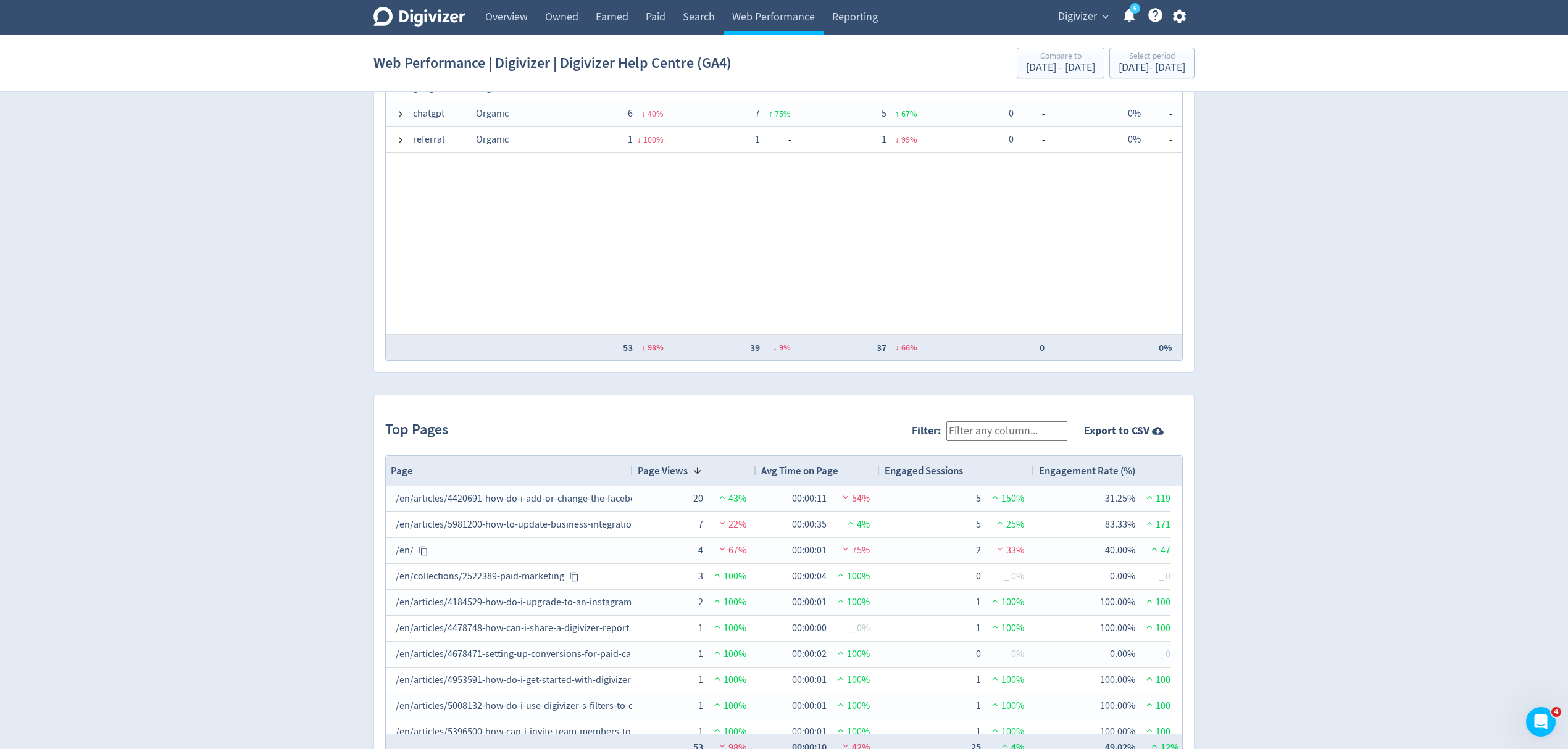
scroll to position [988, 0]
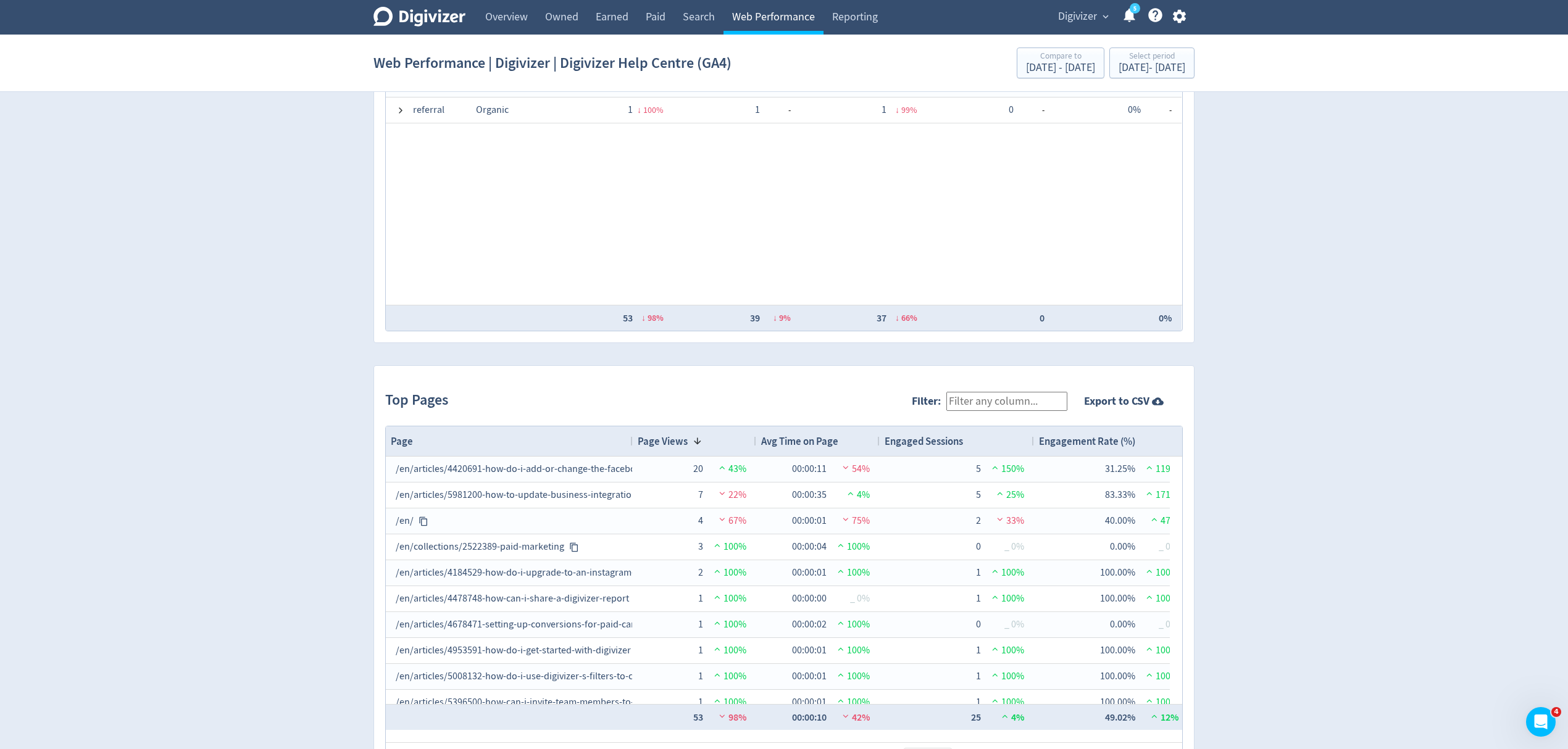
click at [781, 10] on link "Web Performance" at bounding box center [773, 17] width 100 height 34
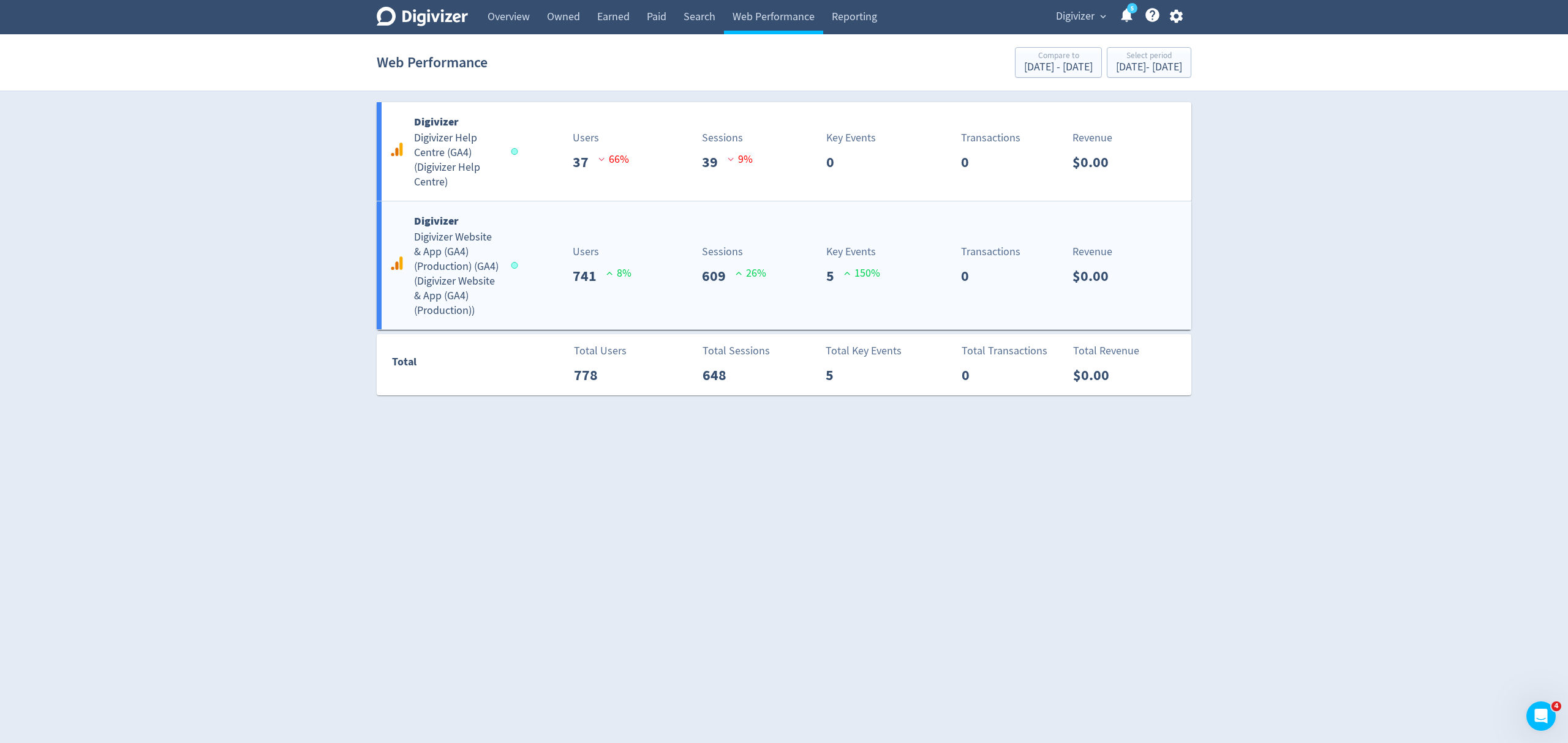
click at [525, 304] on div "Digivizer Digivizer Website & App (GA4) (Production) (GA4) ( Digivizer Website …" at bounding box center [784, 265] width 815 height 128
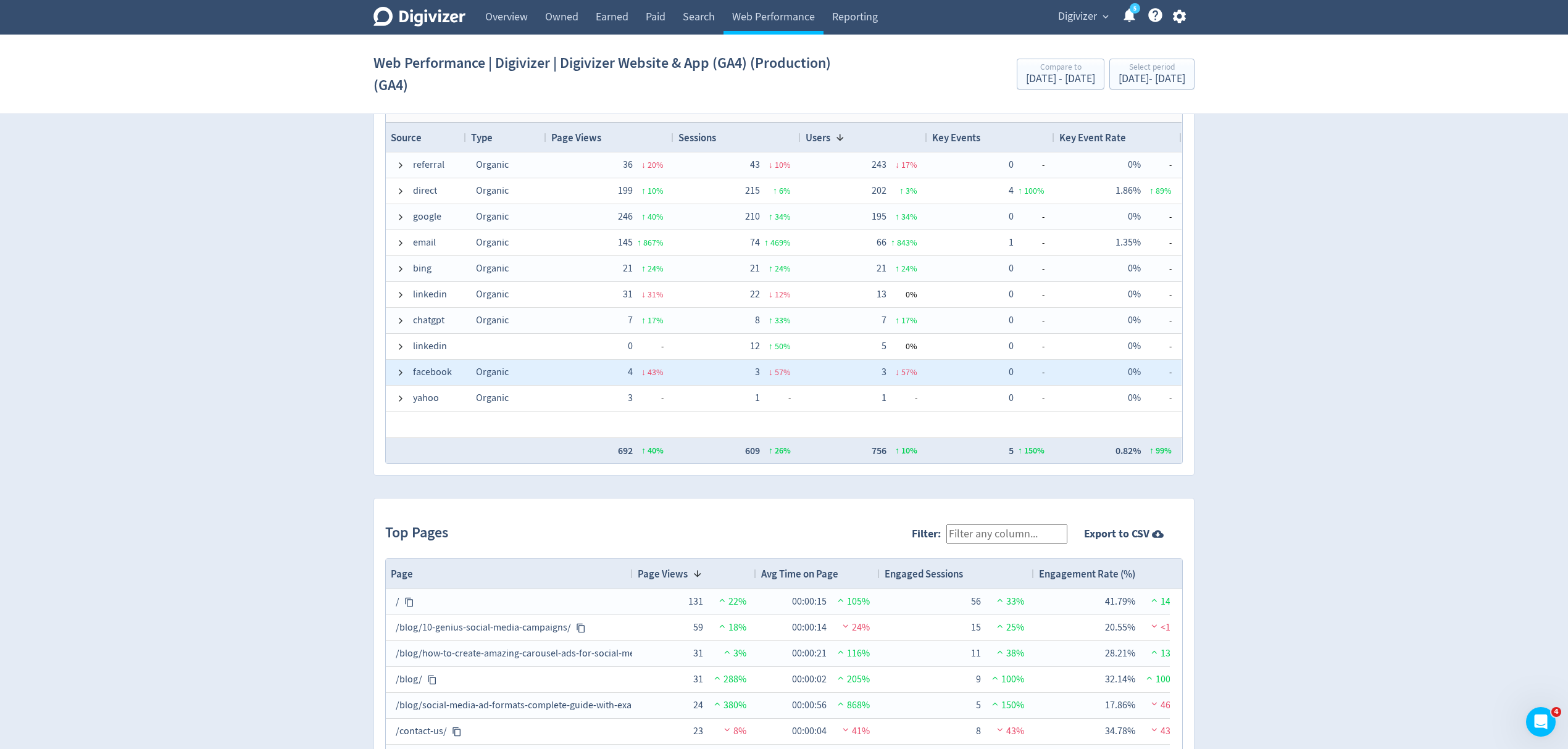
scroll to position [658, 0]
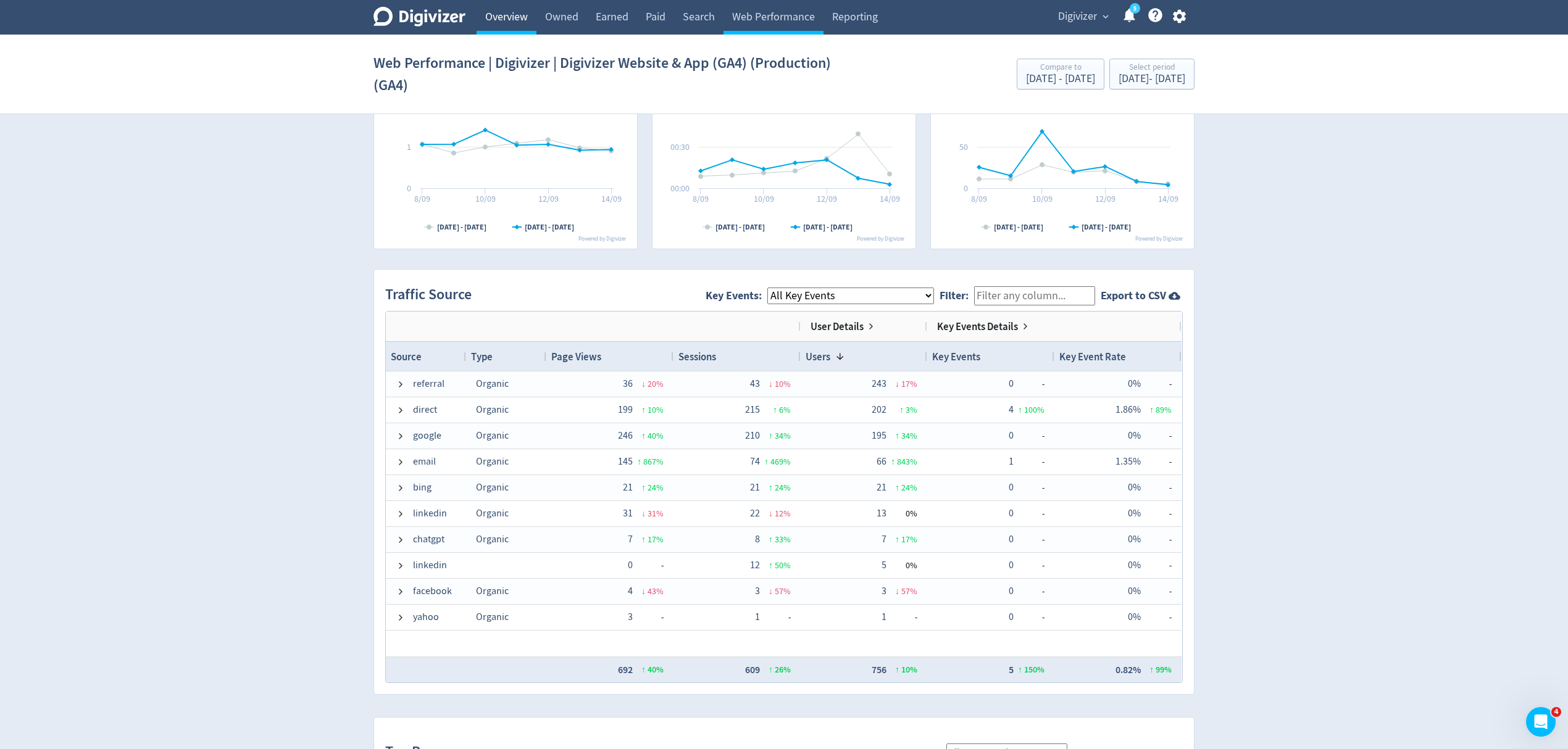
drag, startPoint x: 487, startPoint y: 5, endPoint x: 496, endPoint y: 5, distance: 9.0
click at [487, 5] on link "Overview" at bounding box center [507, 17] width 60 height 34
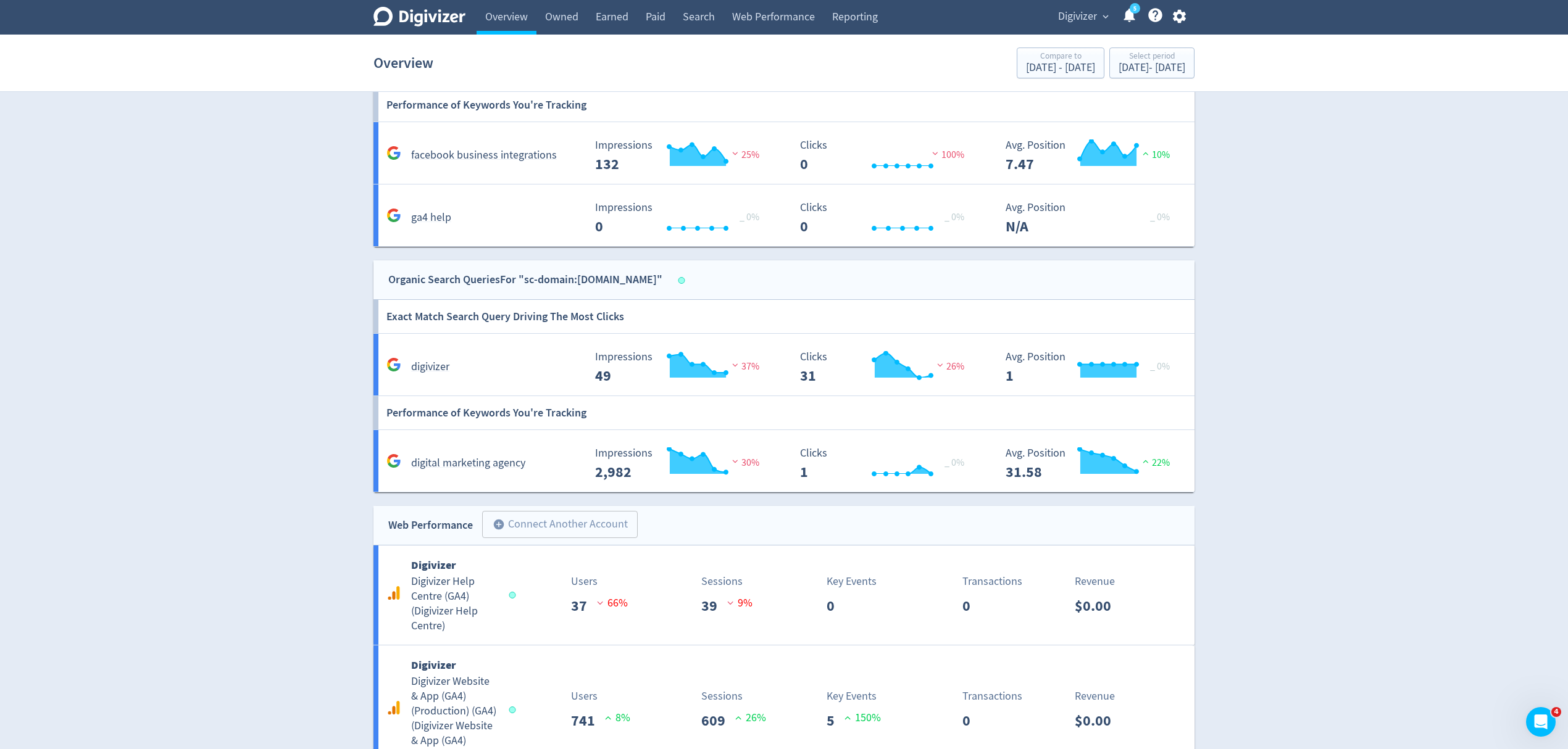
scroll to position [990, 0]
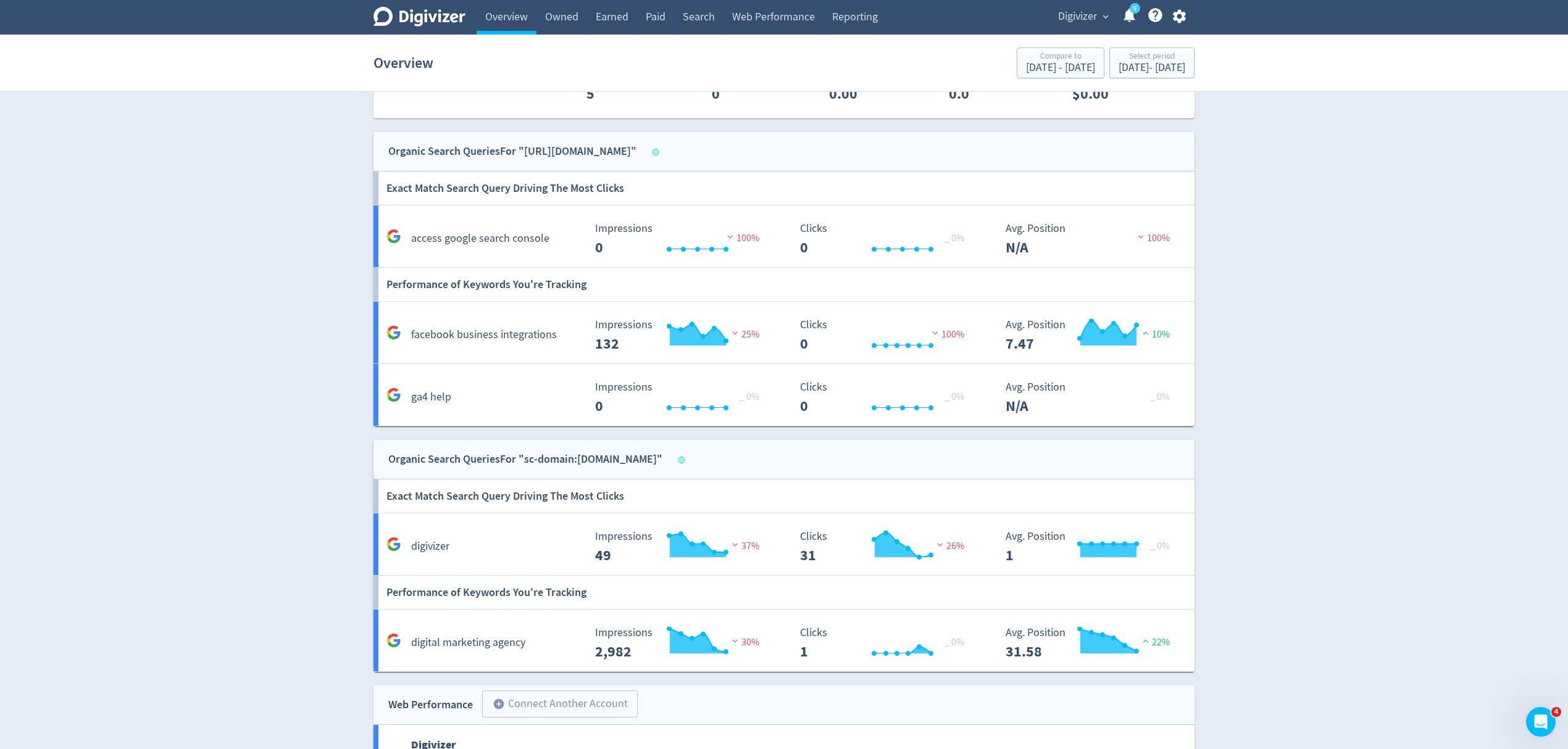
click at [1086, 15] on span "Digivizer" at bounding box center [1077, 17] width 39 height 20
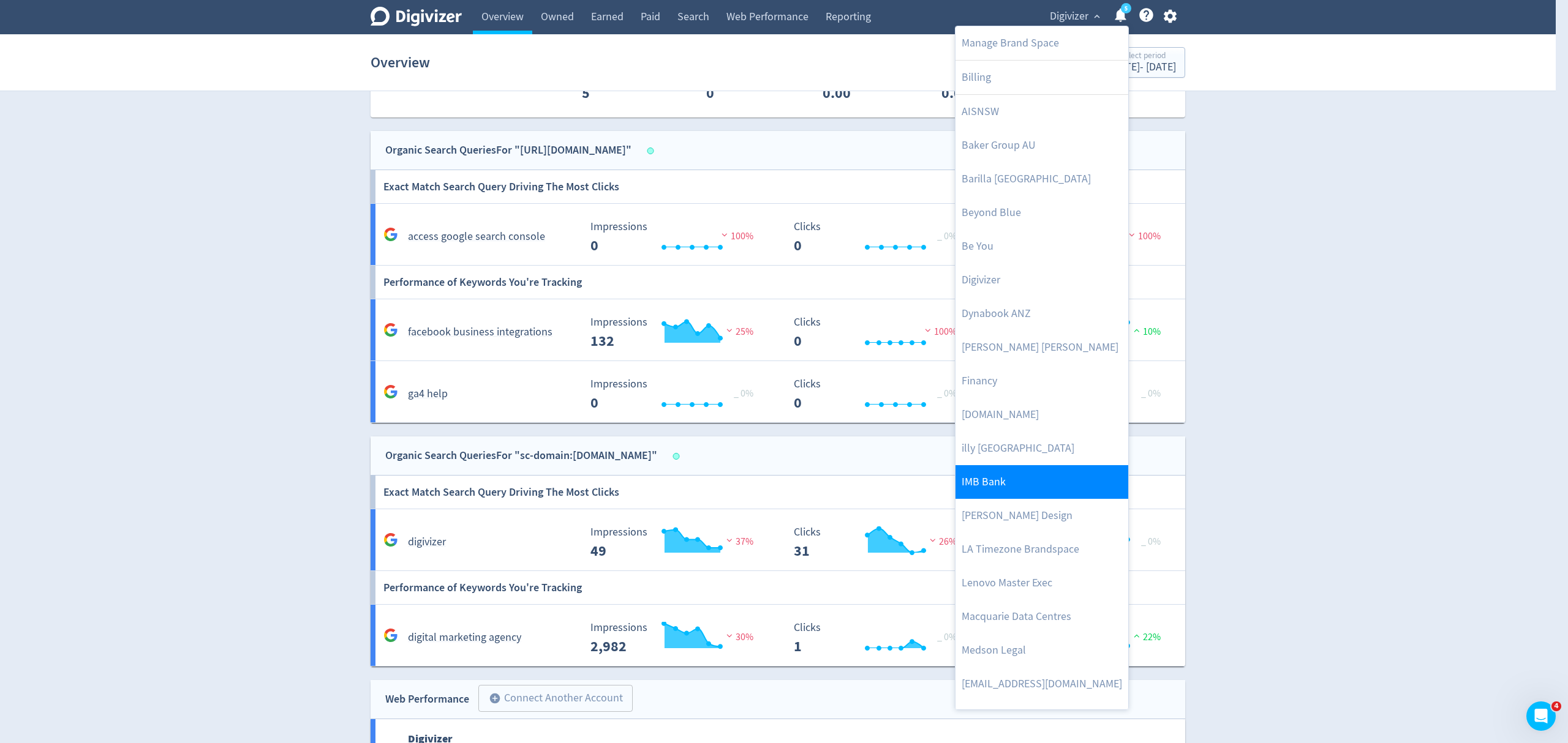
click at [988, 480] on link "IMB Bank" at bounding box center [1042, 482] width 172 height 34
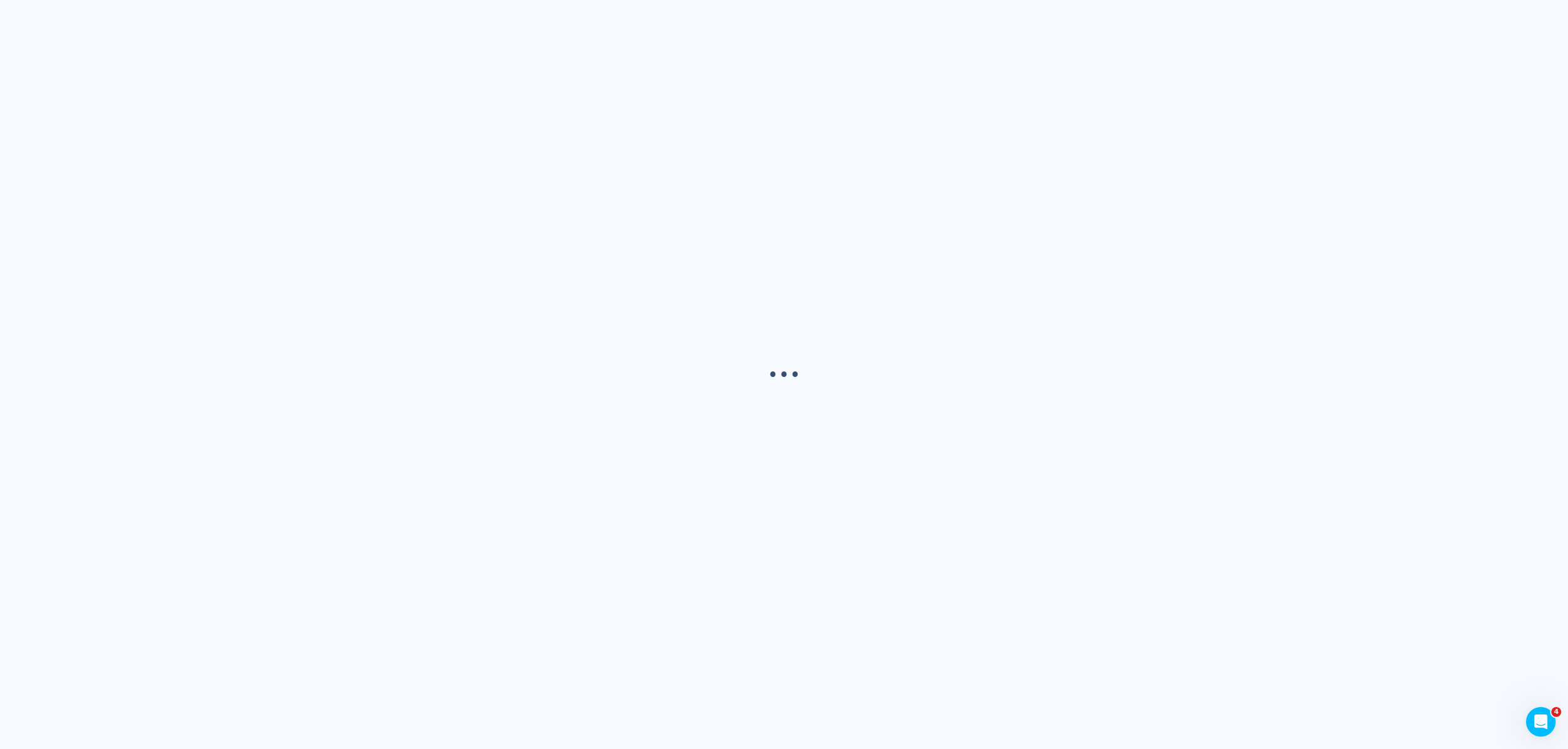
scroll to position [0, 0]
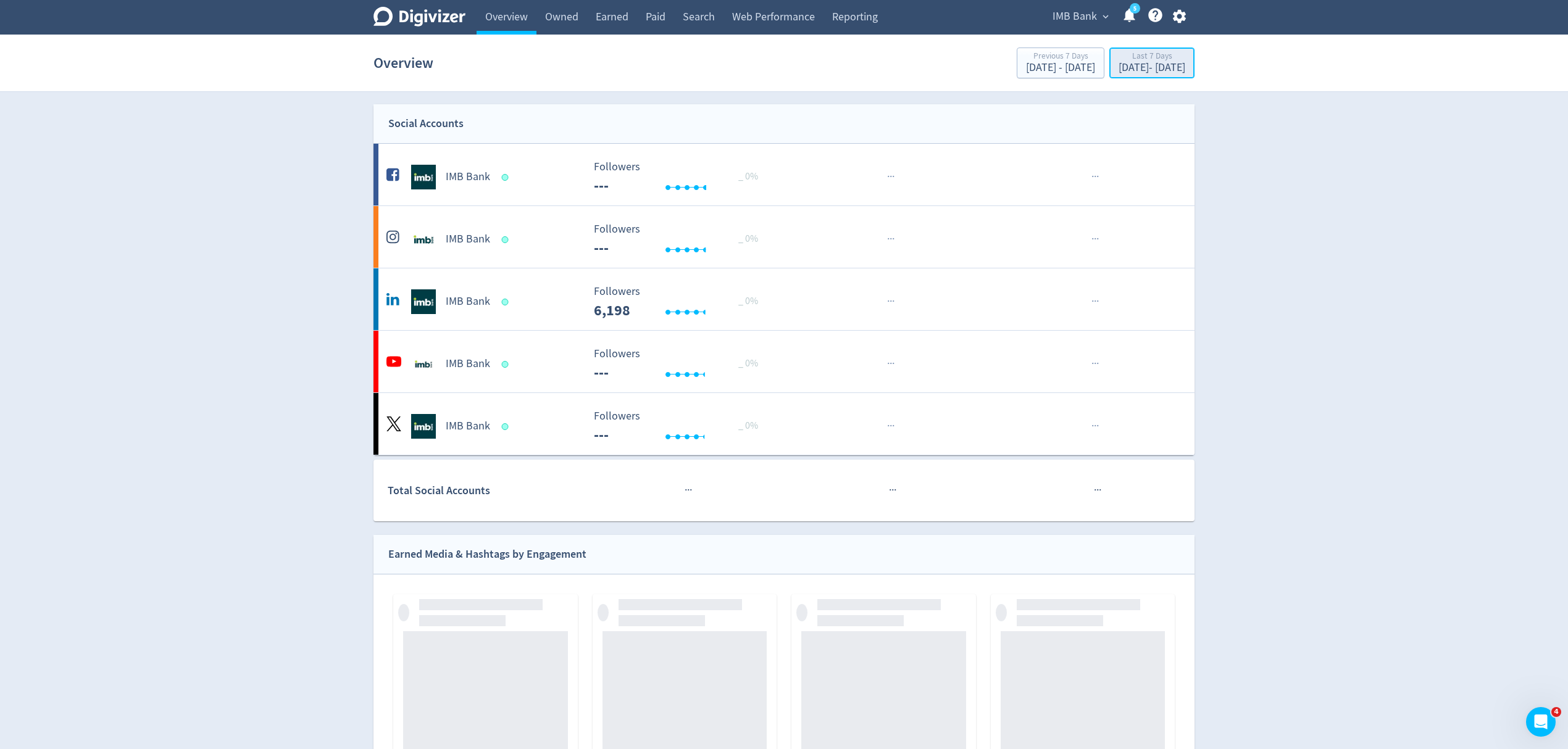
click at [1119, 73] on div "[DATE] - [DATE]" at bounding box center [1152, 68] width 67 height 11
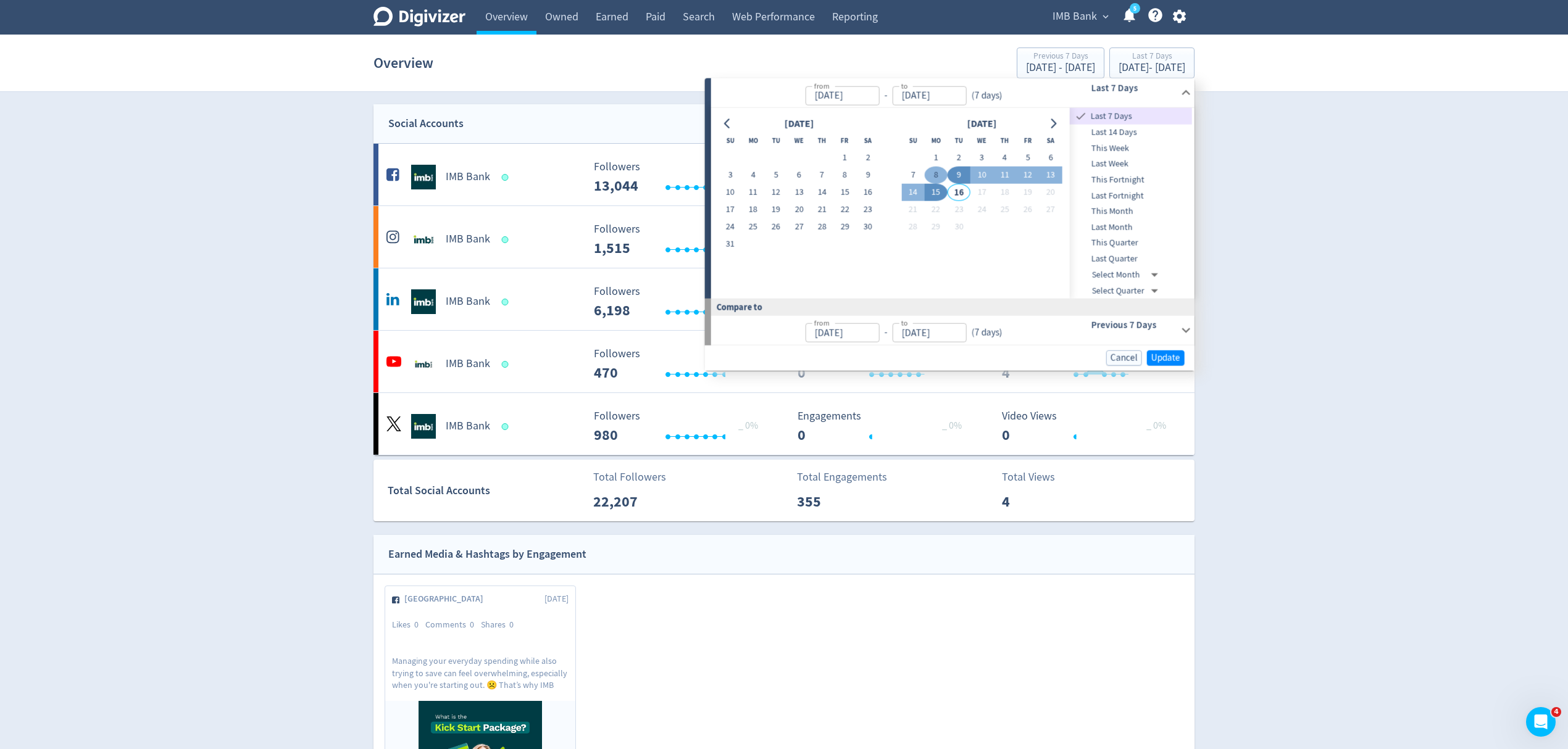
click at [933, 175] on button "8" at bounding box center [935, 175] width 23 height 18
type input "[DATE]"
click at [909, 193] on button "14" at bounding box center [912, 192] width 23 height 18
type input "[DATE]"
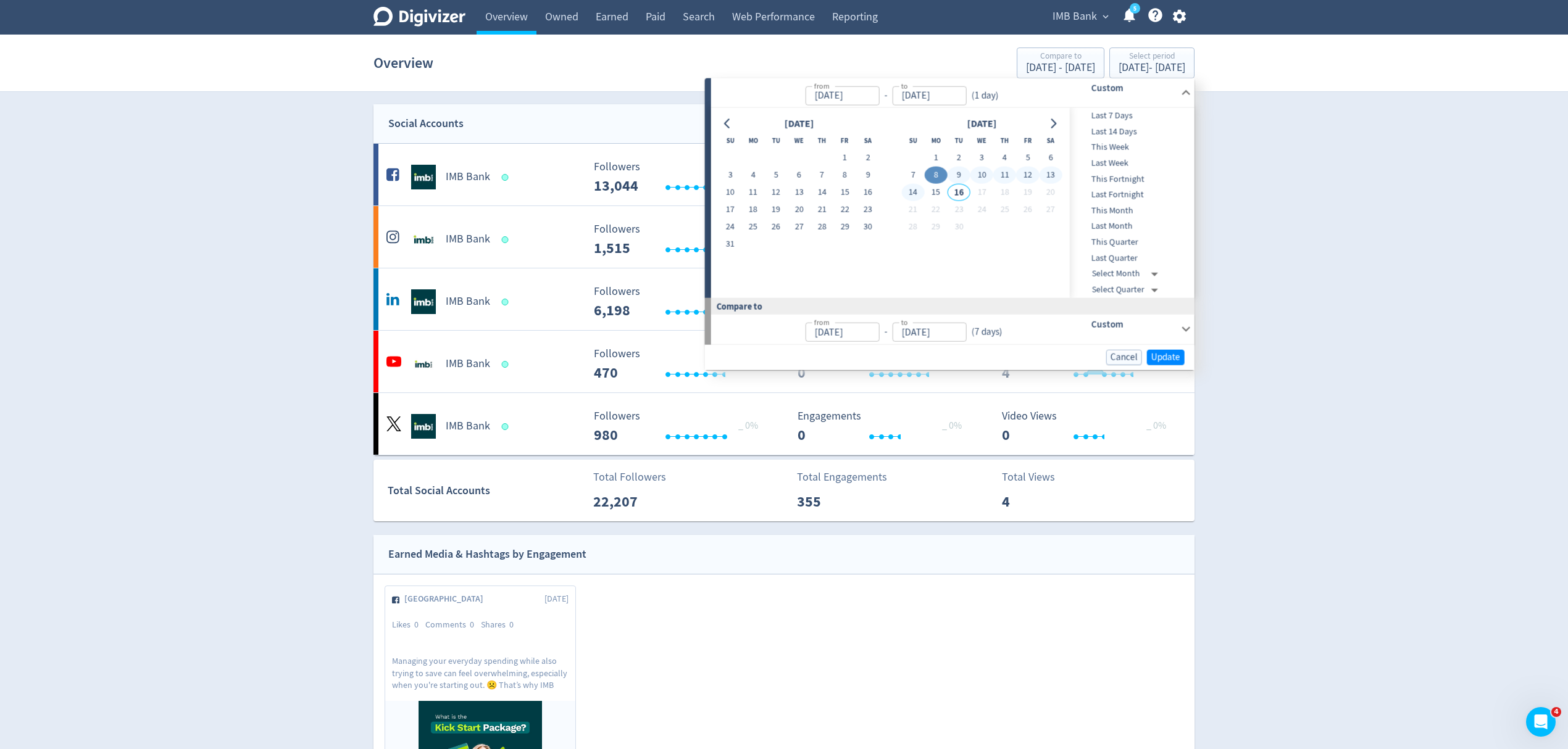
type input "[DATE]"
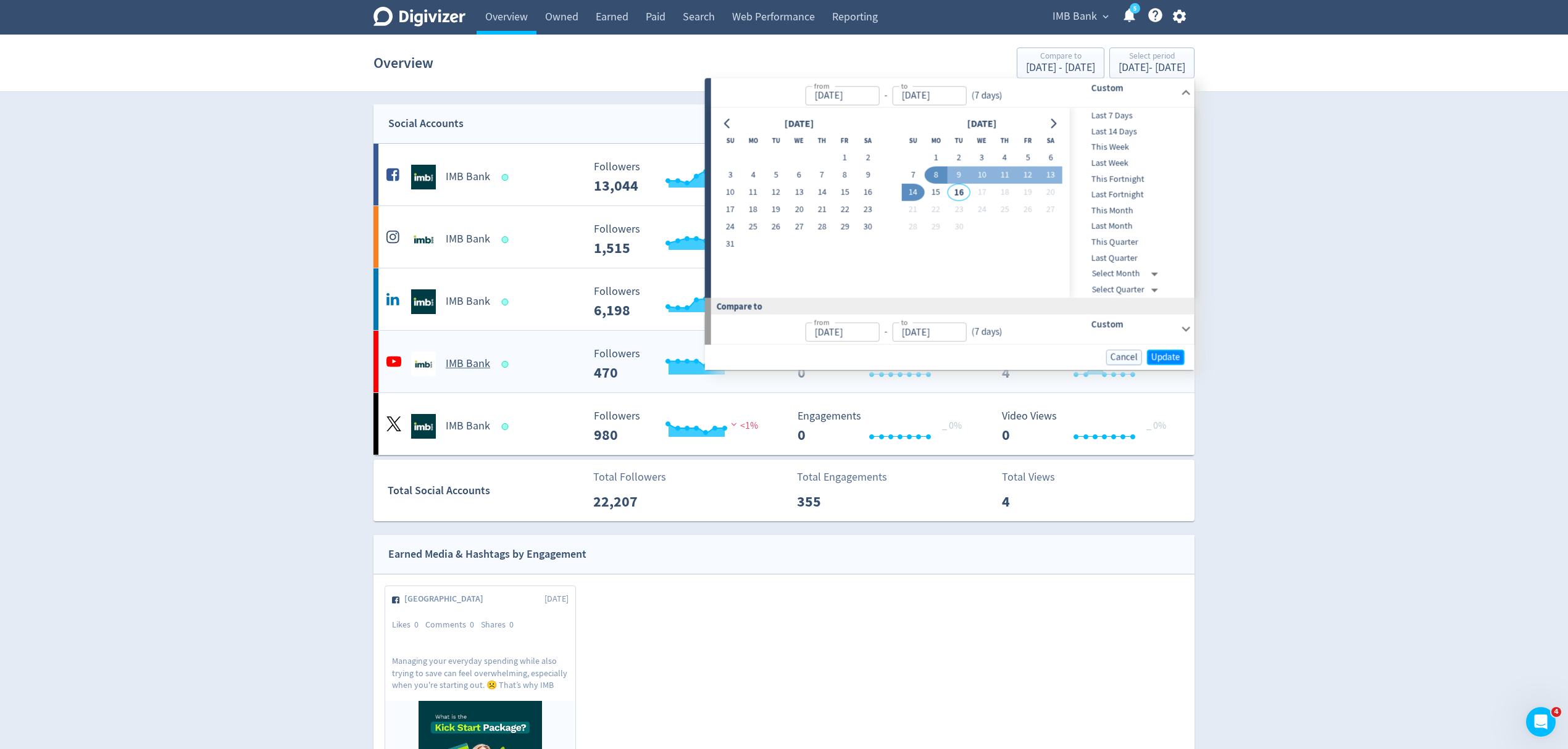
click at [1168, 354] on span "Update" at bounding box center [1166, 357] width 29 height 9
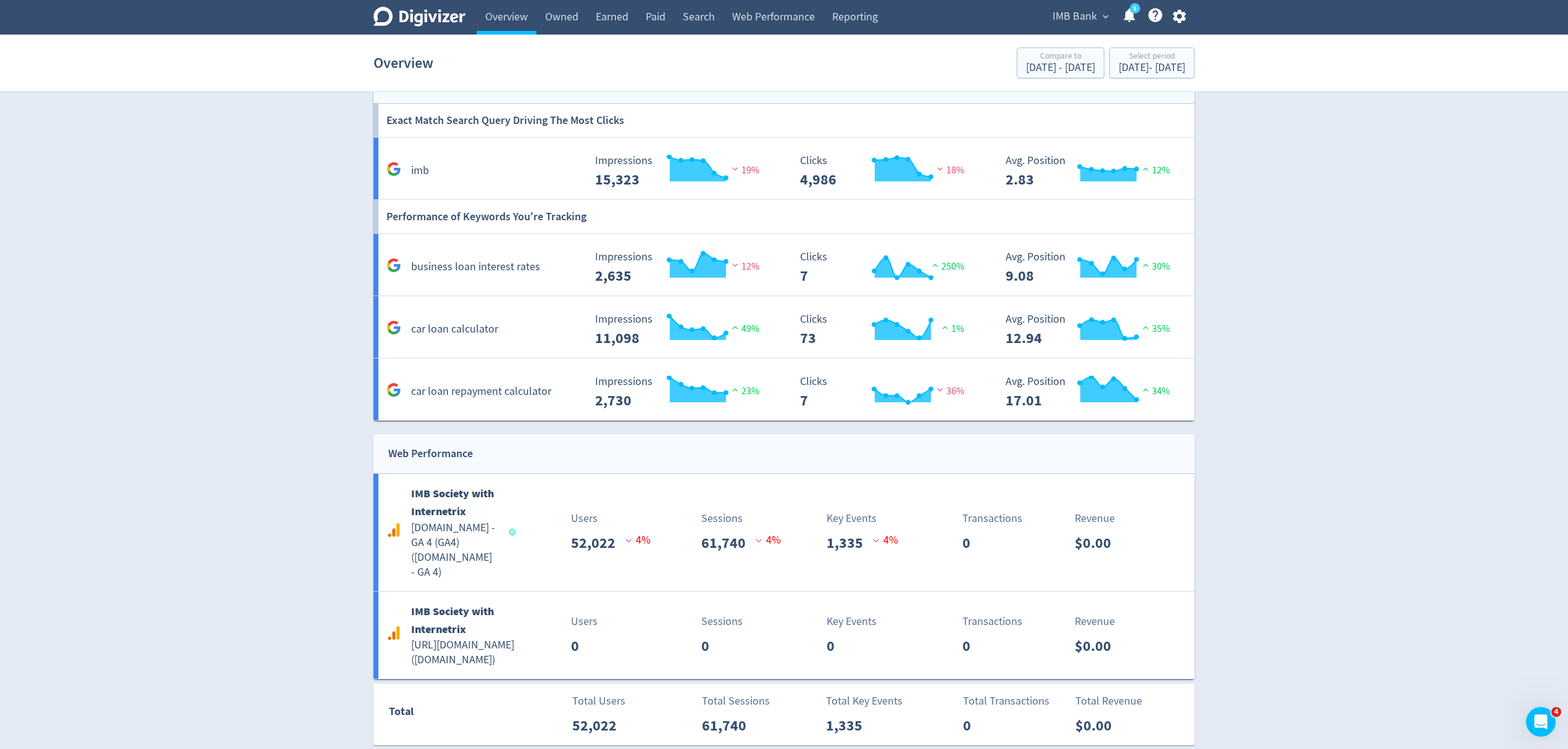
scroll to position [1810, 0]
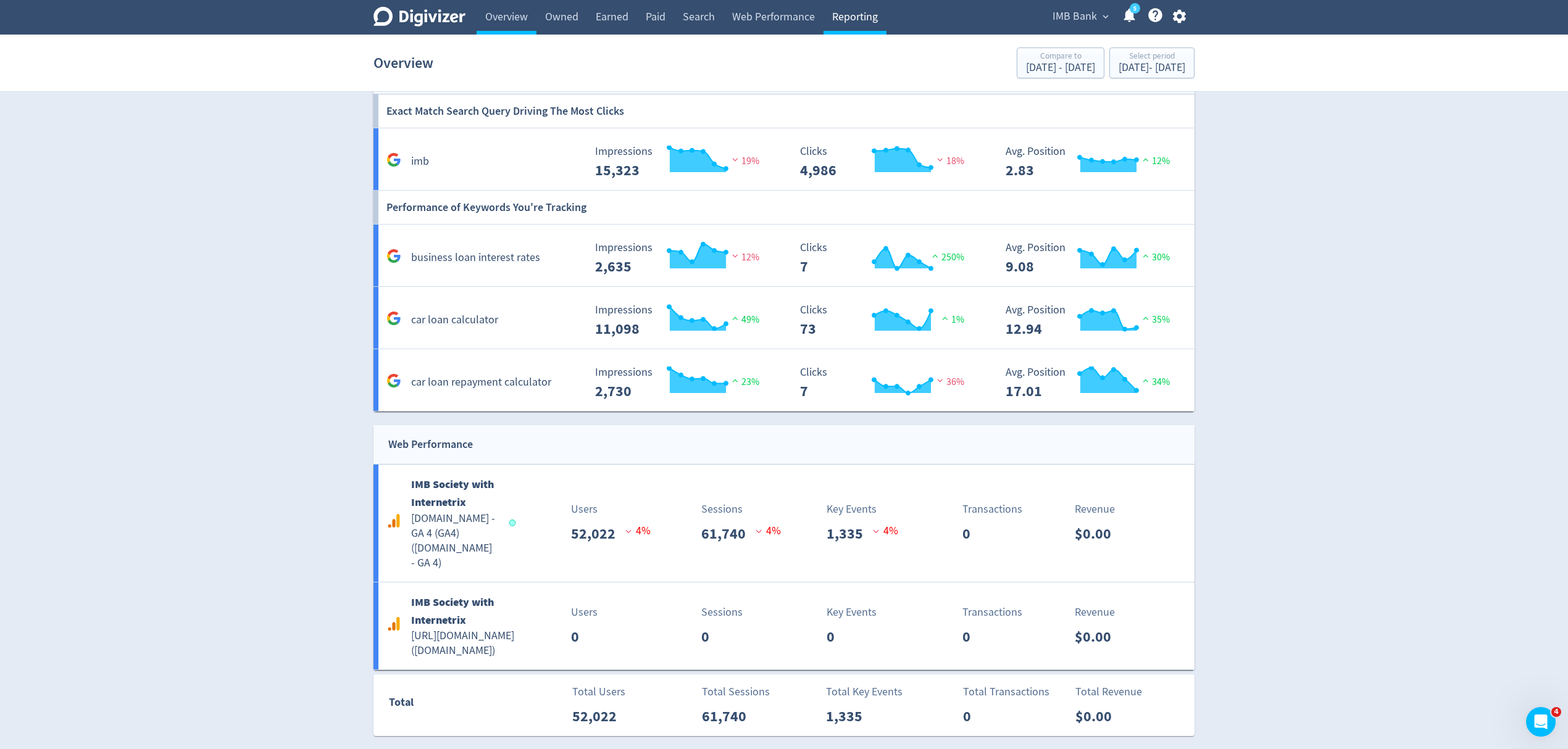
click at [848, 23] on link "Reporting" at bounding box center [854, 17] width 63 height 34
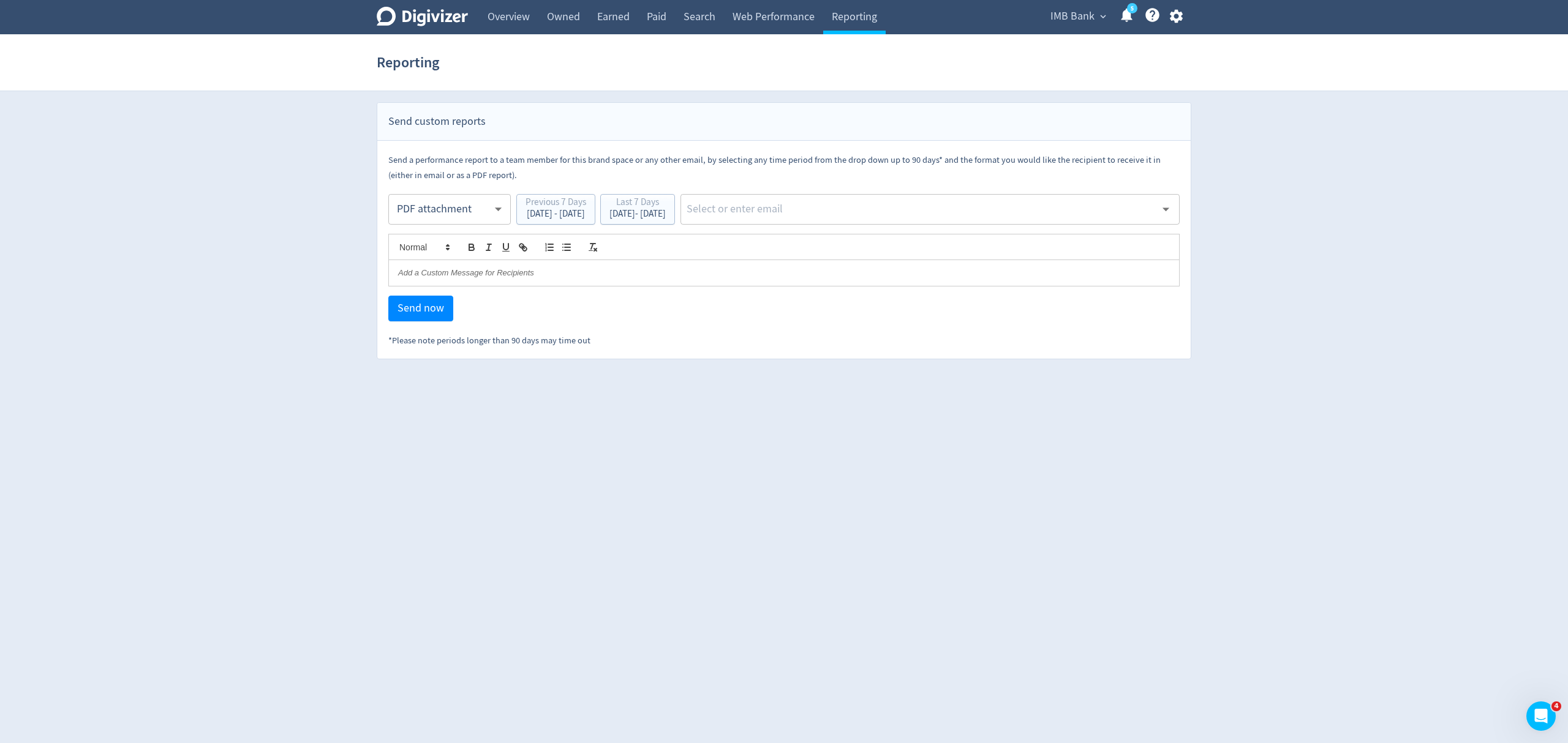
click at [431, 202] on body "Digivizer Logo Mark Digivizer Logo Overview Owned Earned Paid Search Web Perfor…" at bounding box center [784, 180] width 1568 height 359
click at [438, 267] on div "PDF attachment" at bounding box center [449, 267] width 102 height 27
click at [661, 200] on div "Last 7 Days" at bounding box center [638, 204] width 56 height 12
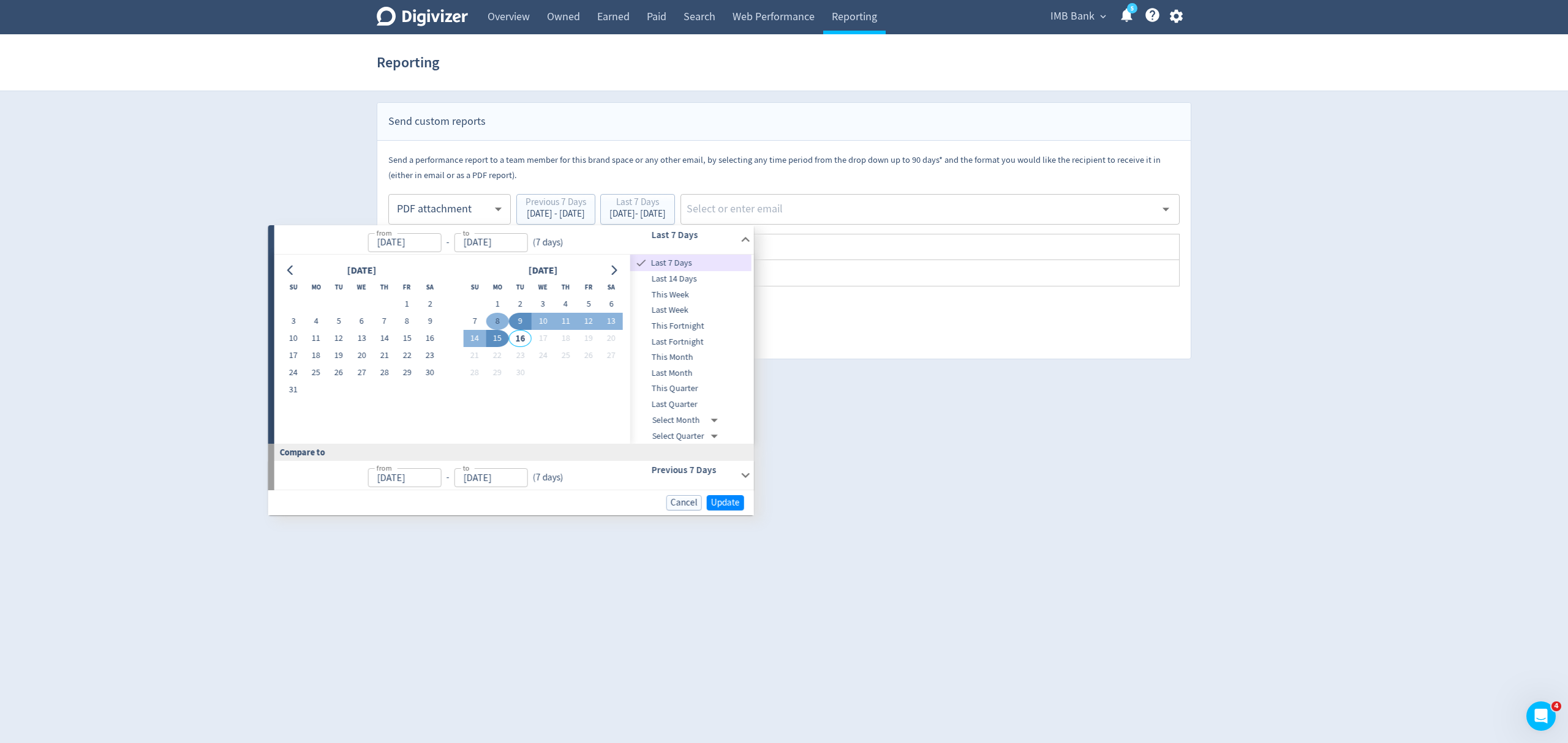
click at [497, 319] on button "8" at bounding box center [497, 321] width 22 height 17
type input "[DATE]"
drag, startPoint x: 473, startPoint y: 333, endPoint x: 577, endPoint y: 396, distance: 121.6
click at [473, 334] on button "14" at bounding box center [469, 338] width 22 height 17
type input "[DATE]"
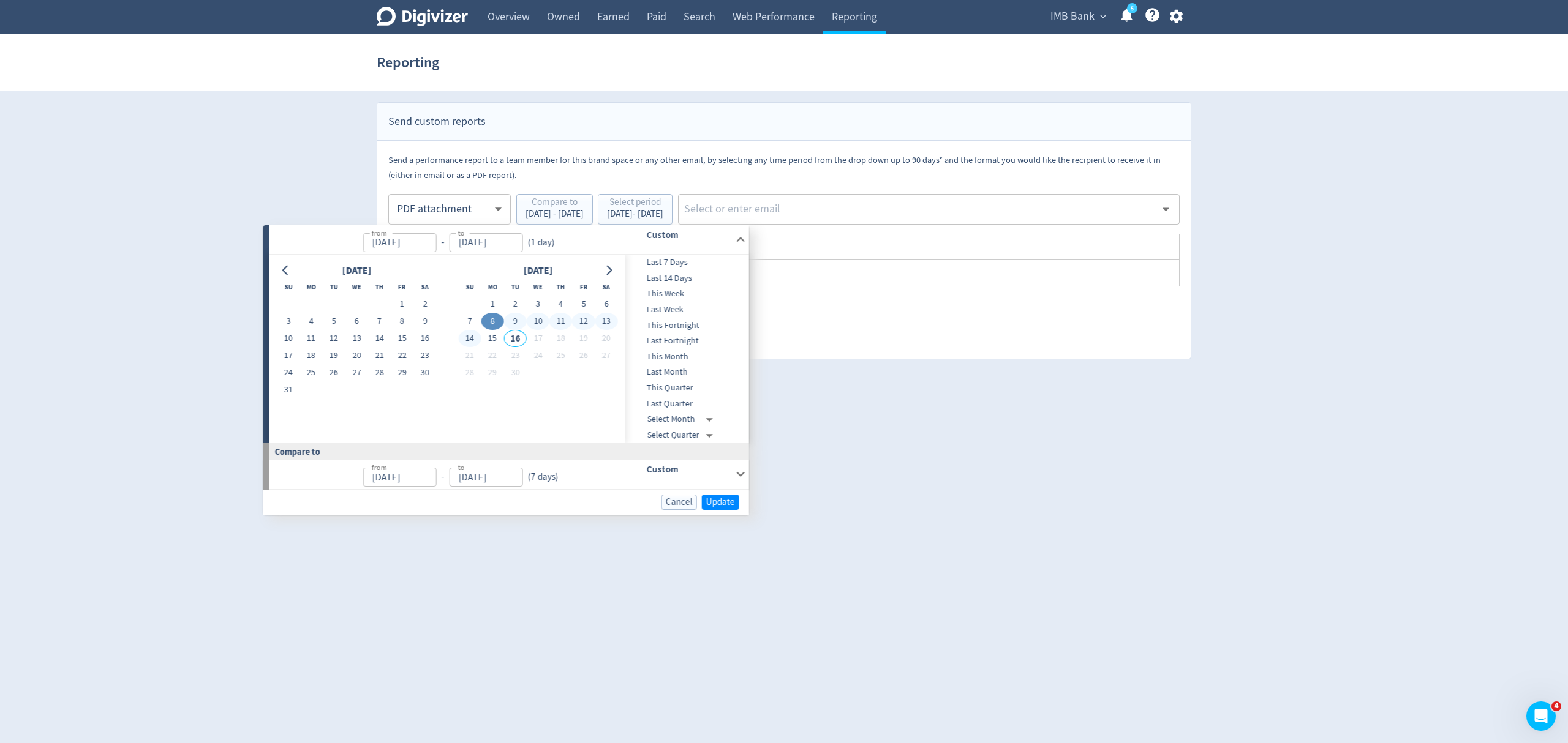
type input "[DATE]"
click at [729, 504] on span "Update" at bounding box center [725, 502] width 29 height 9
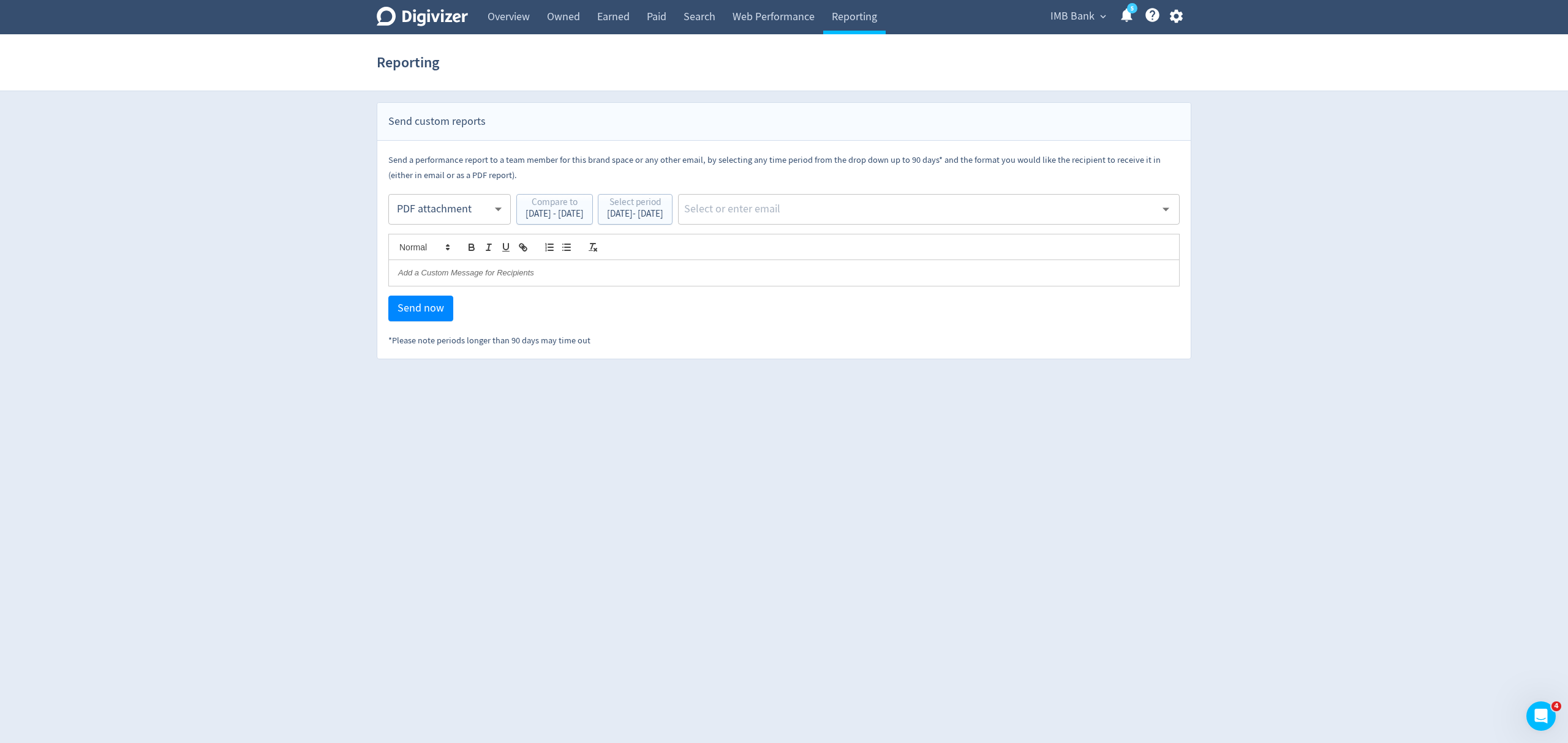
click at [802, 219] on input "text" at bounding box center [919, 210] width 473 height 18
type input "malyn"
click at [811, 234] on li "[EMAIL_ADDRESS][PERSON_NAME][DOMAIN_NAME]" at bounding box center [970, 242] width 420 height 24
click at [420, 306] on span "Send now" at bounding box center [421, 308] width 46 height 11
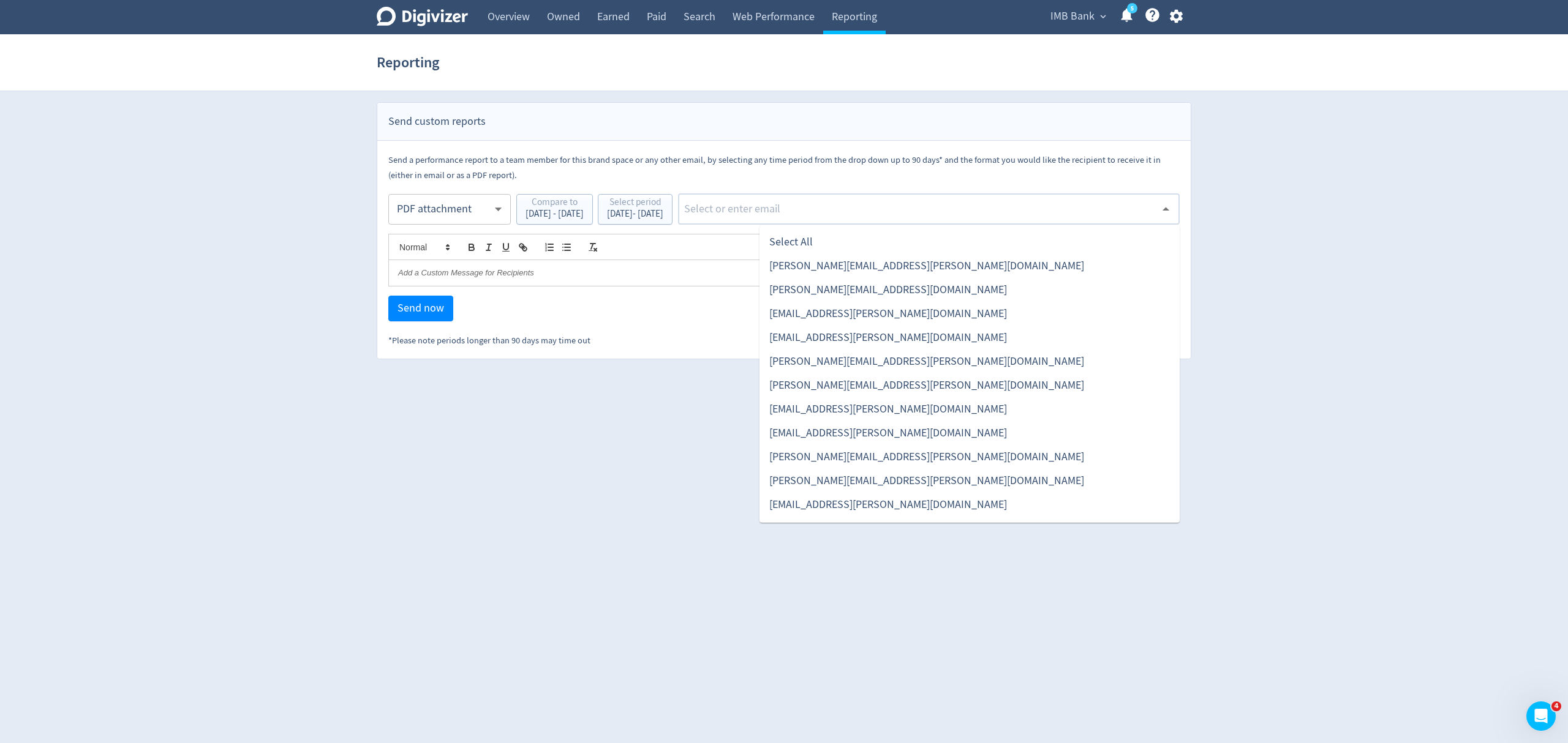
click at [816, 219] on input "text" at bounding box center [919, 210] width 473 height 18
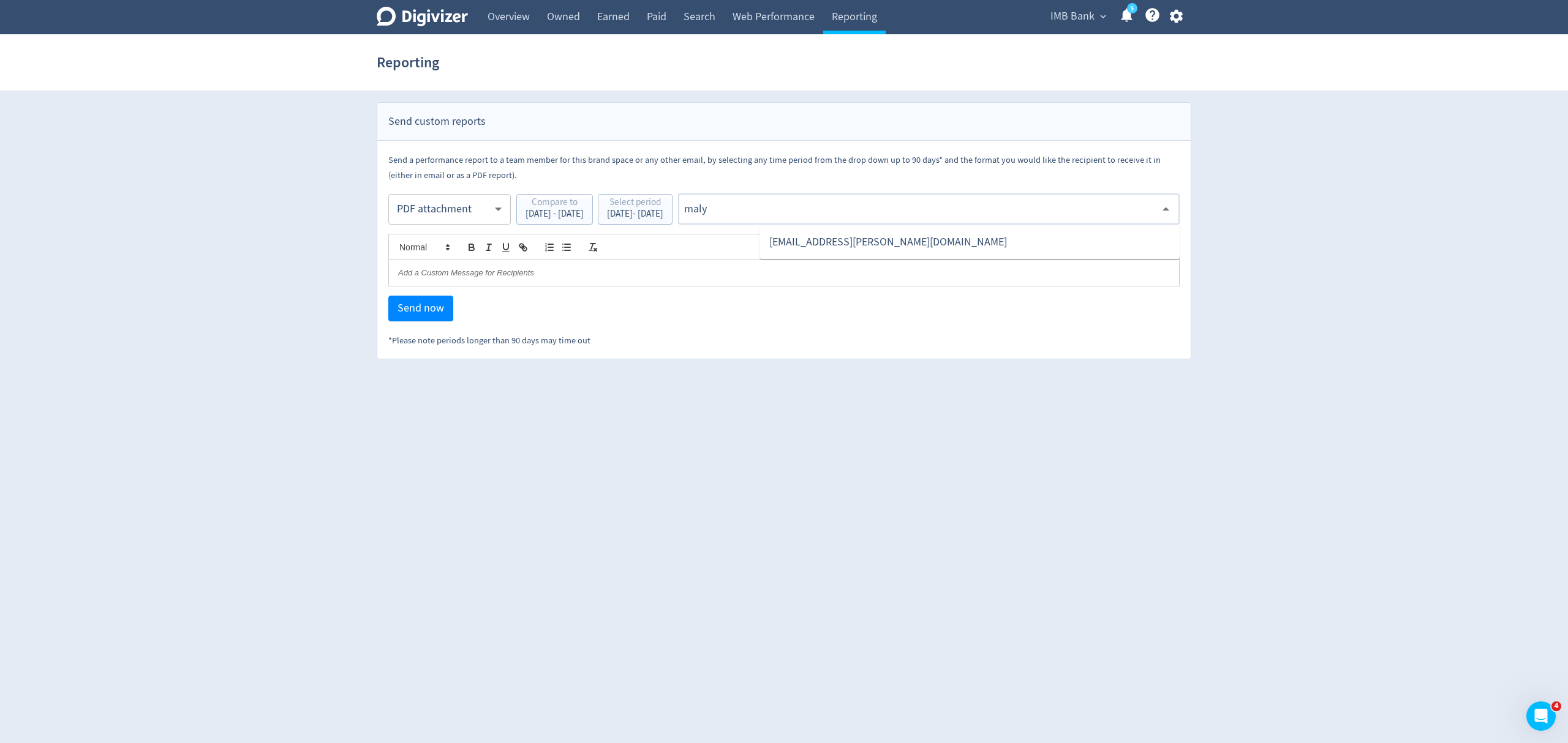
type input "malyn"
click at [829, 234] on li "[EMAIL_ADDRESS][PERSON_NAME][DOMAIN_NAME]" at bounding box center [970, 242] width 420 height 24
click at [419, 305] on span "Send now" at bounding box center [421, 308] width 46 height 11
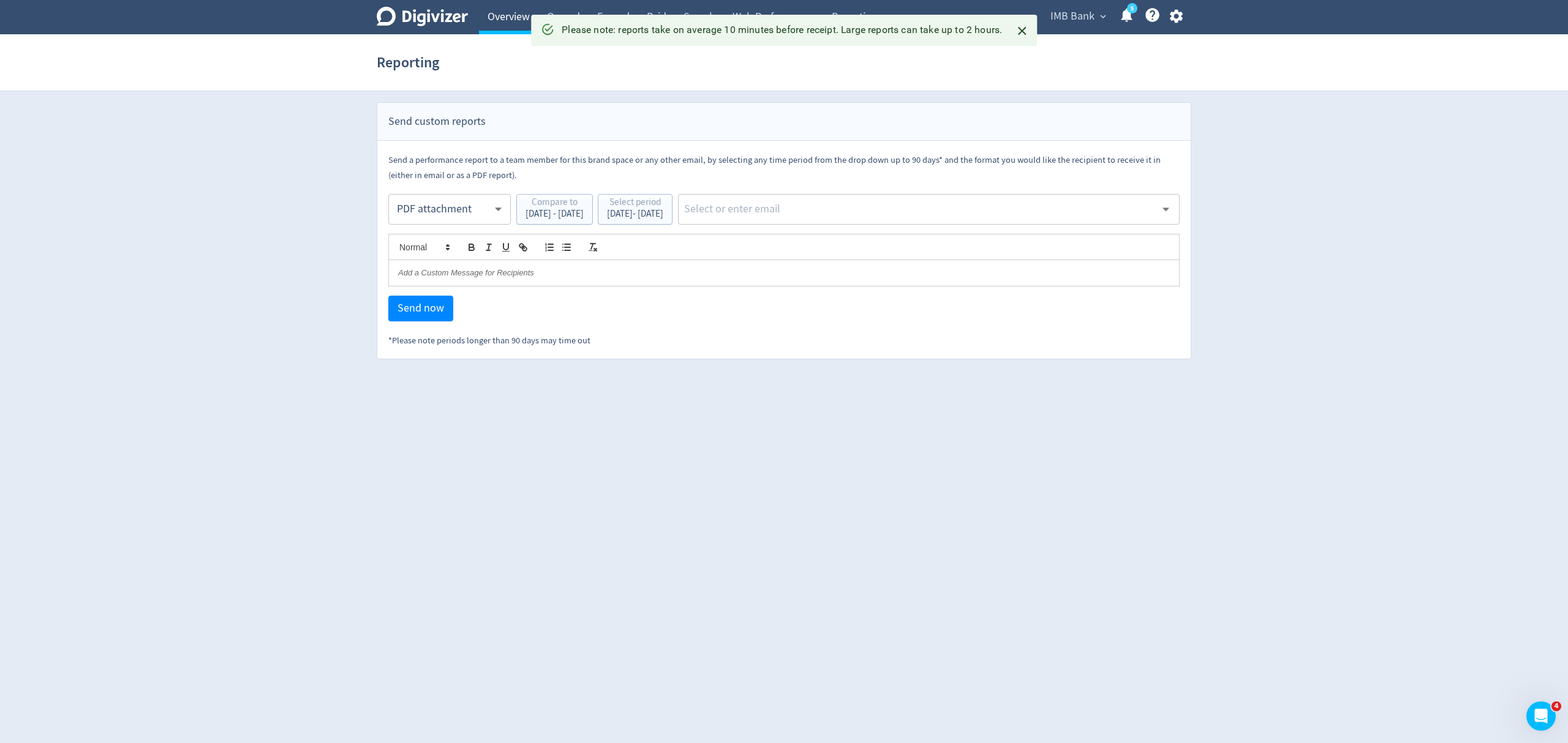
click at [507, 7] on link "Overview" at bounding box center [509, 17] width 60 height 34
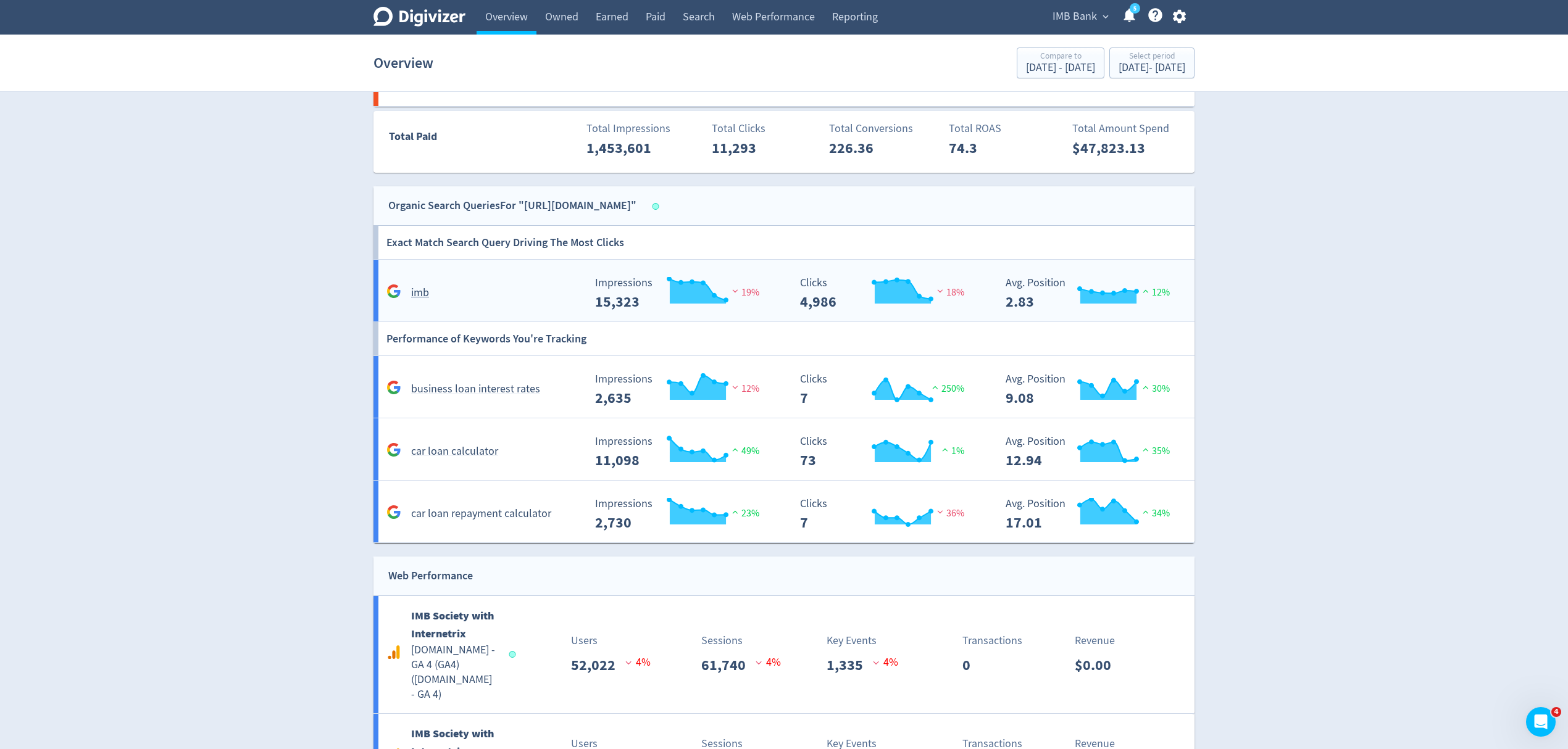
scroll to position [1668, 0]
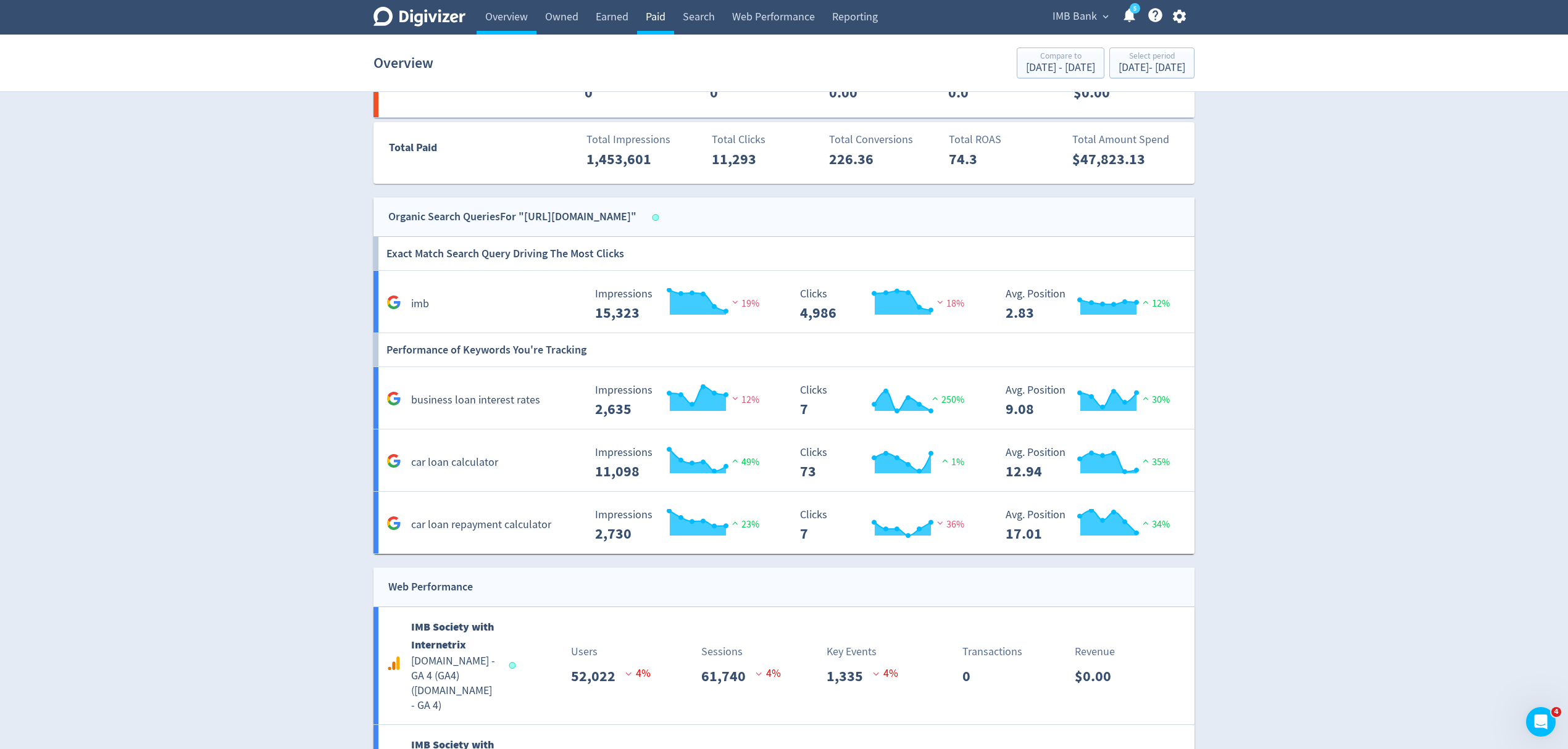
click at [655, 18] on link "Paid" at bounding box center [655, 17] width 37 height 34
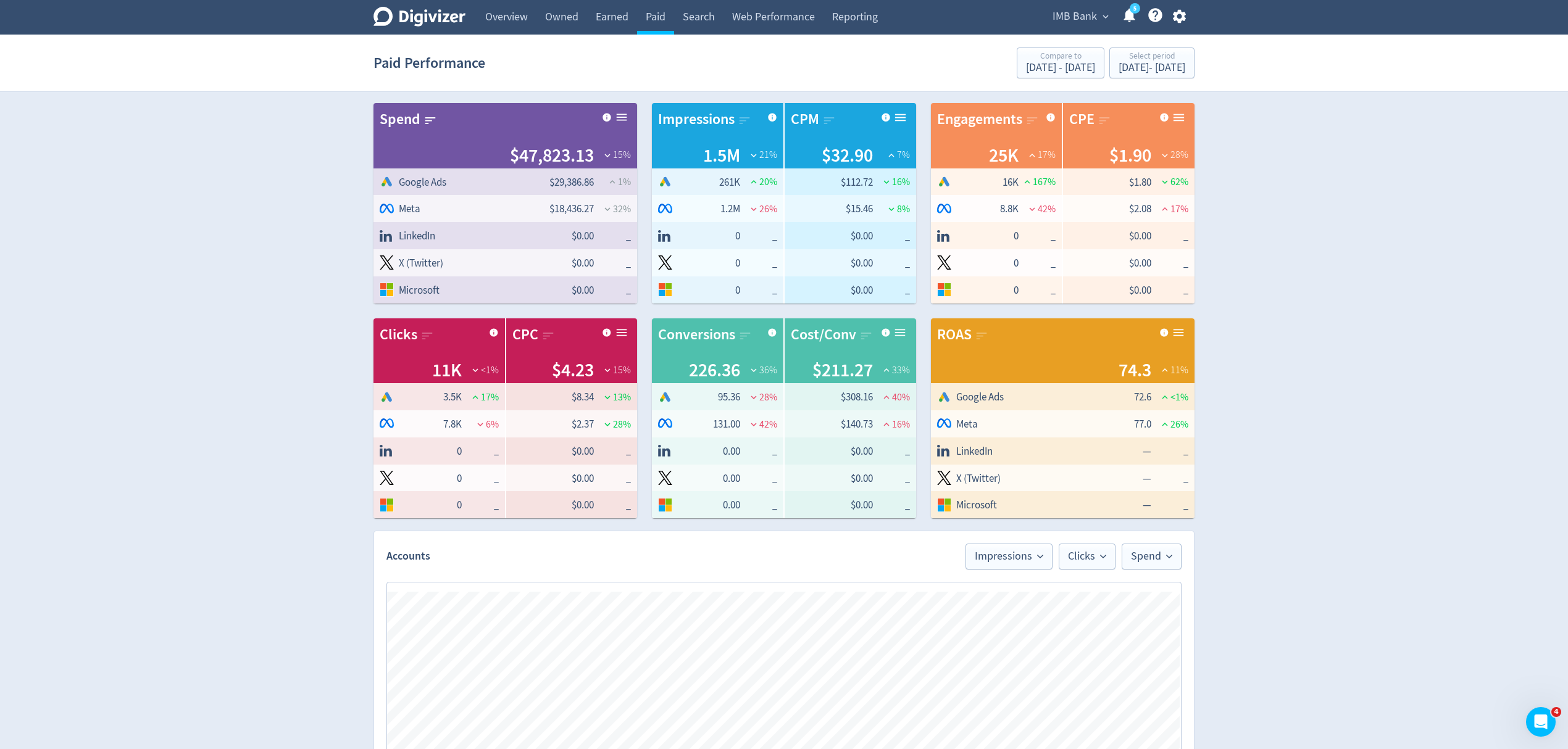
scroll to position [82, 0]
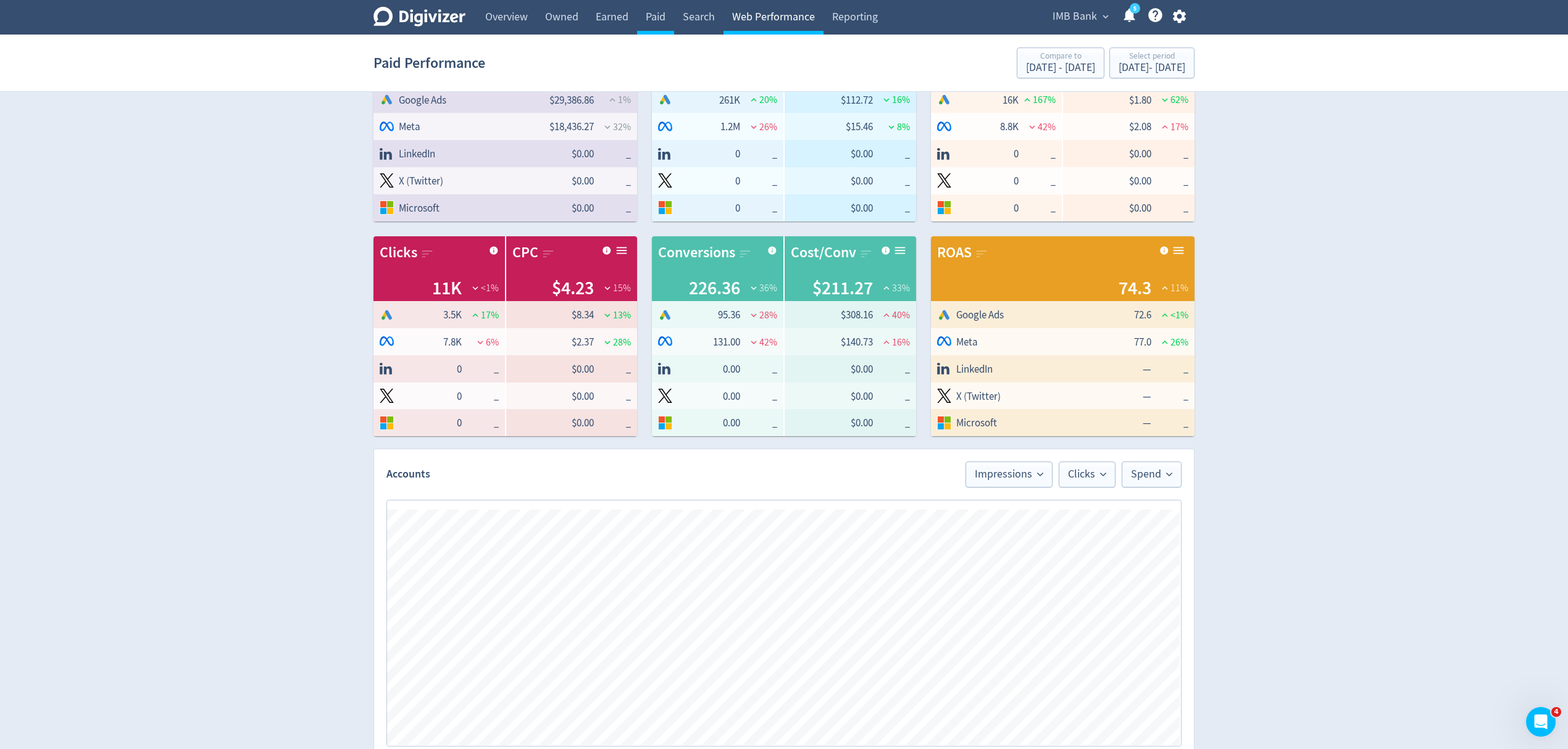
click at [798, 25] on link "Web Performance" at bounding box center [773, 17] width 100 height 34
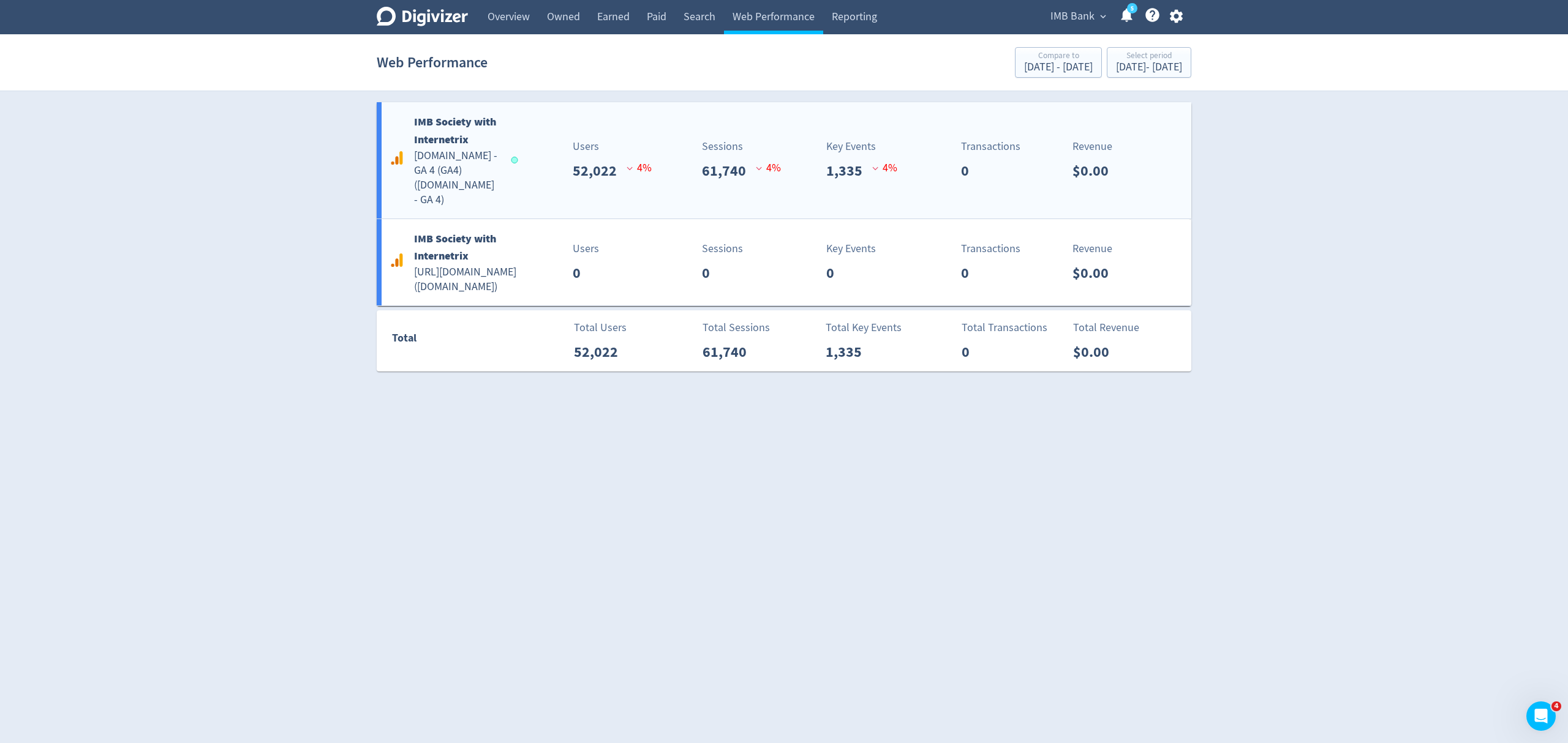
click at [535, 160] on div "Users 52,022 4 %" at bounding box center [583, 160] width 135 height 43
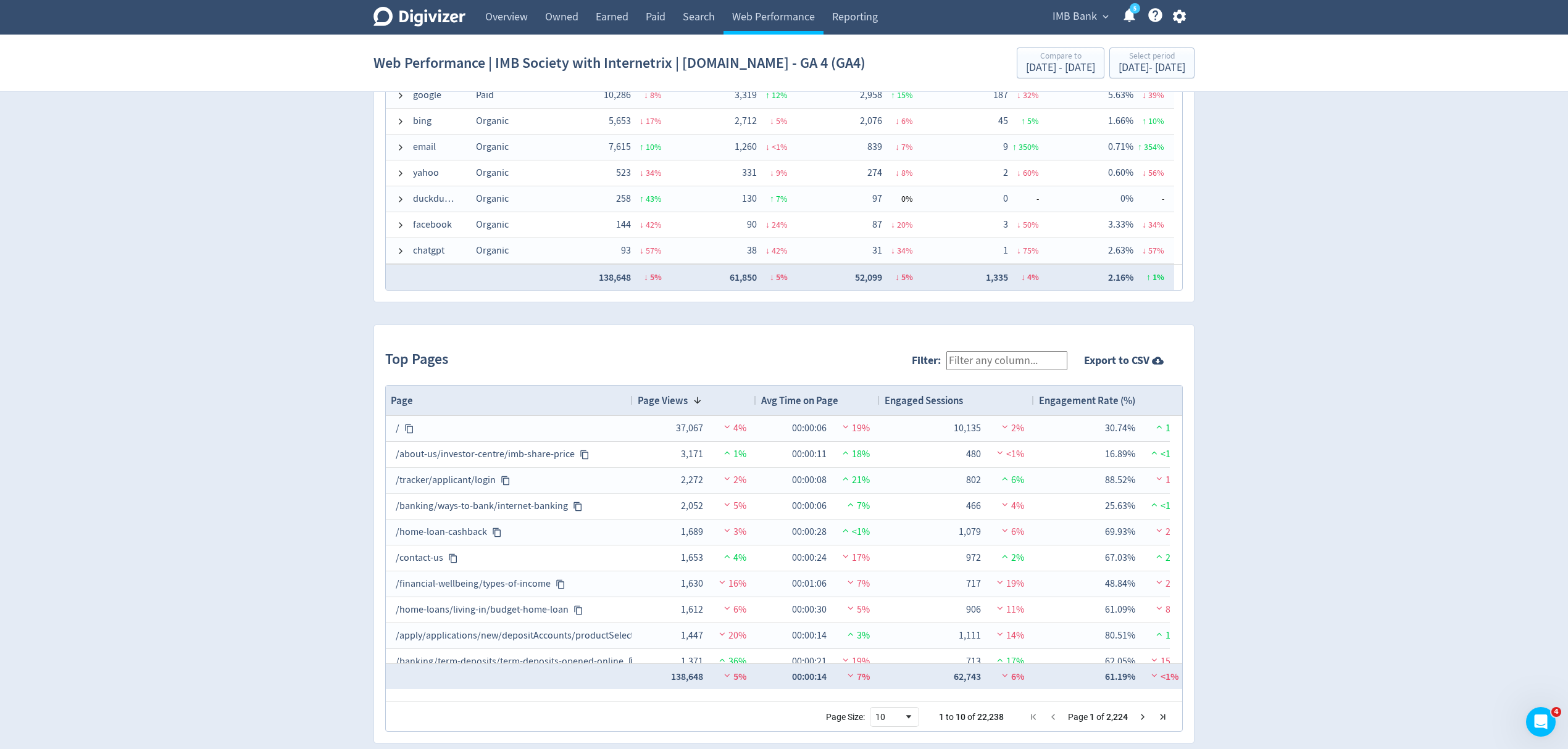
scroll to position [1050, 0]
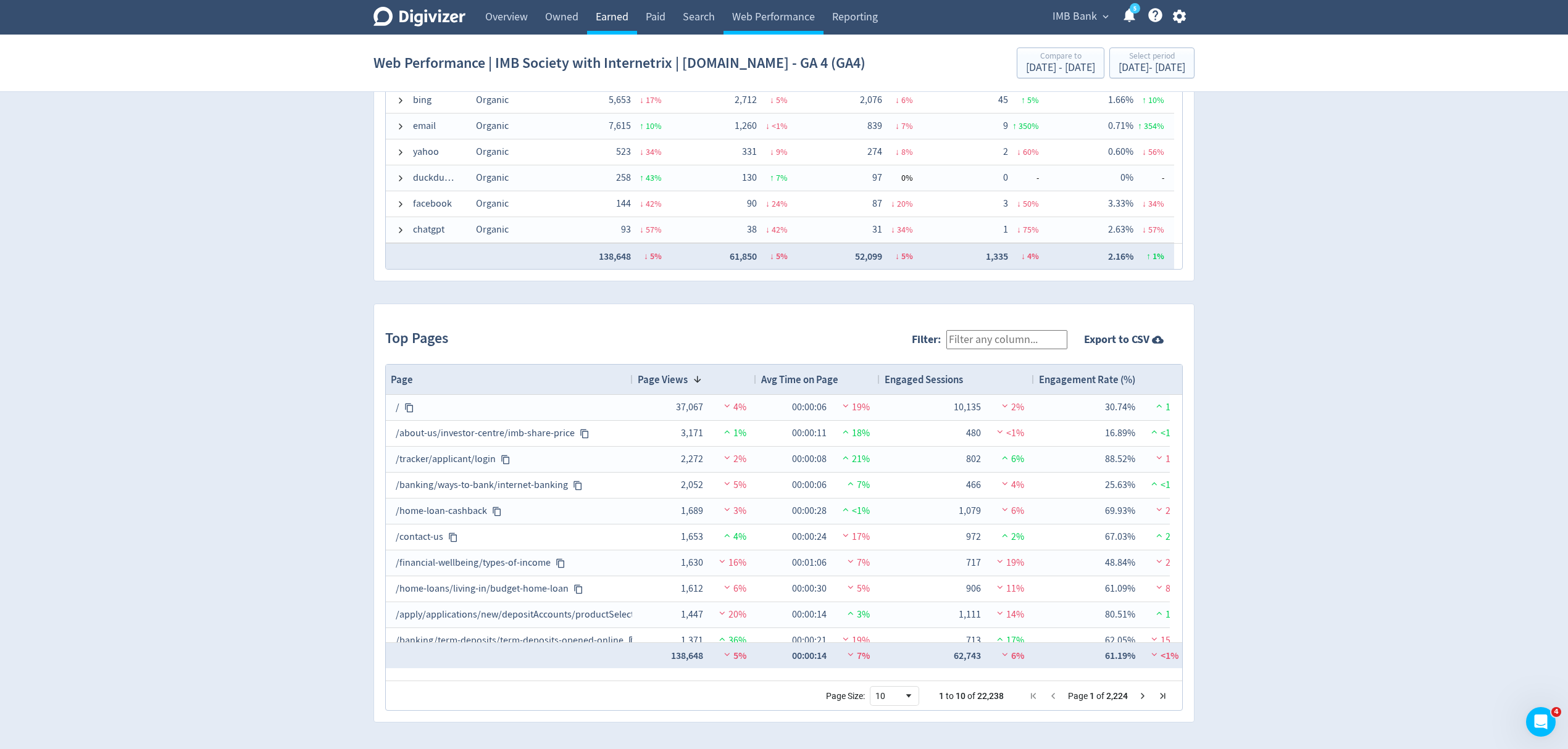
click at [615, 18] on link "Earned" at bounding box center [612, 17] width 50 height 34
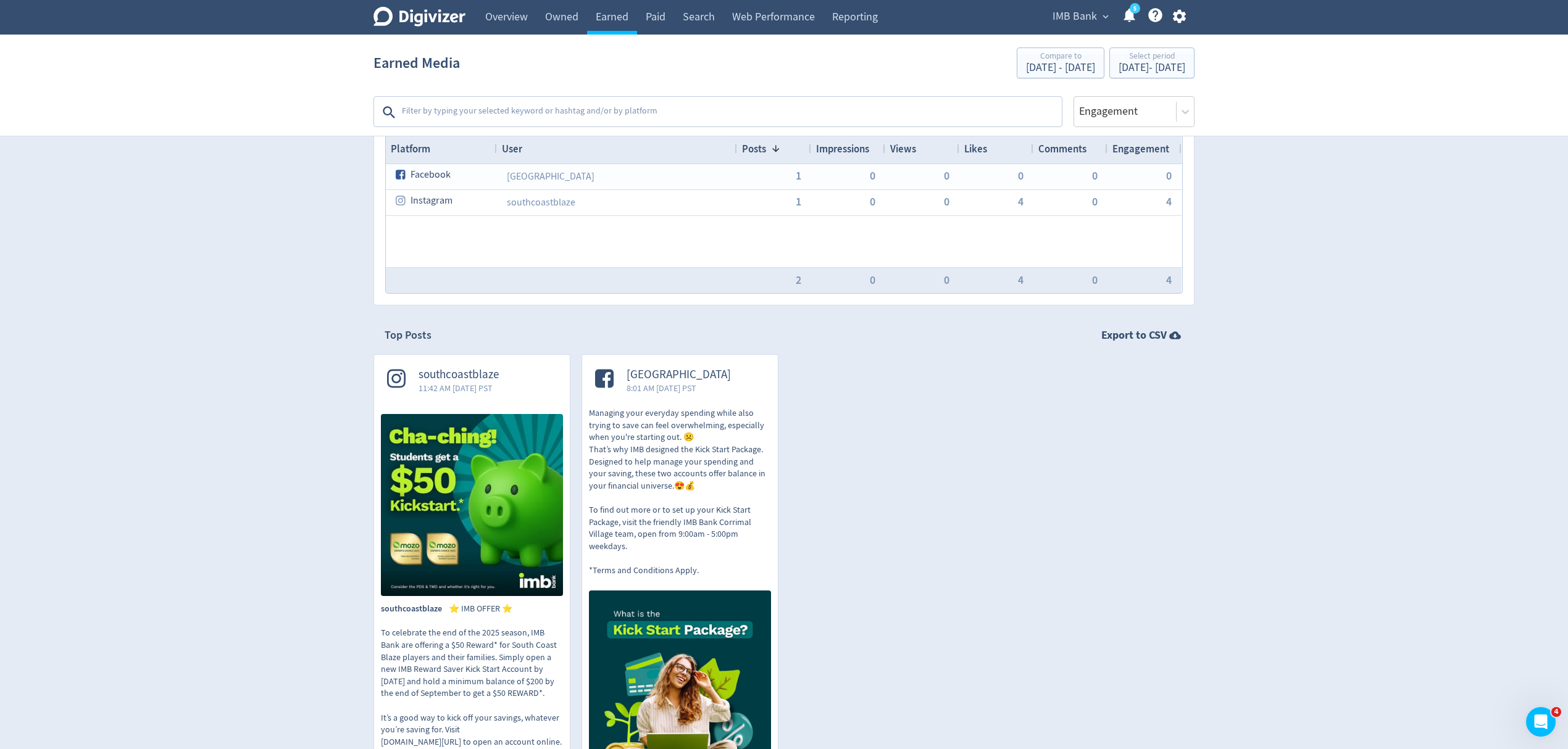
scroll to position [40, 0]
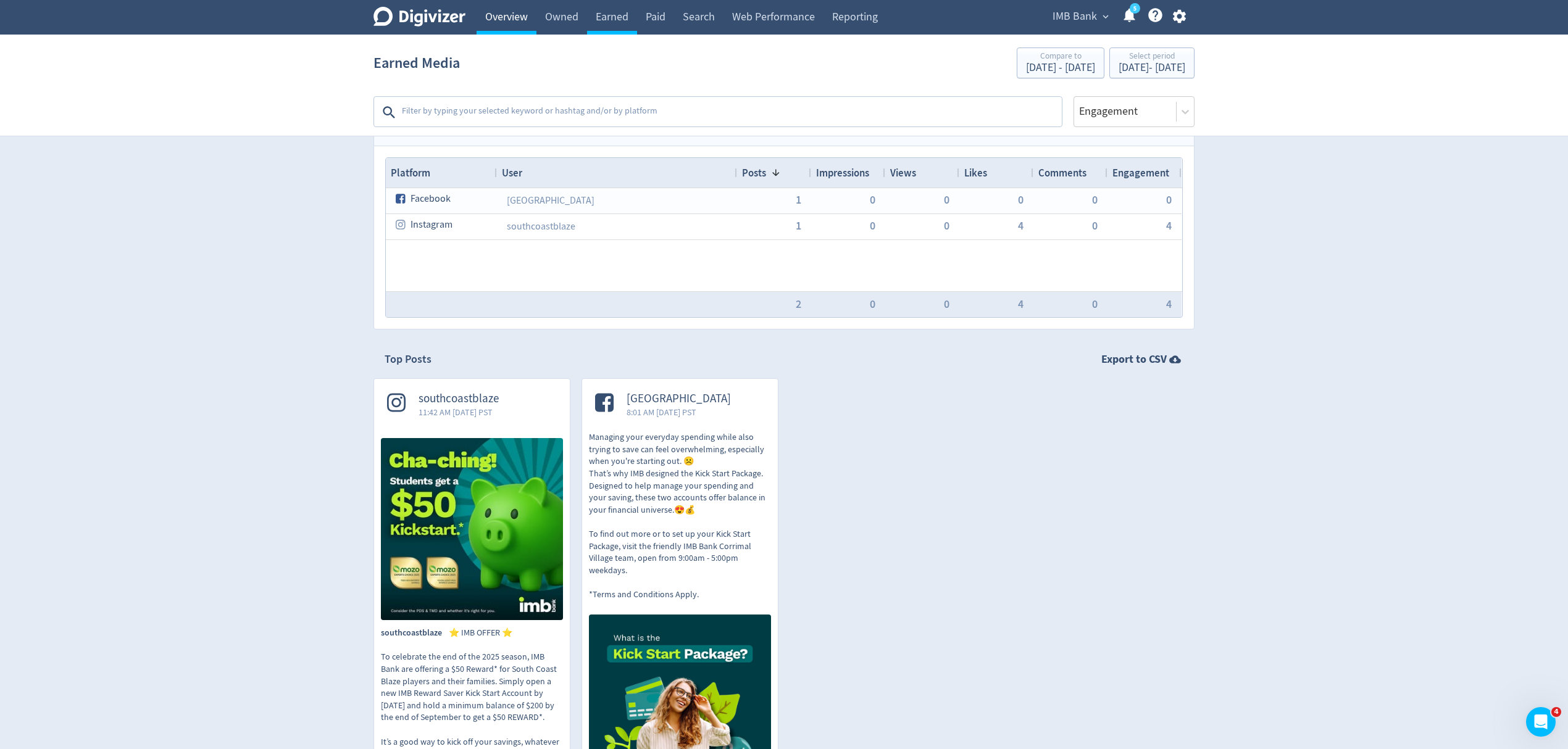
click at [488, 11] on link "Overview" at bounding box center [507, 17] width 60 height 34
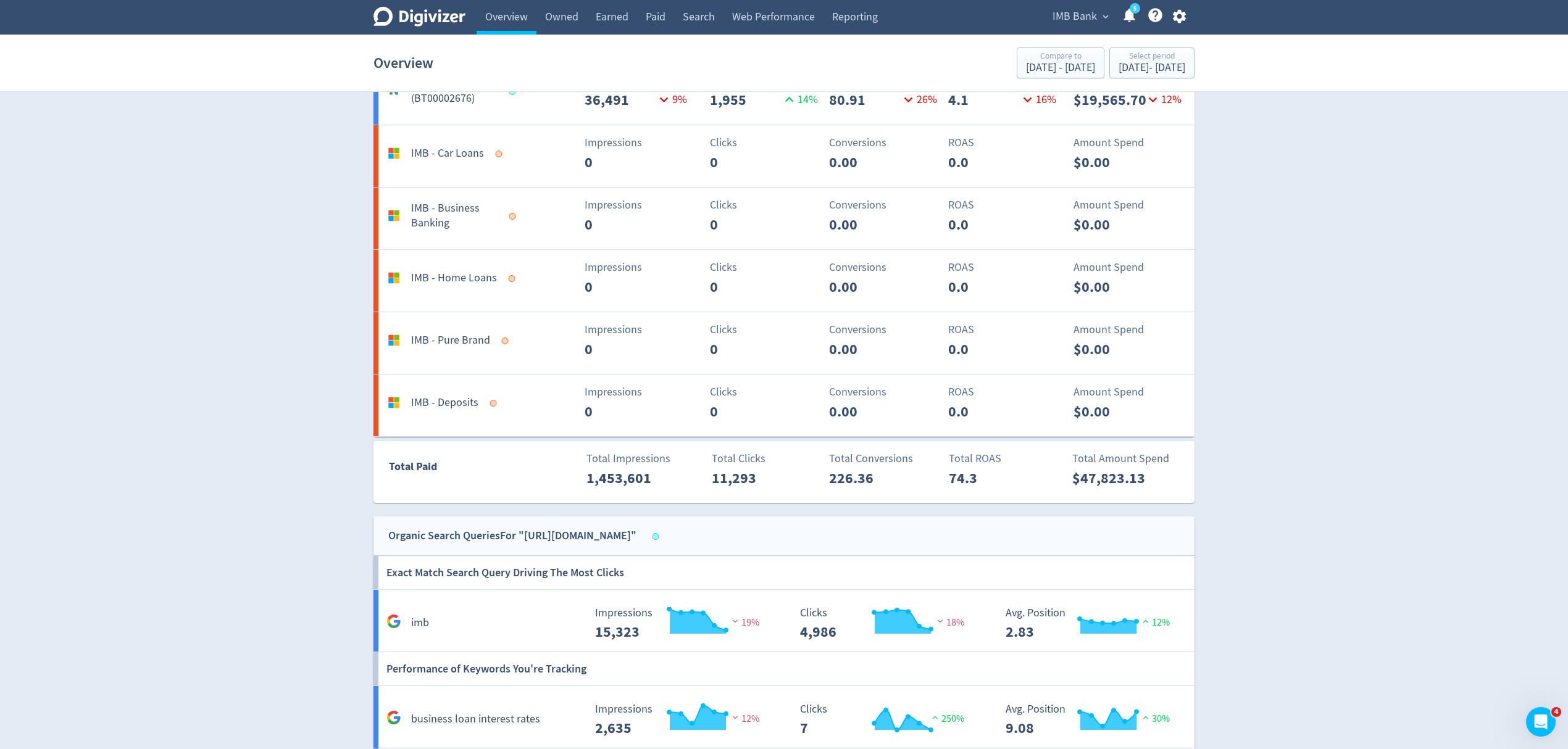
scroll to position [1174, 0]
